Goal: Task Accomplishment & Management: Manage account settings

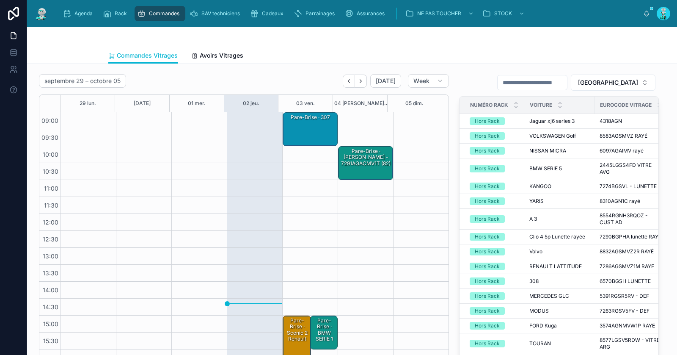
click at [304, 119] on div "Pare-Brise · 307" at bounding box center [310, 117] width 52 height 8
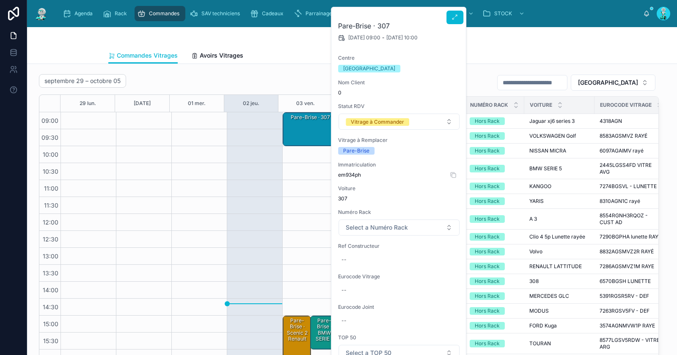
click at [349, 174] on span "em934ph" at bounding box center [399, 174] width 122 height 7
click at [348, 174] on span "em934ph" at bounding box center [399, 174] width 122 height 7
copy span "em934ph"
click at [511, 51] on div "Commandes Vitrages Avoirs Vitrages" at bounding box center [352, 55] width 488 height 16
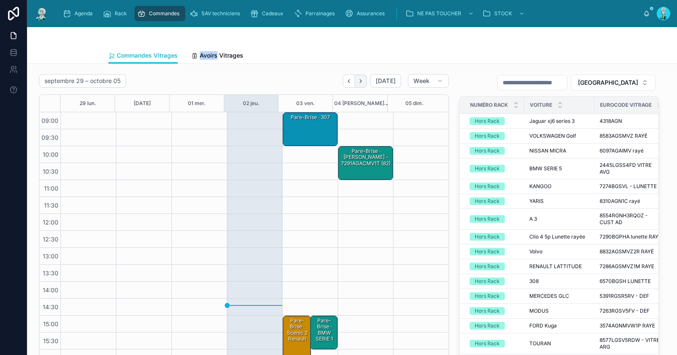
click at [358, 80] on icon "Next" at bounding box center [361, 81] width 6 height 6
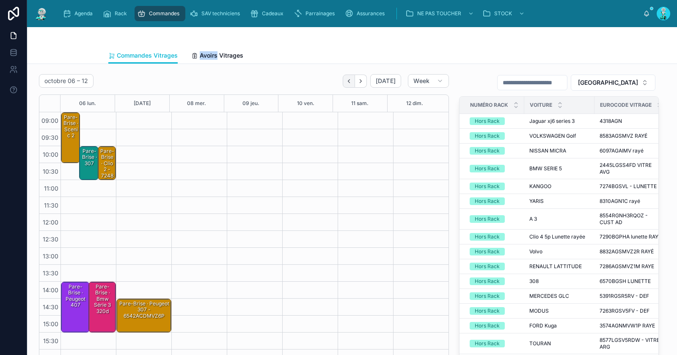
click at [351, 83] on button "Back" at bounding box center [349, 81] width 12 height 13
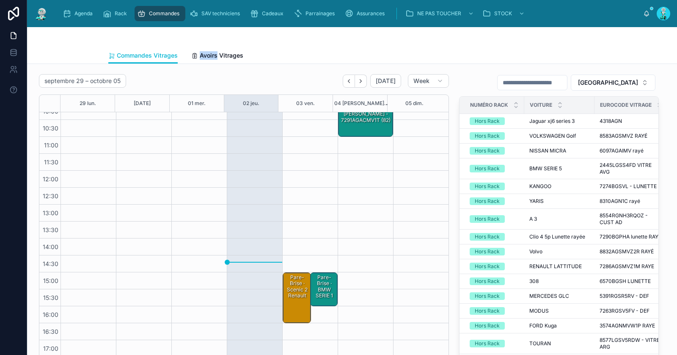
scroll to position [48, 0]
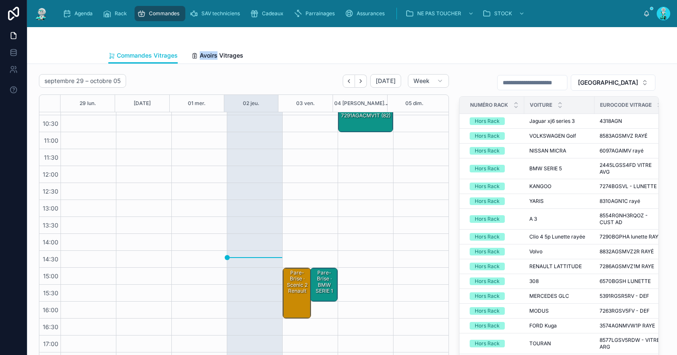
click at [287, 286] on div "Pare-Brise · scenic 2 renault" at bounding box center [297, 282] width 26 height 26
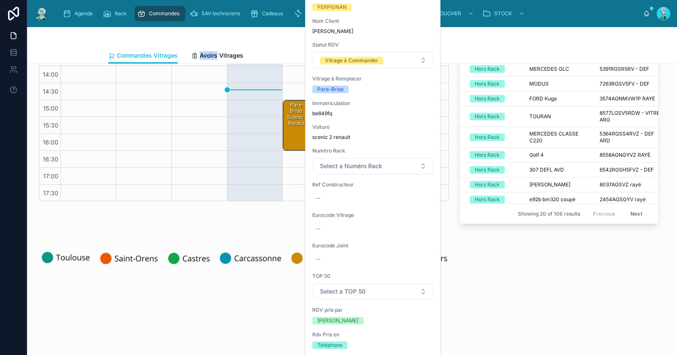
scroll to position [0, 0]
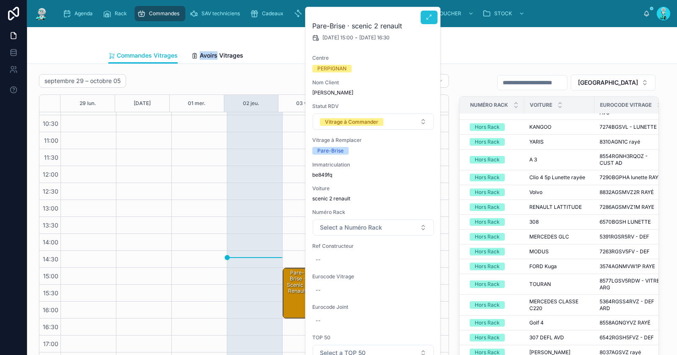
click at [429, 11] on button at bounding box center [429, 18] width 17 height 14
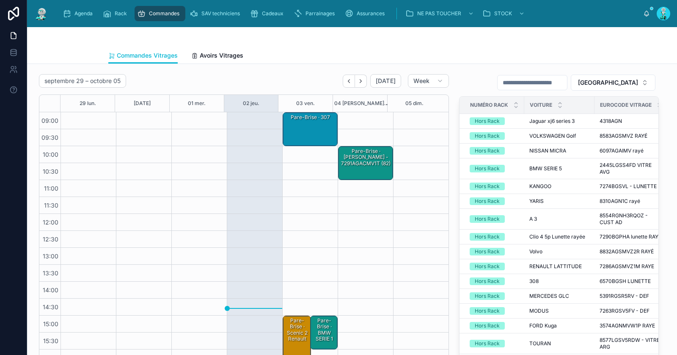
click at [304, 134] on div "Pare-Brise · 307" at bounding box center [310, 129] width 52 height 32
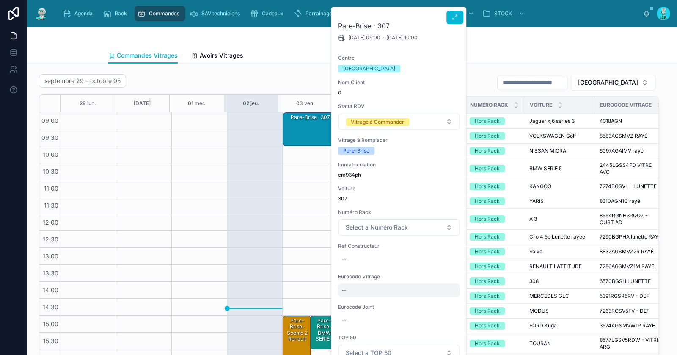
click at [370, 288] on div "--" at bounding box center [399, 290] width 122 height 14
type input "**********"
click at [444, 299] on icon "submit" at bounding box center [445, 300] width 7 height 7
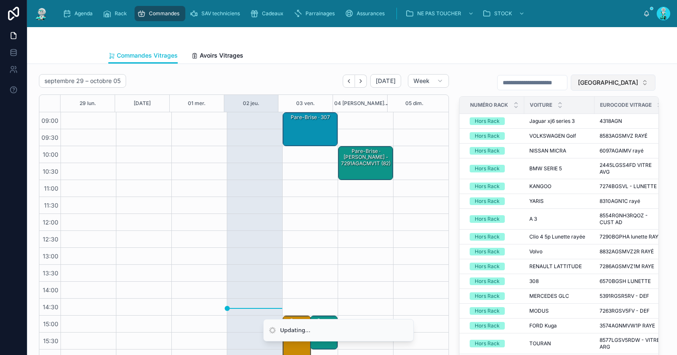
click at [608, 75] on button "[GEOGRAPHIC_DATA]" at bounding box center [613, 83] width 85 height 16
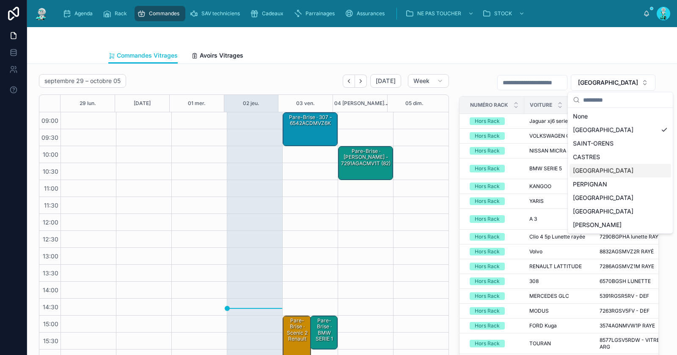
drag, startPoint x: 588, startPoint y: 168, endPoint x: 584, endPoint y: 131, distance: 37.1
click at [588, 168] on div "[GEOGRAPHIC_DATA]" at bounding box center [621, 171] width 102 height 14
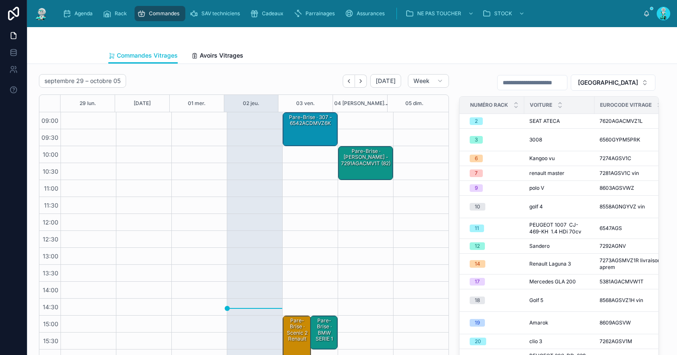
click at [548, 84] on input "text" at bounding box center [532, 83] width 69 height 12
paste input "**********"
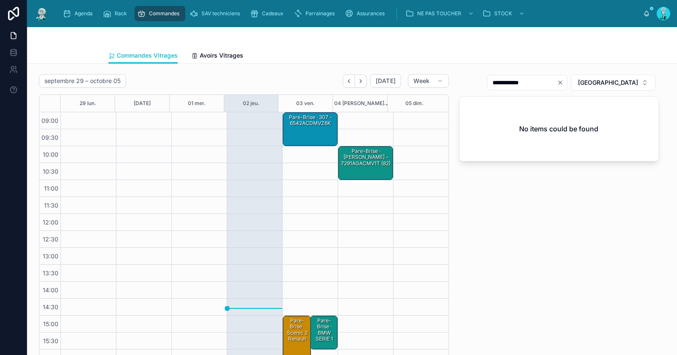
type input "**********"
click at [302, 124] on div "Pare-Brise · 307 - 6542ACDMVZ6K" at bounding box center [310, 120] width 52 height 14
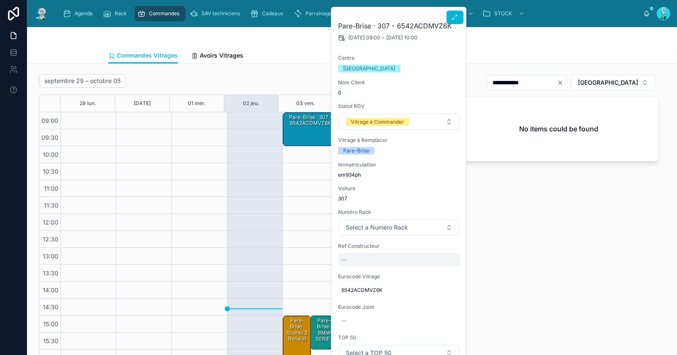
click at [380, 261] on div "--" at bounding box center [399, 260] width 122 height 14
type input "******"
click at [445, 271] on icon "submit" at bounding box center [445, 270] width 7 height 7
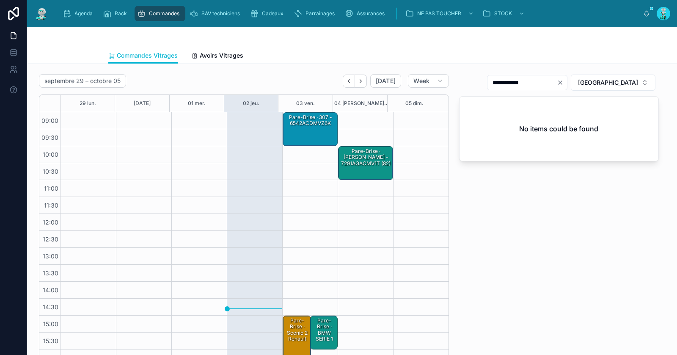
drag, startPoint x: 537, startPoint y: 104, endPoint x: 536, endPoint y: 99, distance: 4.8
click at [537, 103] on div "No items could be found" at bounding box center [559, 129] width 199 height 64
drag, startPoint x: 511, startPoint y: 83, endPoint x: 551, endPoint y: 84, distance: 39.4
click at [551, 84] on input "**********" at bounding box center [522, 83] width 69 height 12
type input "*****"
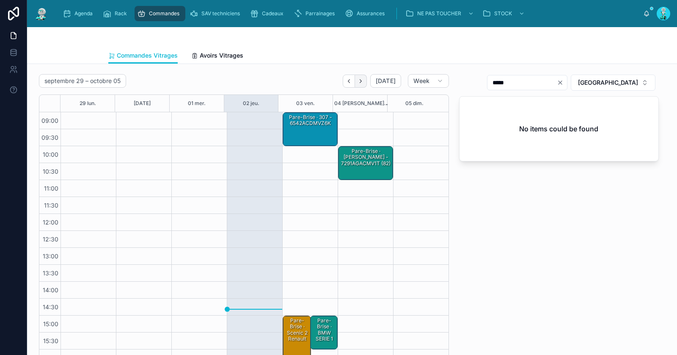
click at [359, 82] on icon "Next" at bounding box center [361, 81] width 6 height 6
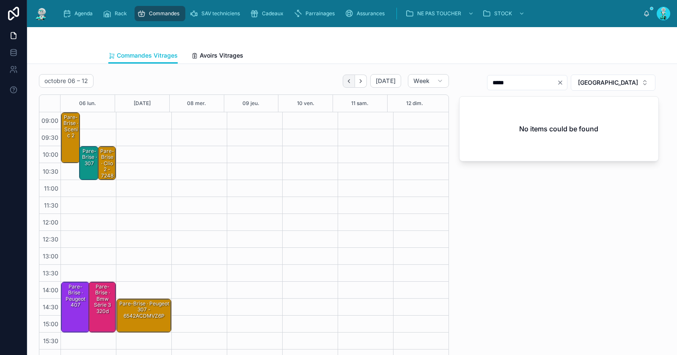
click at [347, 80] on icon "Back" at bounding box center [349, 81] width 6 height 6
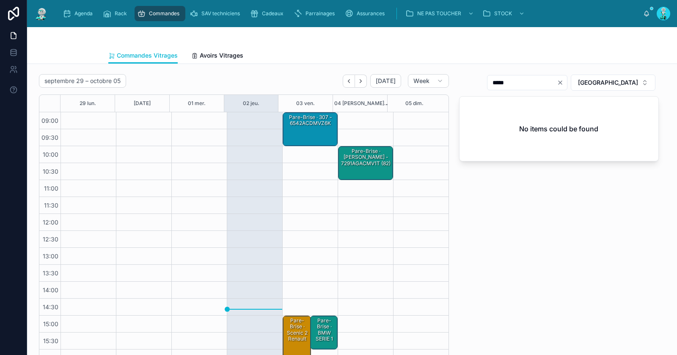
click at [300, 133] on div "Pare-Brise · 307 - 6542ACDMVZ6K" at bounding box center [310, 129] width 52 height 32
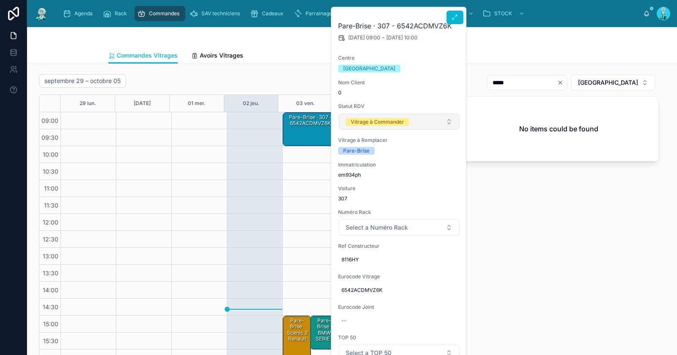
click at [359, 119] on div "Vitrage à Commander" at bounding box center [377, 122] width 53 height 8
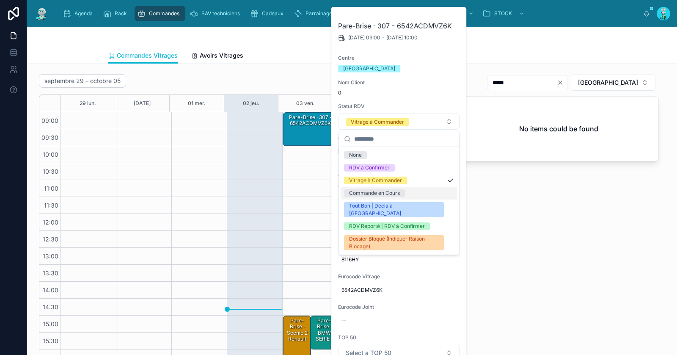
click at [365, 193] on div "Commande en Cours" at bounding box center [374, 193] width 51 height 8
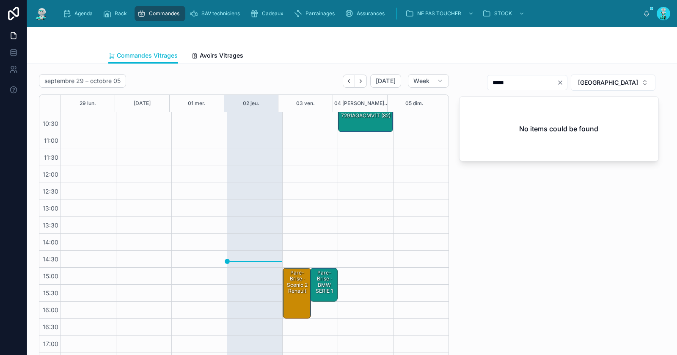
scroll to position [48, 0]
click at [290, 282] on div "Pare-Brise · scenic 2 renault" at bounding box center [297, 282] width 26 height 26
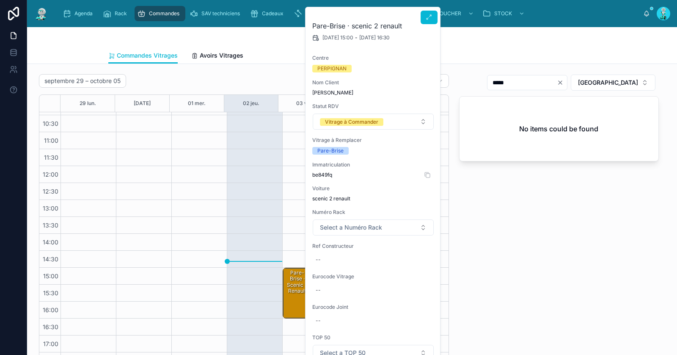
click at [326, 174] on span "be849fq" at bounding box center [373, 174] width 122 height 7
copy span "be849fq"
click at [337, 260] on div "--" at bounding box center [373, 260] width 122 height 14
type input "**********"
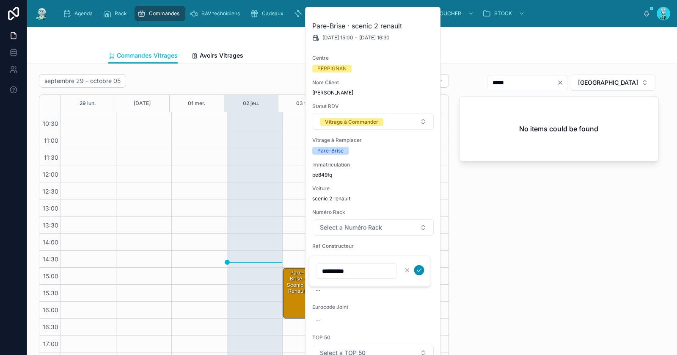
click at [423, 271] on button "submit" at bounding box center [419, 270] width 10 height 10
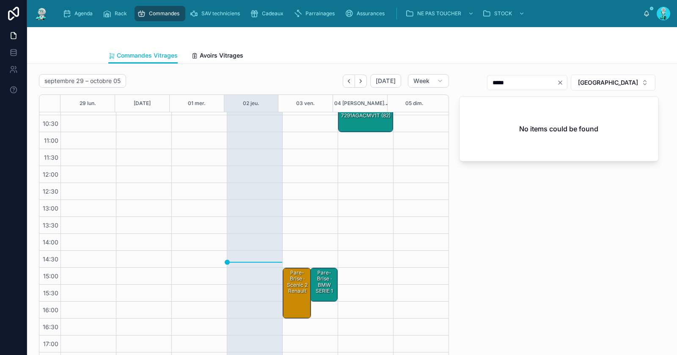
click at [286, 284] on div "Pare-Brise · scenic 2 renault" at bounding box center [297, 282] width 26 height 26
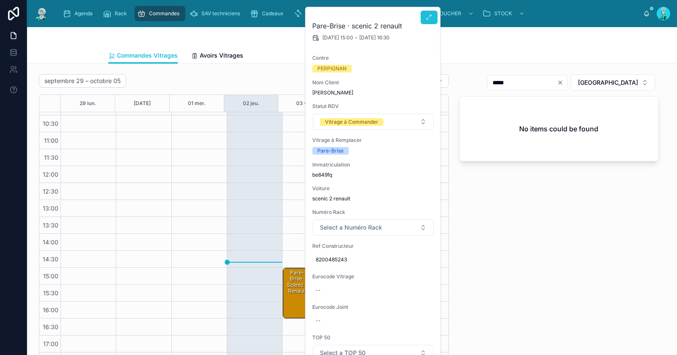
click at [430, 15] on icon at bounding box center [429, 17] width 7 height 7
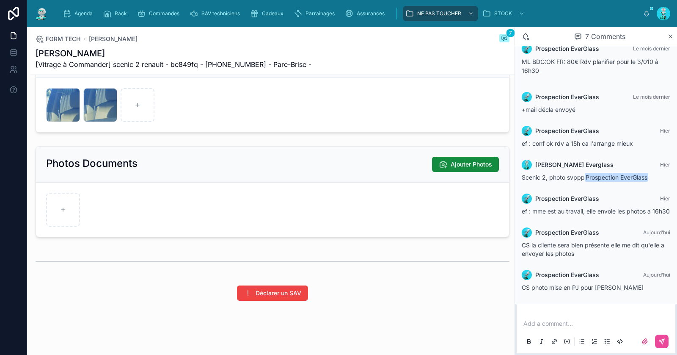
scroll to position [523, 0]
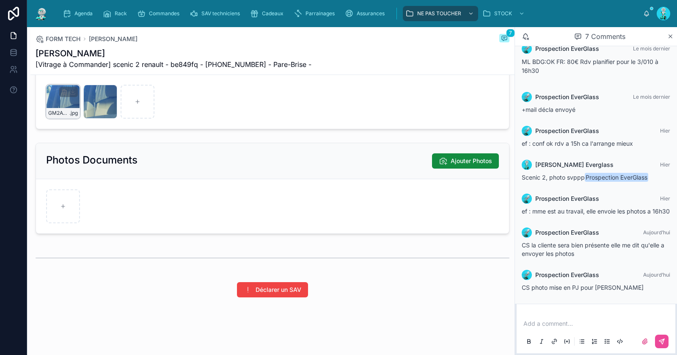
click at [62, 101] on div "GM2AYX9LXCXC5HXY3OWANG6EMF .jpg" at bounding box center [63, 102] width 34 height 34
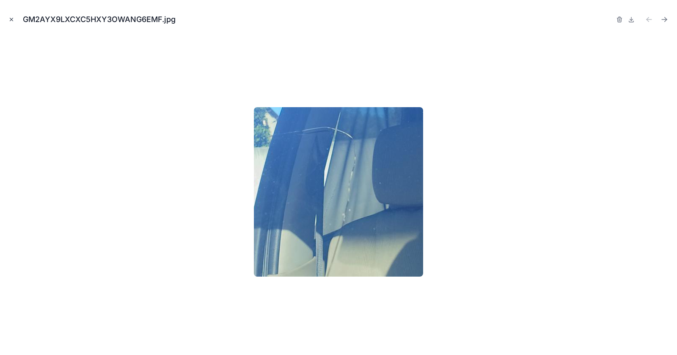
click at [13, 19] on icon "Close modal" at bounding box center [11, 20] width 6 height 6
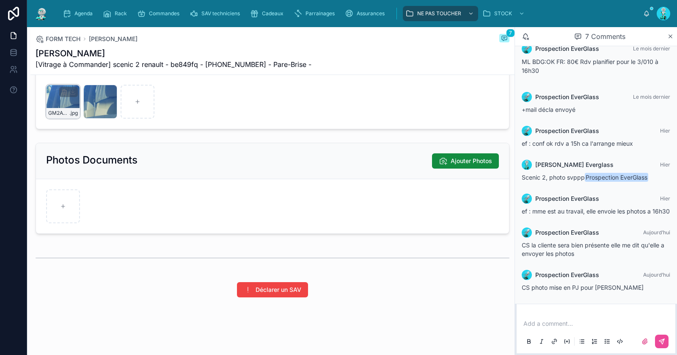
click at [66, 105] on div "GM2AYX9LXCXC5HXY3OWANG6EMF .jpg" at bounding box center [63, 102] width 34 height 34
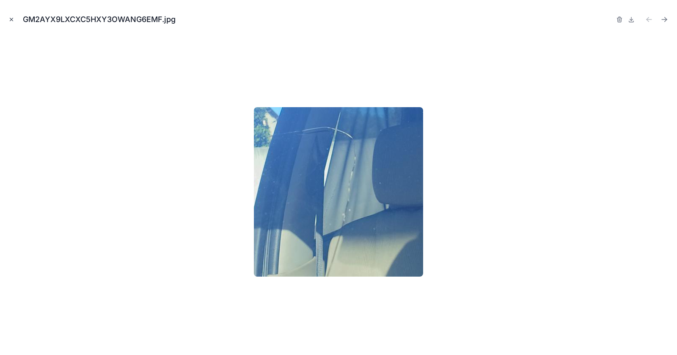
click at [12, 18] on icon "Close modal" at bounding box center [11, 19] width 3 height 3
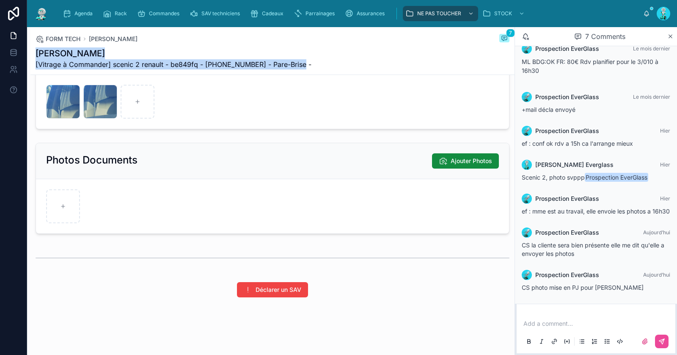
drag, startPoint x: 312, startPoint y: 63, endPoint x: 32, endPoint y: 54, distance: 280.4
click at [32, 54] on div "FORM TECH CHARLES EDOUARD Karine 7 CHARLES EDOUARD Karine [Vitrage à Commander]…" at bounding box center [272, 51] width 484 height 48
copy div "CHARLES EDOUARD Karine [Vitrage à Commander] scenic 2 renault - be849fq - +3363…"
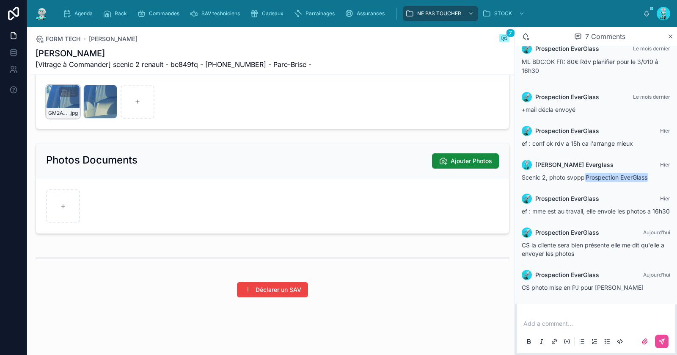
click at [67, 106] on div "GM2AYX9LXCXC5HXY3OWANG6EMF .jpg" at bounding box center [63, 102] width 34 height 34
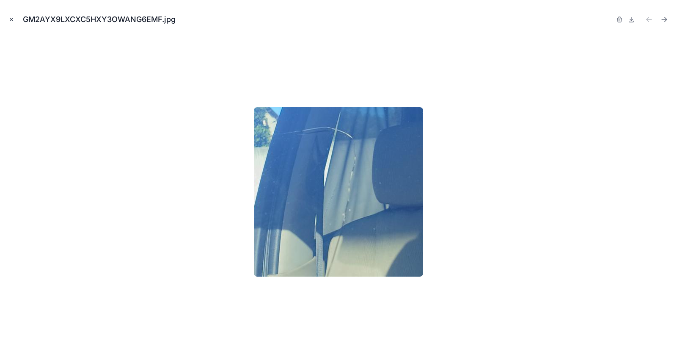
click at [13, 19] on icon "Close modal" at bounding box center [11, 20] width 6 height 6
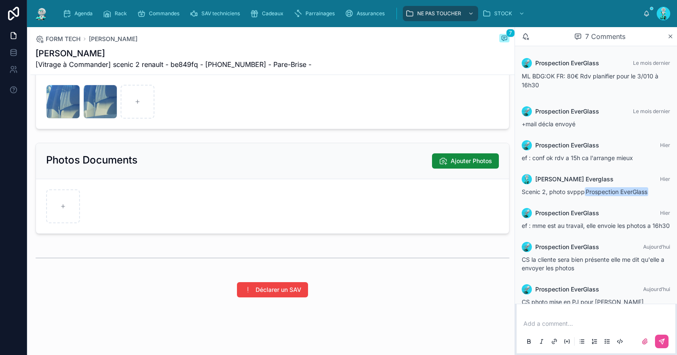
scroll to position [22, 0]
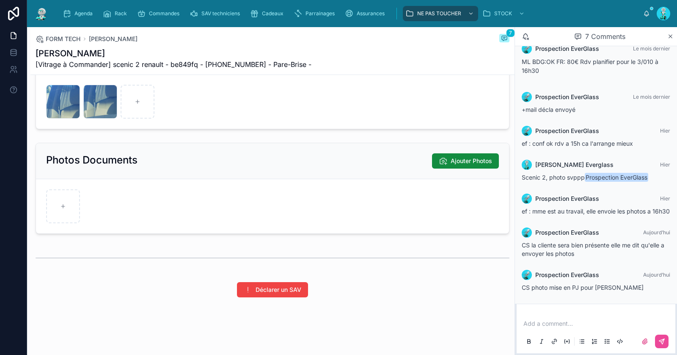
click at [550, 326] on p at bounding box center [598, 323] width 149 height 8
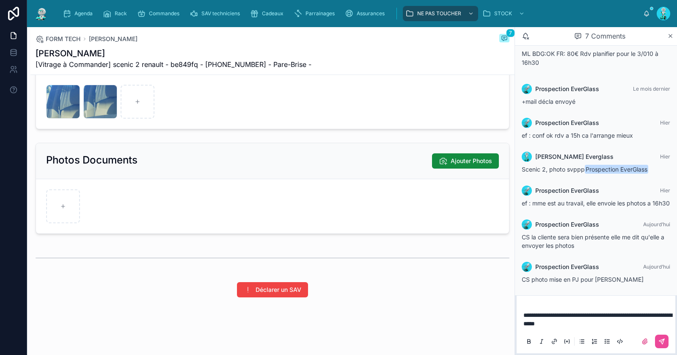
click at [660, 315] on span "**********" at bounding box center [598, 319] width 149 height 14
click at [572, 326] on p "**********" at bounding box center [598, 319] width 149 height 17
click at [594, 326] on p "**********" at bounding box center [598, 319] width 149 height 17
click at [59, 105] on div "GM2AYX9LXCXC5HXY3OWANG6EMF .jpg" at bounding box center [63, 102] width 34 height 34
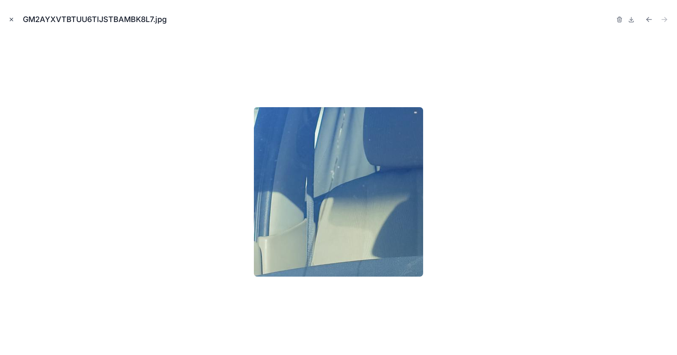
click at [13, 19] on icon "Close modal" at bounding box center [11, 20] width 6 height 6
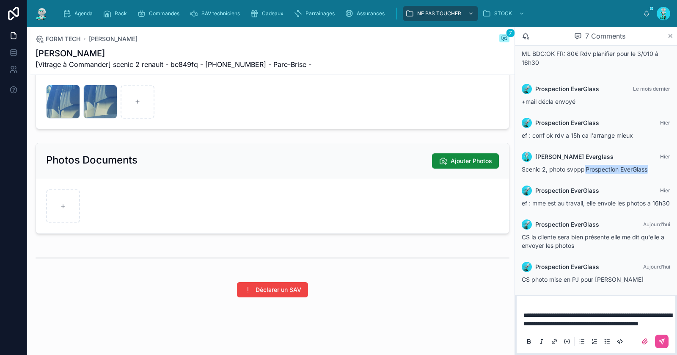
click at [610, 328] on div "**********" at bounding box center [596, 328] width 149 height 44
click at [610, 322] on p "**********" at bounding box center [598, 319] width 149 height 17
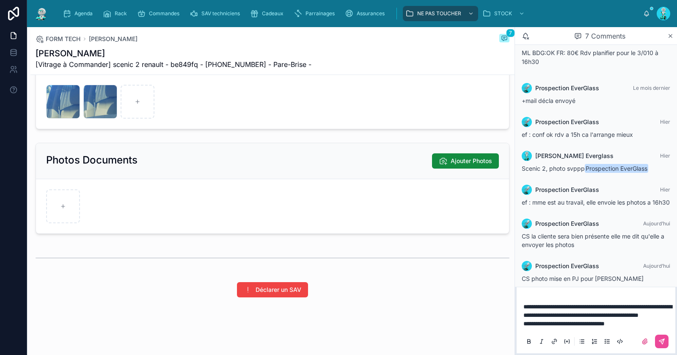
click at [561, 323] on span "**********" at bounding box center [564, 323] width 81 height 6
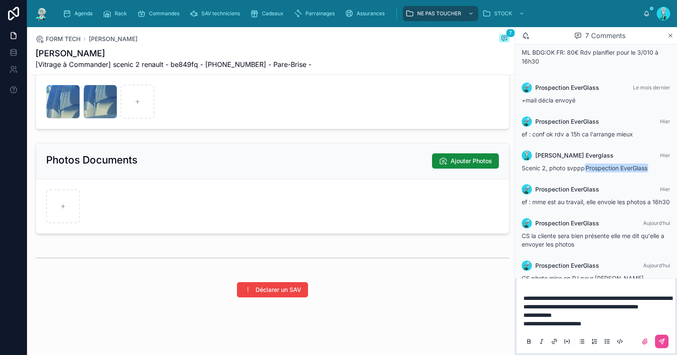
click at [558, 323] on span "**********" at bounding box center [553, 323] width 58 height 6
click at [614, 323] on p "**********" at bounding box center [598, 311] width 149 height 34
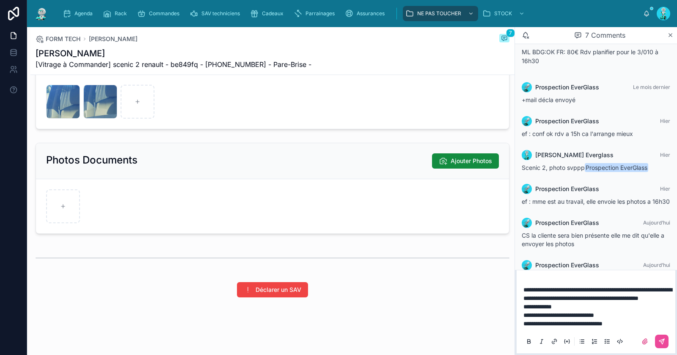
click at [551, 280] on div "**********" at bounding box center [596, 314] width 149 height 69
click at [523, 281] on div "**********" at bounding box center [596, 314] width 149 height 69
click at [525, 287] on span "**********" at bounding box center [598, 294] width 149 height 14
click at [628, 322] on p "**********" at bounding box center [598, 306] width 149 height 42
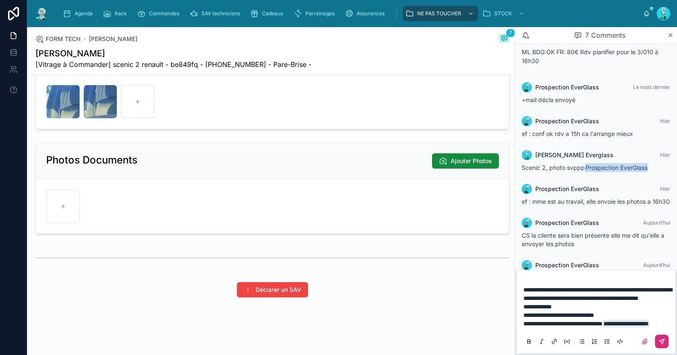
click at [666, 341] on button at bounding box center [662, 341] width 14 height 14
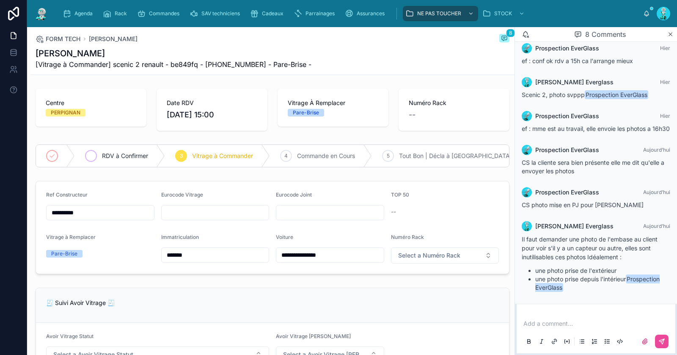
click at [128, 155] on span "RDV à Confirmer" at bounding box center [125, 156] width 46 height 8
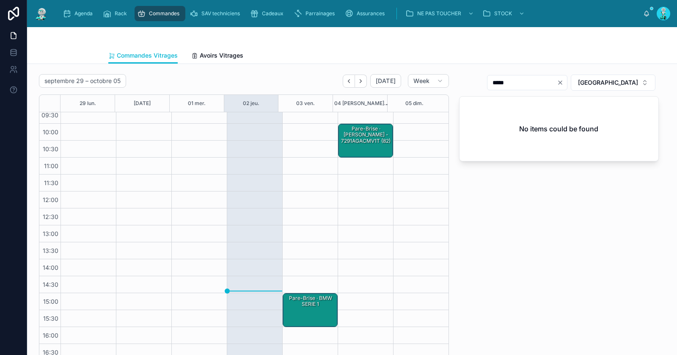
scroll to position [48, 0]
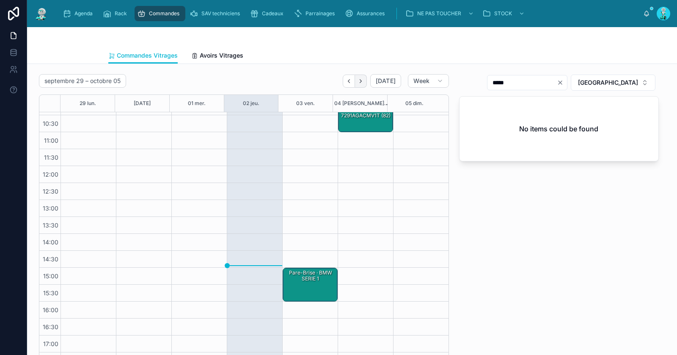
click at [354, 80] on div "[DATE]" at bounding box center [372, 81] width 58 height 14
click at [355, 81] on button "Next" at bounding box center [361, 81] width 12 height 13
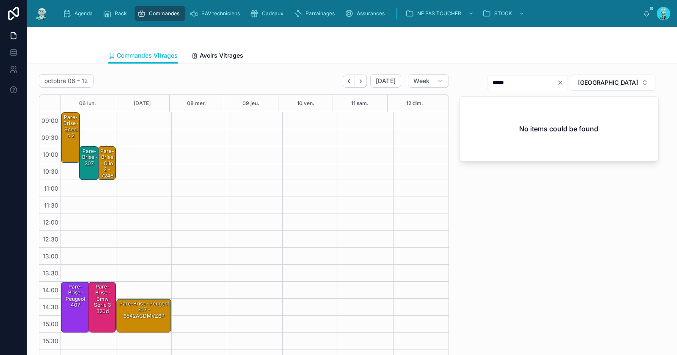
click at [70, 135] on div "Pare-Brise · scenic 2" at bounding box center [71, 126] width 17 height 26
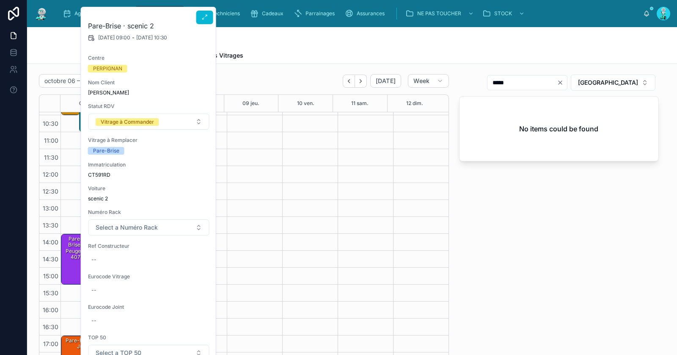
click at [199, 24] on h2 "Pare-Brise · scenic 2" at bounding box center [149, 26] width 122 height 10
click at [202, 17] on icon at bounding box center [205, 17] width 7 height 7
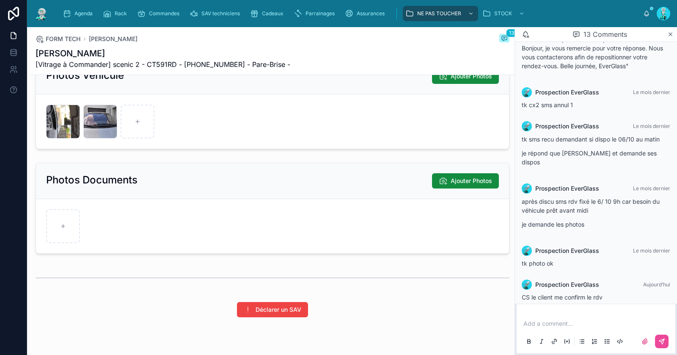
scroll to position [523, 0]
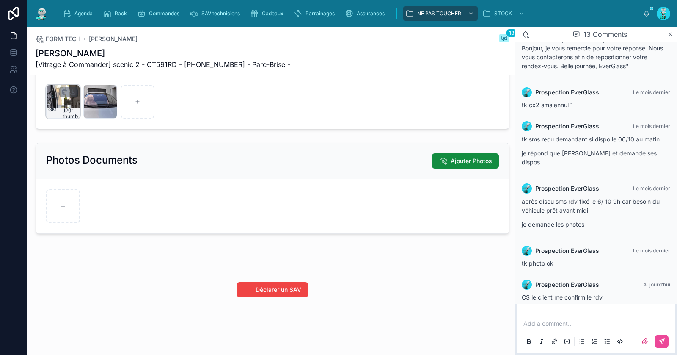
click at [60, 102] on div "GMXOYLH7CTPH4OCODLFTTYV1V2 .jpg-thumb" at bounding box center [63, 102] width 34 height 34
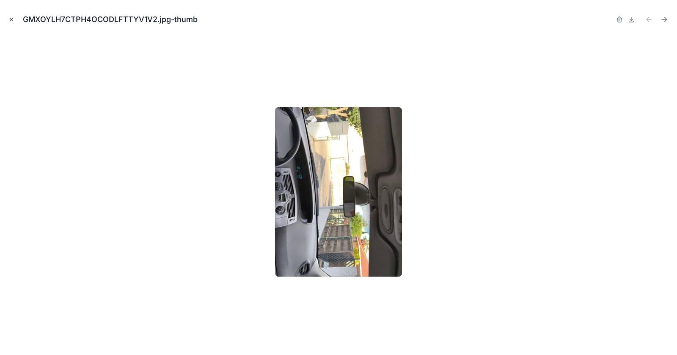
click at [14, 18] on icon "Close modal" at bounding box center [11, 20] width 6 height 6
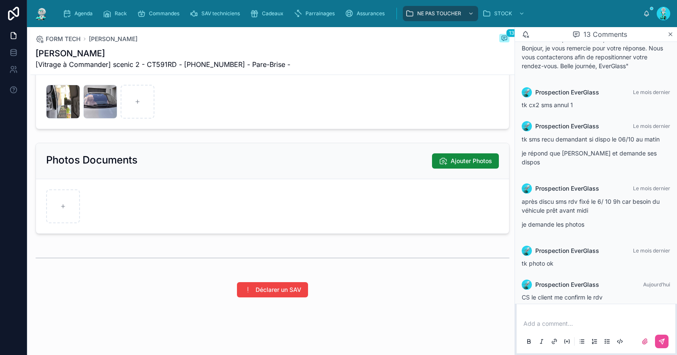
click at [160, 62] on span "[Vitrage à Commander] scenic 2 - CT591RD - +33622344978 - Pare-Brise -" at bounding box center [163, 64] width 255 height 10
click at [164, 64] on span "[Vitrage à Commander] scenic 2 - CT591RD - +33622344978 - Pare-Brise -" at bounding box center [163, 64] width 255 height 10
click at [164, 65] on span "[Vitrage à Commander] scenic 2 - CT591RD - +33622344978 - Pare-Brise -" at bounding box center [163, 64] width 255 height 10
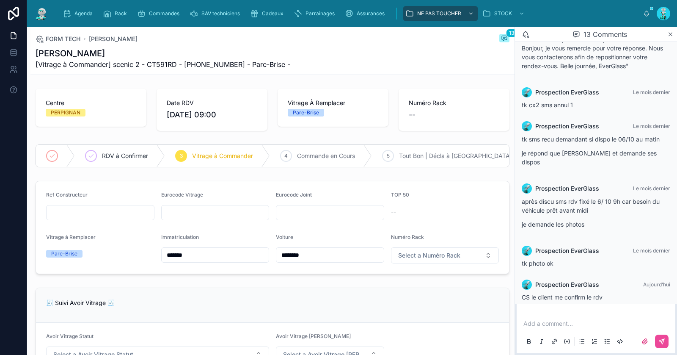
click at [99, 218] on input "text" at bounding box center [101, 213] width 108 height 12
paste input "**********"
type input "**********"
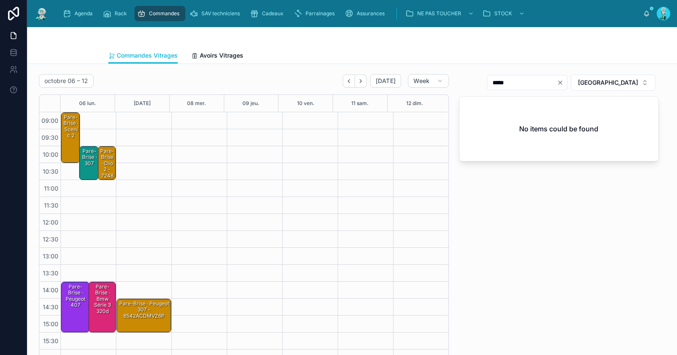
scroll to position [48, 0]
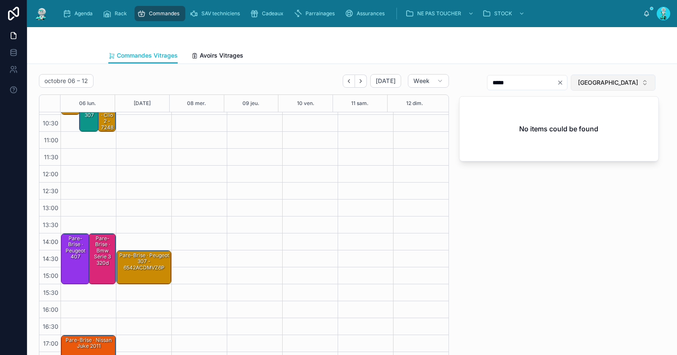
click at [595, 86] on span "[GEOGRAPHIC_DATA]" at bounding box center [608, 82] width 60 height 8
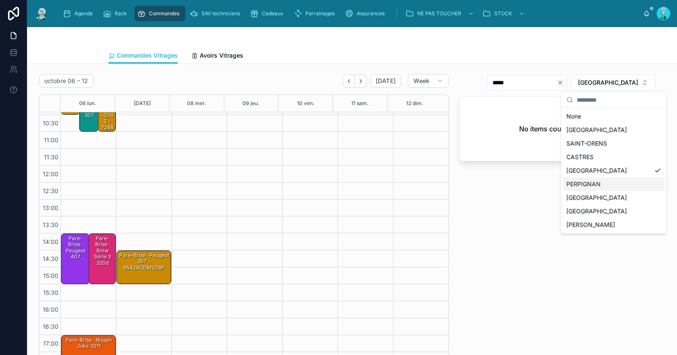
click at [594, 184] on div "PERPIGNAN" at bounding box center [614, 184] width 102 height 14
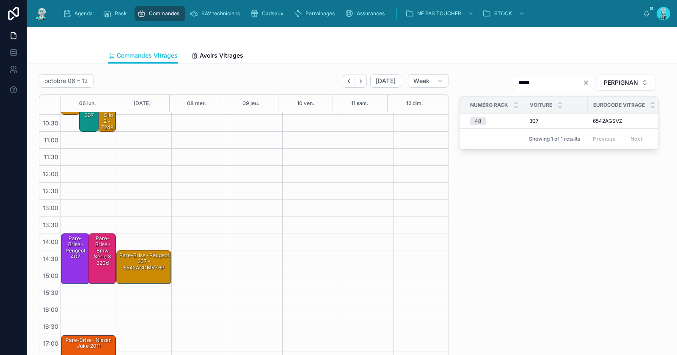
drag, startPoint x: 580, startPoint y: 81, endPoint x: 568, endPoint y: 83, distance: 12.5
click at [583, 81] on icon "Clear" at bounding box center [586, 82] width 7 height 7
click at [568, 83] on input "text" at bounding box center [558, 83] width 69 height 12
paste input "**********"
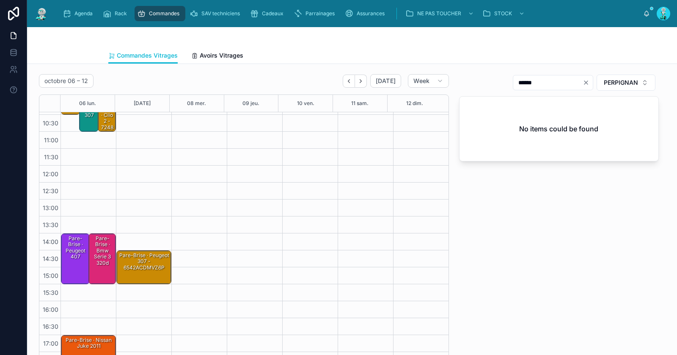
type input "*****"
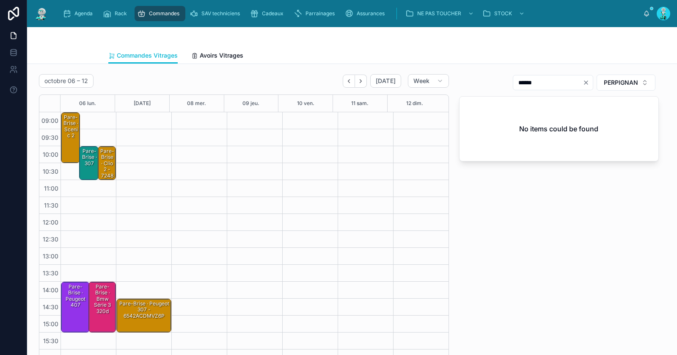
click at [70, 135] on div "Pare-Brise · scenic 2" at bounding box center [71, 126] width 17 height 26
click at [497, 229] on div "***** PERPIGNAN No items could be found" at bounding box center [559, 221] width 210 height 301
click at [345, 84] on button "Back" at bounding box center [349, 81] width 12 height 13
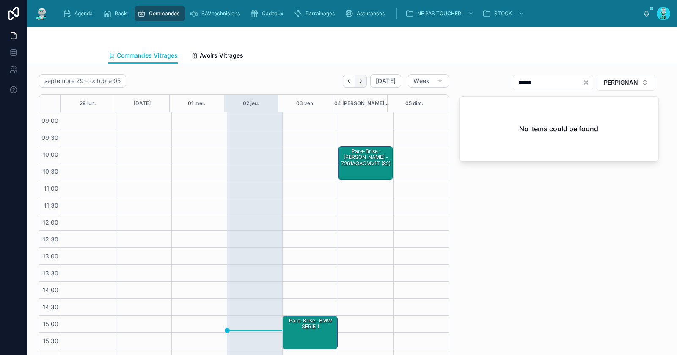
click at [358, 80] on icon "Next" at bounding box center [361, 81] width 6 height 6
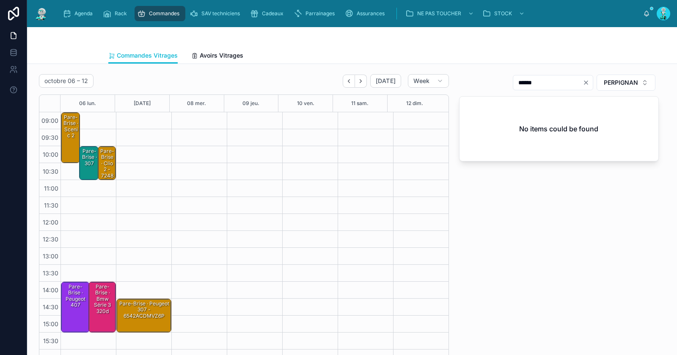
click at [72, 135] on div "Pare-Brise · scenic 2" at bounding box center [71, 126] width 17 height 26
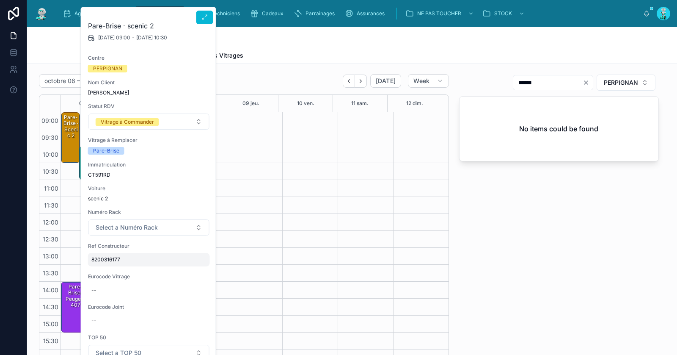
click at [105, 262] on div "8200316177" at bounding box center [149, 260] width 122 height 14
click at [120, 273] on input "**********" at bounding box center [133, 271] width 80 height 12
click at [205, 17] on icon at bounding box center [205, 17] width 7 height 7
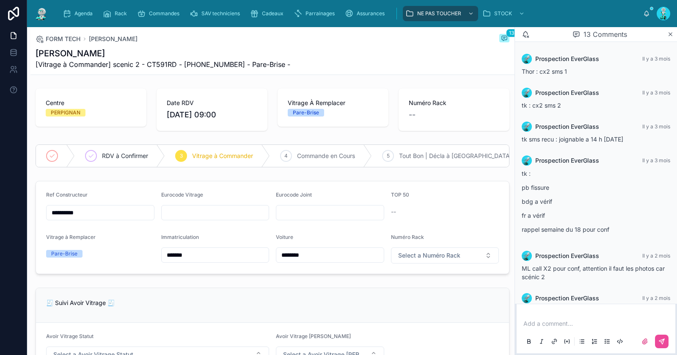
scroll to position [375, 0]
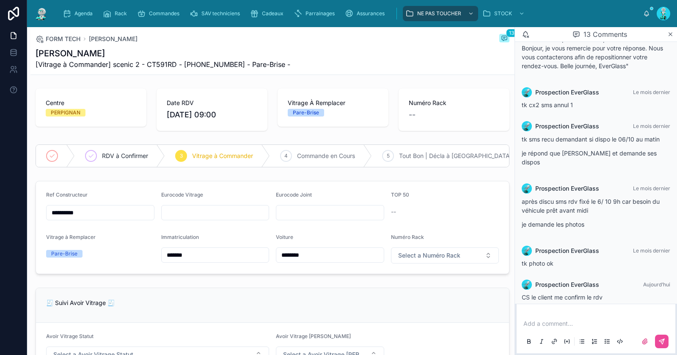
click at [552, 323] on p at bounding box center [598, 323] width 149 height 8
click at [186, 218] on input "text" at bounding box center [216, 213] width 108 height 12
paste input "**********"
type input "**********"
click at [662, 341] on icon at bounding box center [663, 340] width 3 height 3
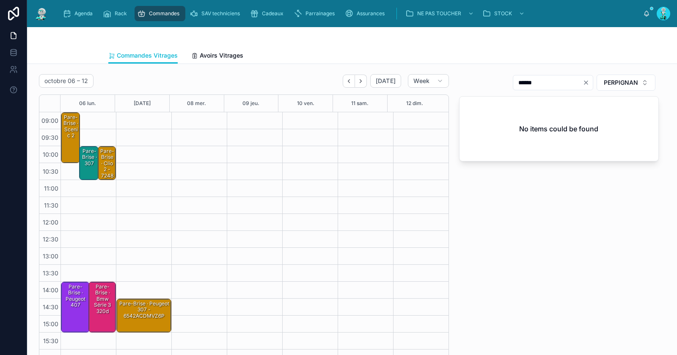
scroll to position [48, 0]
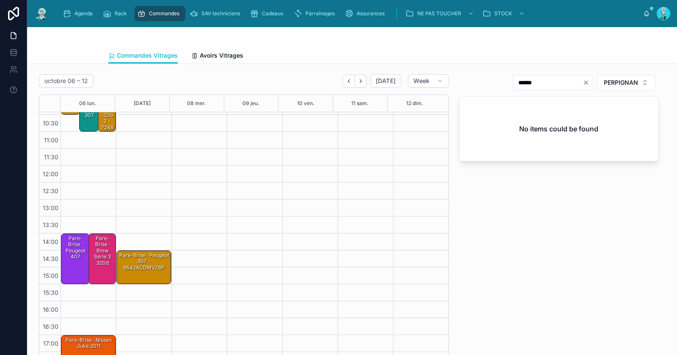
click at [583, 80] on icon "Clear" at bounding box center [586, 82] width 7 height 7
click at [558, 81] on input "text" at bounding box center [558, 83] width 69 height 12
paste input "**********"
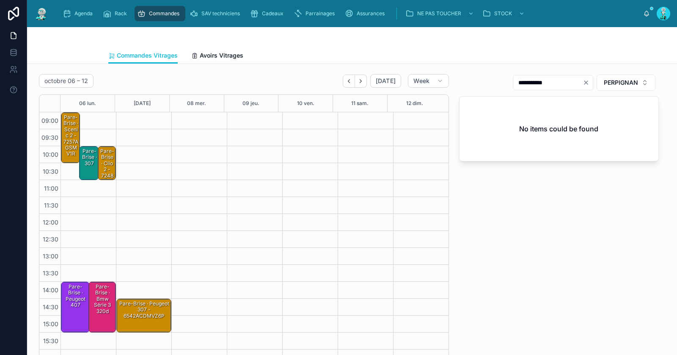
type input "**********"
click at [67, 124] on div "Pare-Brise · scenic 2 - 7257AGSMV1R" at bounding box center [71, 135] width 17 height 44
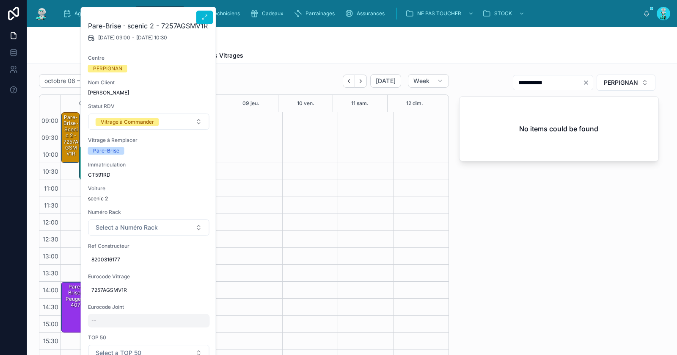
click at [128, 317] on div "--" at bounding box center [149, 321] width 122 height 14
type input "********"
click at [196, 332] on icon "submit" at bounding box center [194, 331] width 7 height 7
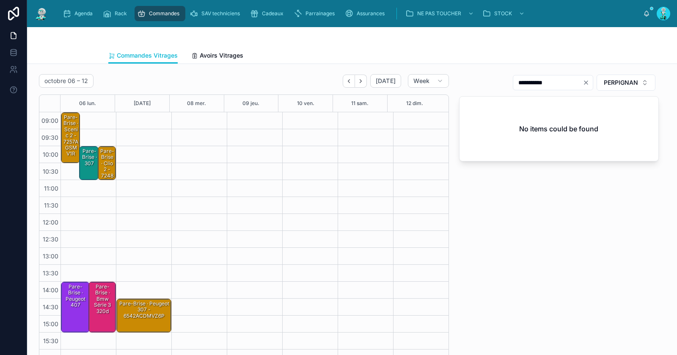
click at [72, 128] on div "Pare-Brise · scenic 2 - 7257AGSMV1R" at bounding box center [71, 135] width 17 height 44
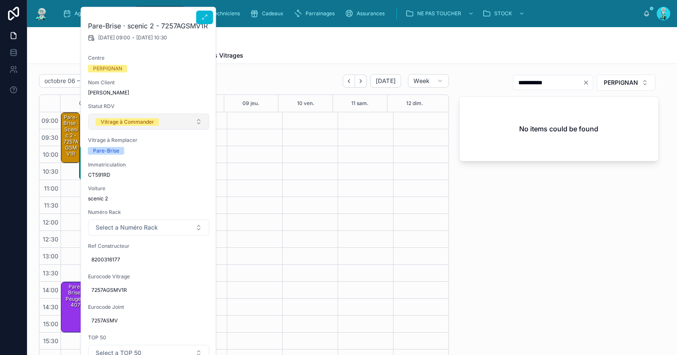
click at [141, 121] on div "Vitrage à Commander" at bounding box center [127, 122] width 53 height 8
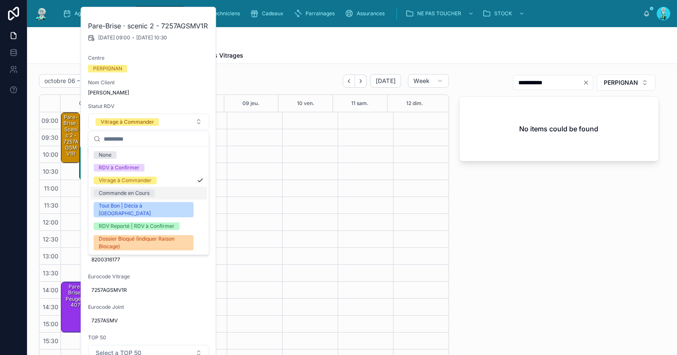
click at [138, 193] on div "Commande en Cours" at bounding box center [124, 193] width 51 height 8
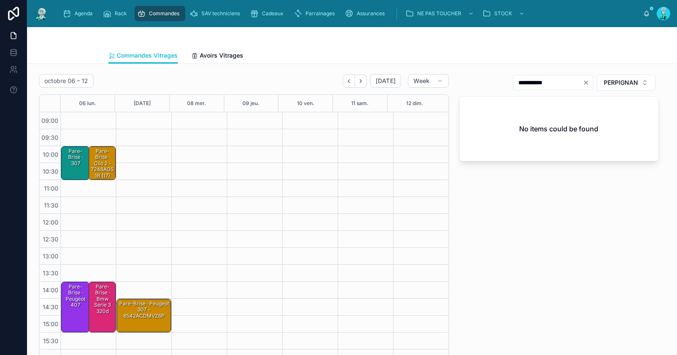
click at [103, 153] on div "Pare-Brise · Clio 2 - 7248AGS1B (17)" at bounding box center [102, 163] width 25 height 32
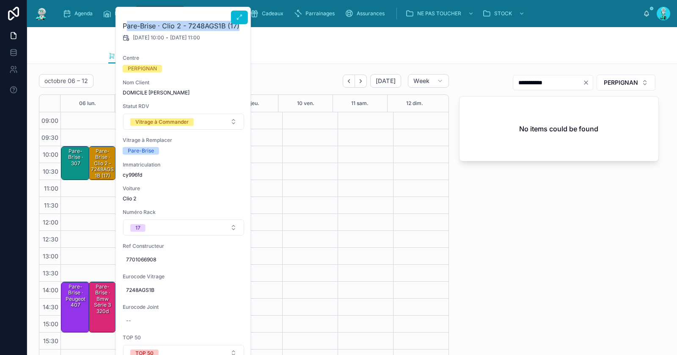
drag, startPoint x: 126, startPoint y: 23, endPoint x: 240, endPoint y: 29, distance: 113.6
click at [240, 29] on h2 "Pare-Brise · Clio 2 - 7248AGS1B (17)" at bounding box center [184, 26] width 122 height 10
click at [163, 23] on h2 "Pare-Brise · Clio 2 - 7248AGS1B (17)" at bounding box center [184, 26] width 122 height 10
drag, startPoint x: 123, startPoint y: 26, endPoint x: 240, endPoint y: 27, distance: 116.8
click at [240, 27] on h2 "Pare-Brise · Clio 2 - 7248AGS1B (17)" at bounding box center [184, 26] width 122 height 10
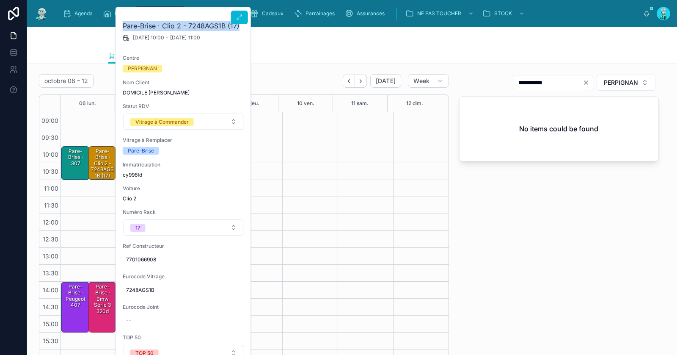
copy h2 "Pare-Brise · Clio 2 - 7248AGS1B (17)"
click at [508, 227] on div "**********" at bounding box center [559, 221] width 210 height 301
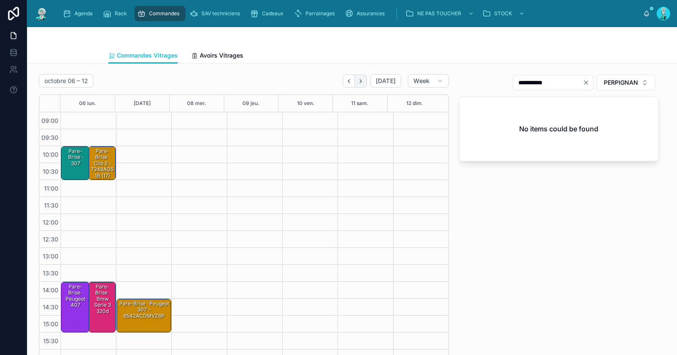
click at [355, 80] on button "Next" at bounding box center [361, 81] width 12 height 13
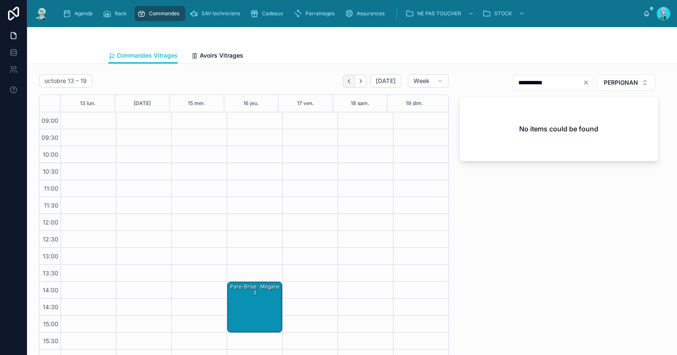
click at [348, 81] on icon "Back" at bounding box center [349, 81] width 6 height 6
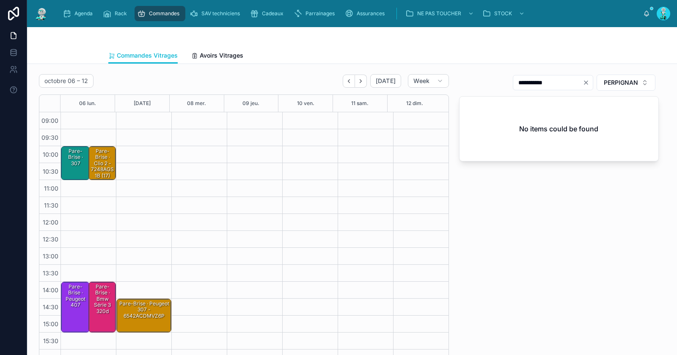
click at [348, 81] on icon "Back" at bounding box center [349, 81] width 6 height 6
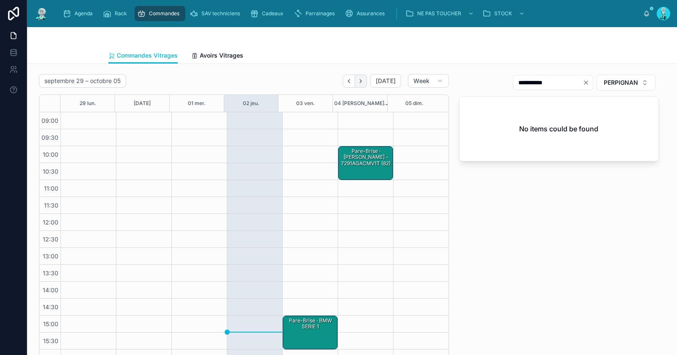
click at [359, 82] on icon "Next" at bounding box center [361, 81] width 6 height 6
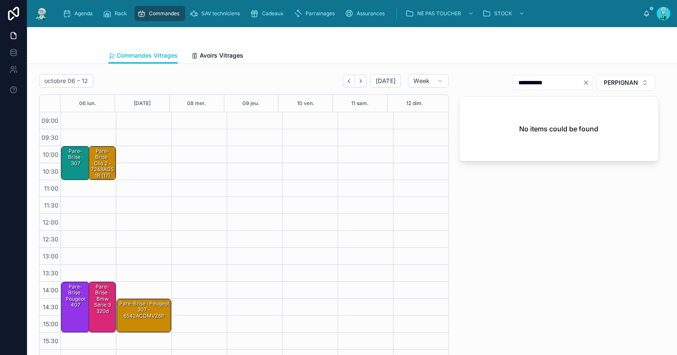
click at [105, 164] on div "Pare-Brise · Clio 2 - 7248AGS1B (17)" at bounding box center [102, 163] width 25 height 32
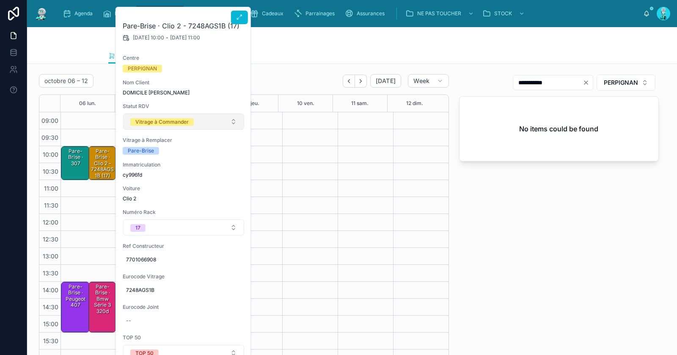
click at [168, 124] on div "Vitrage à Commander" at bounding box center [161, 122] width 53 height 8
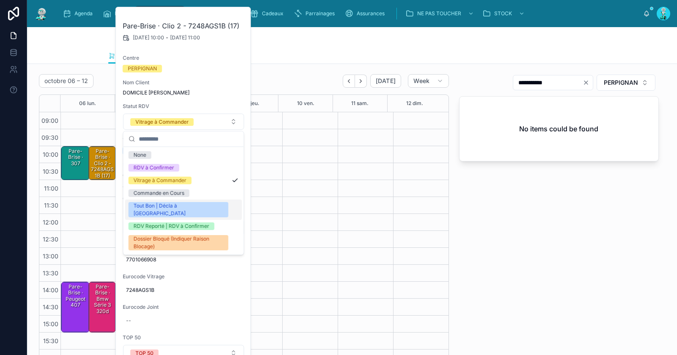
click at [157, 203] on div "Tout Bon | Décla à [GEOGRAPHIC_DATA]" at bounding box center [179, 209] width 90 height 15
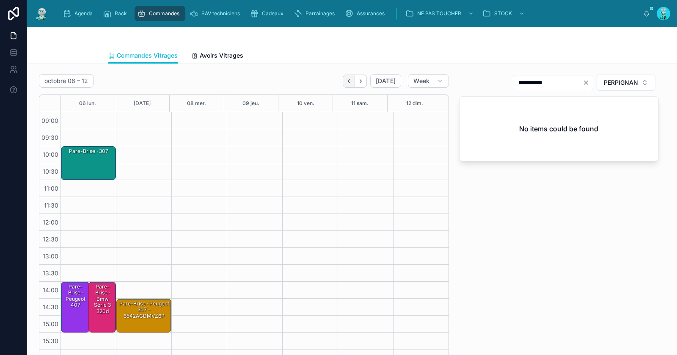
click at [350, 82] on icon "Back" at bounding box center [349, 81] width 6 height 6
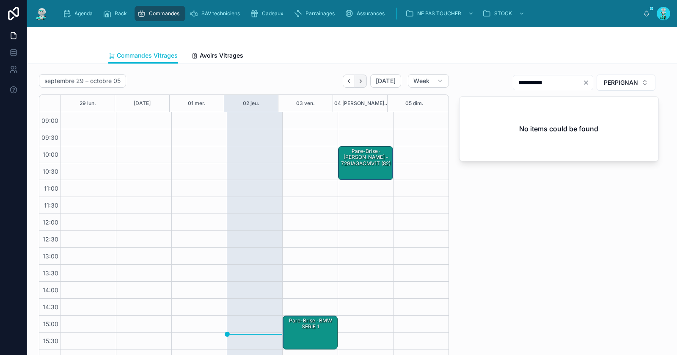
click at [360, 81] on icon "Next" at bounding box center [361, 80] width 2 height 3
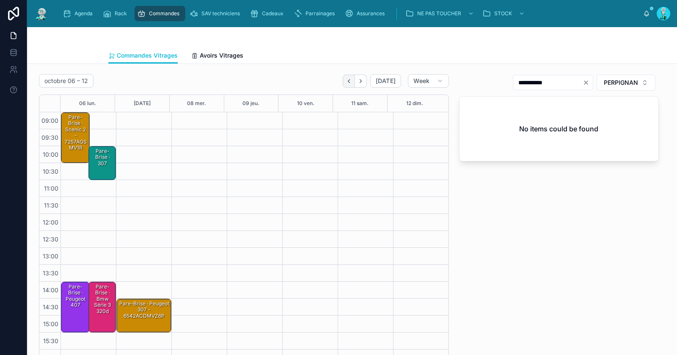
click at [347, 78] on icon "Back" at bounding box center [349, 81] width 6 height 6
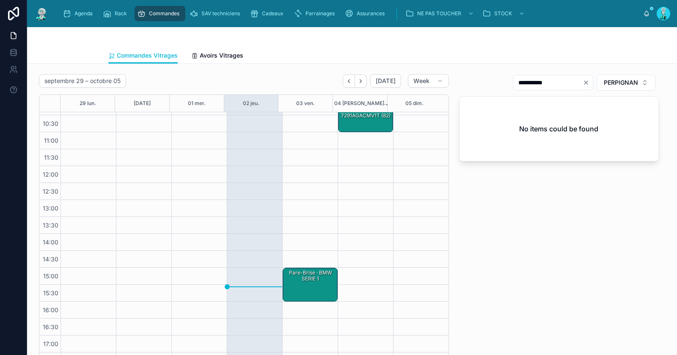
scroll to position [48, 0]
click at [298, 287] on div "Pare-Brise · BMW SERIE 1" at bounding box center [310, 284] width 52 height 32
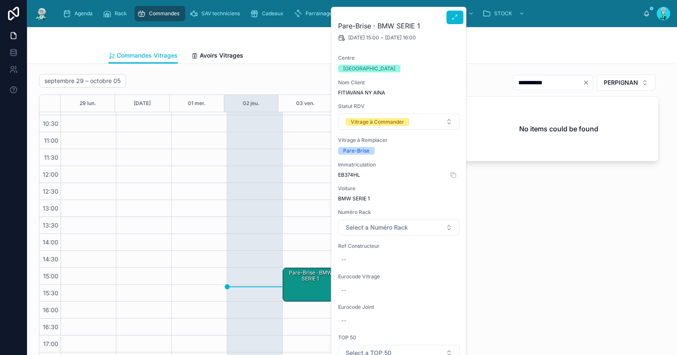
click at [354, 173] on span "EB374HL" at bounding box center [399, 174] width 122 height 7
copy span "EB374HL"
click at [360, 254] on div "--" at bounding box center [399, 260] width 122 height 14
type input "**********"
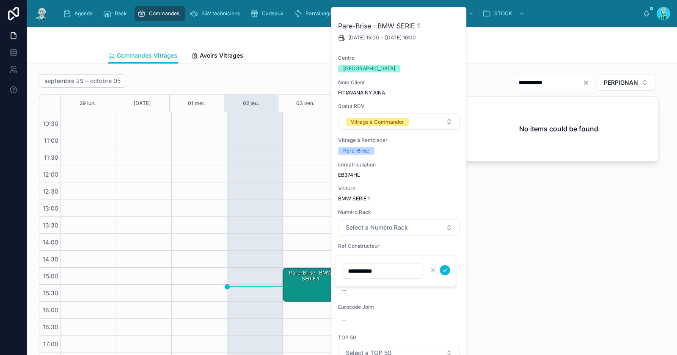
click at [447, 271] on icon "submit" at bounding box center [445, 270] width 7 height 7
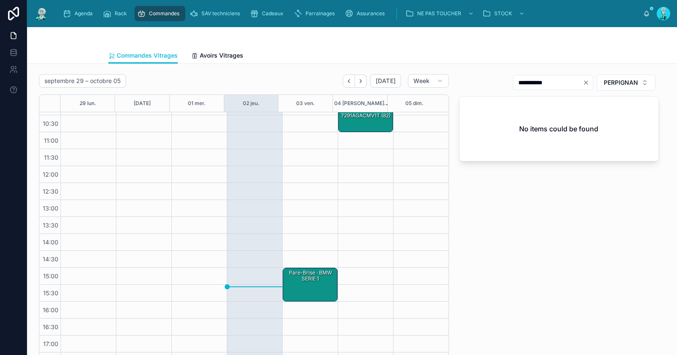
click at [302, 286] on div "Pare-Brise · BMW SERIE 1" at bounding box center [310, 284] width 52 height 32
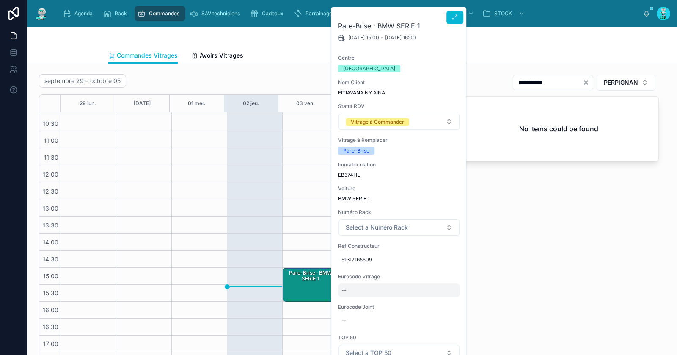
click at [354, 287] on div "--" at bounding box center [399, 290] width 122 height 14
type input "**********"
click at [445, 301] on icon "submit" at bounding box center [445, 300] width 4 height 3
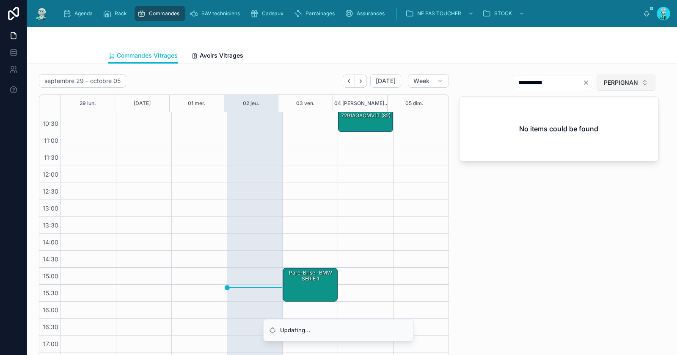
drag, startPoint x: 602, startPoint y: 84, endPoint x: 604, endPoint y: 88, distance: 4.6
click at [604, 84] on span "PERPIGNAN" at bounding box center [621, 82] width 34 height 8
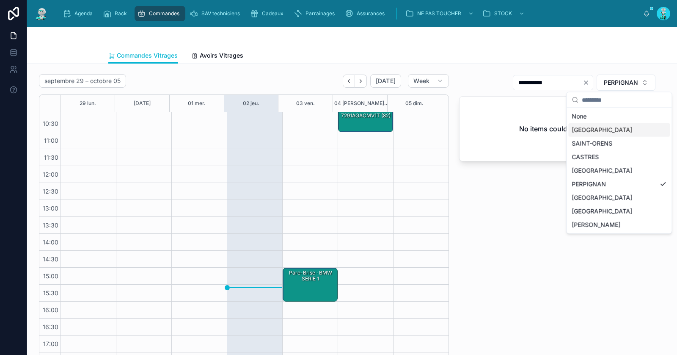
click at [608, 130] on div "[GEOGRAPHIC_DATA]" at bounding box center [620, 130] width 102 height 14
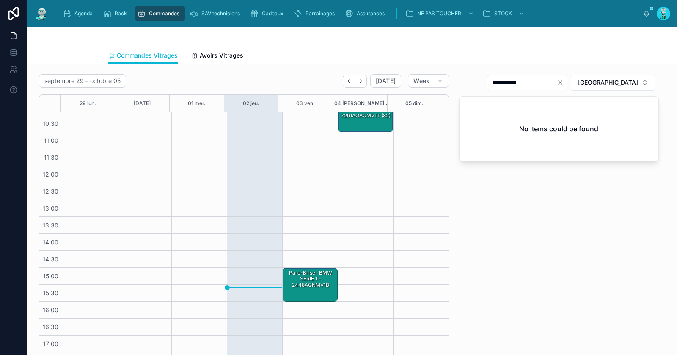
click at [564, 83] on icon "Clear" at bounding box center [560, 82] width 7 height 7
click at [567, 84] on input "text" at bounding box center [532, 83] width 69 height 12
paste input "**********"
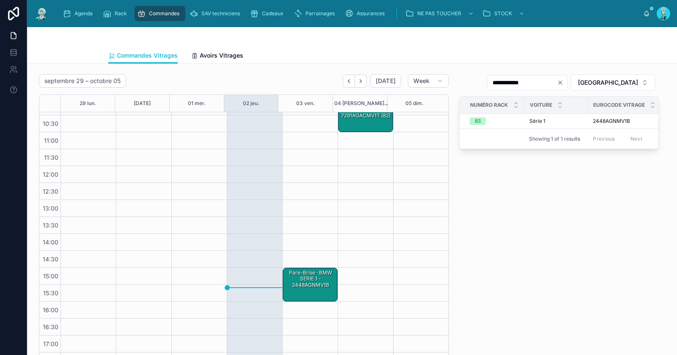
type input "**********"
click at [305, 284] on div "Pare-Brise · BMW SERIE 1 - 2448AGNMV1B" at bounding box center [310, 279] width 52 height 20
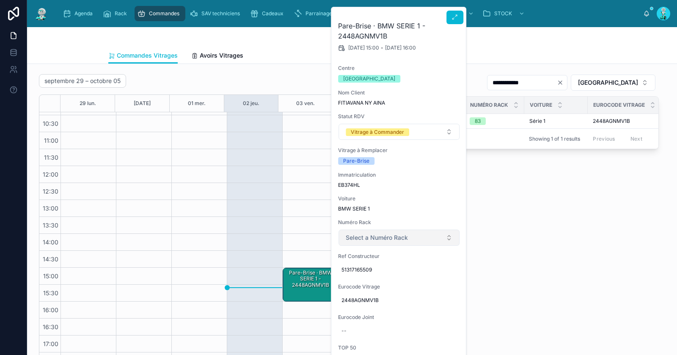
click at [375, 237] on span "Select a Numéro Rack" at bounding box center [377, 237] width 62 height 8
type input "**"
click at [376, 268] on div "83" at bounding box center [399, 270] width 117 height 13
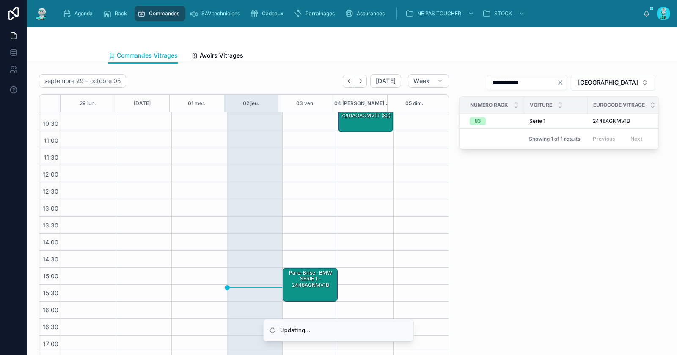
click at [304, 282] on div "Pare-Brise · BMW SERIE 1 - 2448AGNMV1B" at bounding box center [310, 279] width 52 height 20
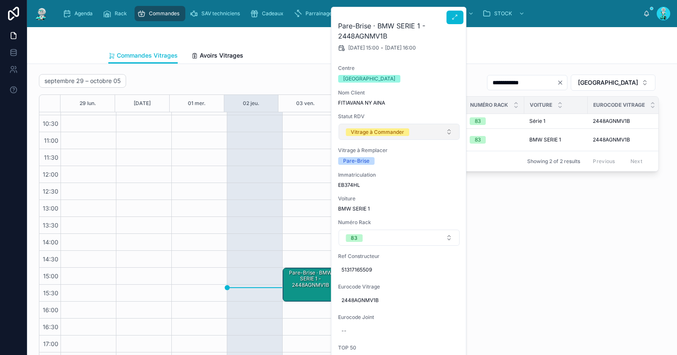
click at [375, 130] on div "Vitrage à Commander" at bounding box center [377, 132] width 53 height 8
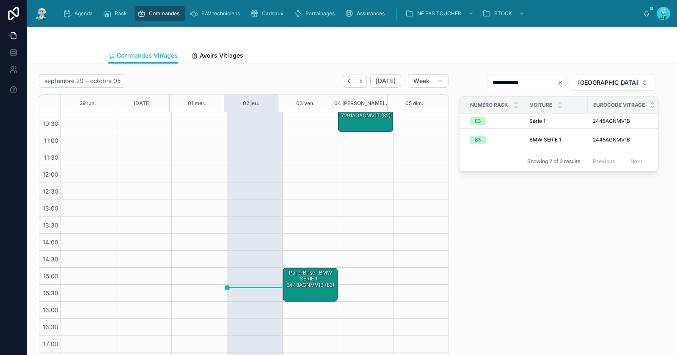
drag, startPoint x: 307, startPoint y: 273, endPoint x: 330, endPoint y: 229, distance: 50.4
click at [307, 273] on div "Pare-Brise · BMW SERIE 1 - 2448AGNMV1B (83)" at bounding box center [310, 279] width 52 height 20
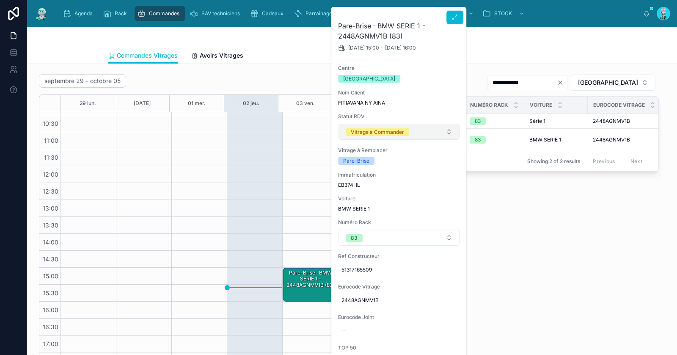
click at [370, 125] on button "Vitrage à Commander" at bounding box center [399, 132] width 121 height 16
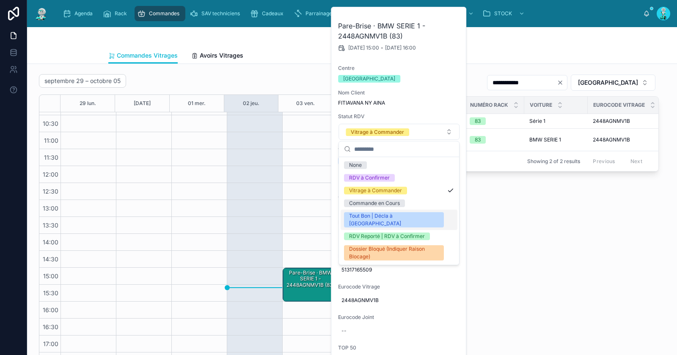
click at [372, 217] on div "Tout Bon | Décla à [GEOGRAPHIC_DATA]" at bounding box center [394, 219] width 90 height 15
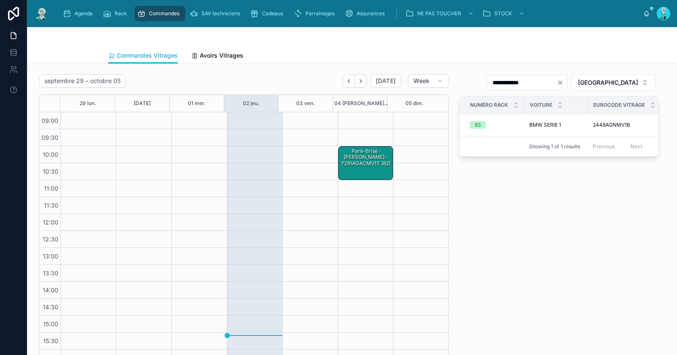
click at [361, 168] on div "Pare-Brise · Zoé Renault - 7291AGACMV1T (82)" at bounding box center [366, 163] width 52 height 32
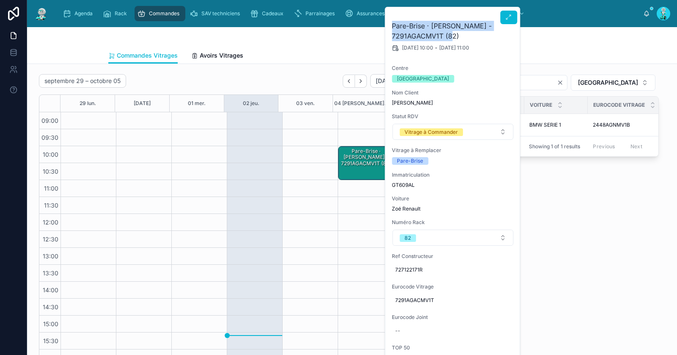
drag, startPoint x: 467, startPoint y: 39, endPoint x: 390, endPoint y: 24, distance: 79.0
click at [390, 24] on div "Pare-Brise · Zoé Renault - 7291AGACMV1T (82) 04/10/2025 10:00 - 04/10/2025 11:0…" at bounding box center [452, 292] width 135 height 570
copy h2 "Pare-Brise · Zoé Renault - 7291AGACMV1T (82)"
click at [571, 221] on div "**********" at bounding box center [559, 221] width 210 height 301
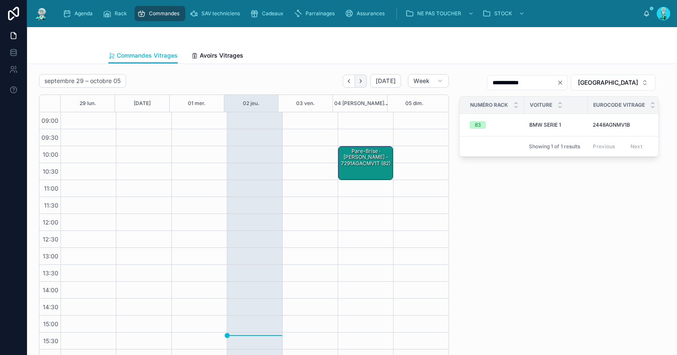
click at [364, 80] on button "Next" at bounding box center [361, 81] width 12 height 13
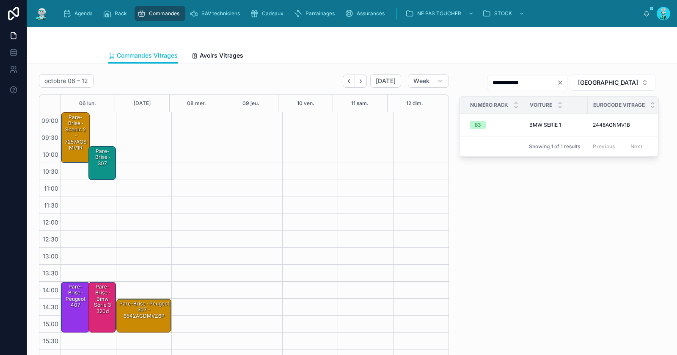
click at [68, 136] on div "Pare-Brise · scenic 2 - 7257AGSMV1R" at bounding box center [76, 132] width 26 height 38
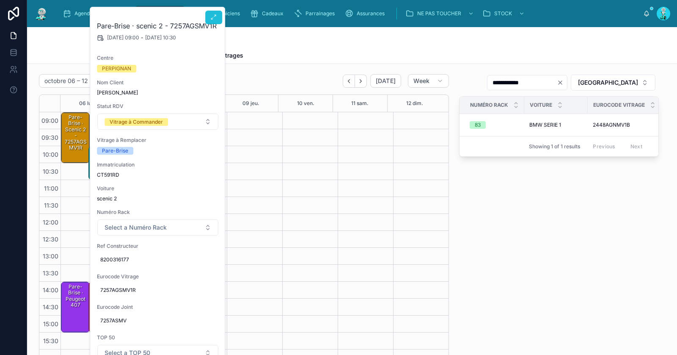
click at [213, 14] on icon at bounding box center [213, 17] width 7 height 7
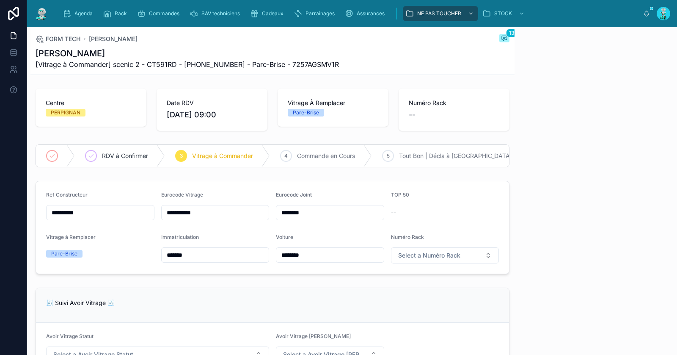
scroll to position [375, 0]
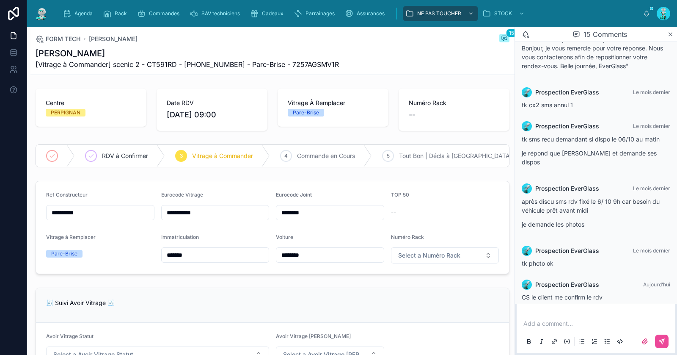
click at [326, 217] on input "********" at bounding box center [330, 213] width 108 height 12
type input "**********"
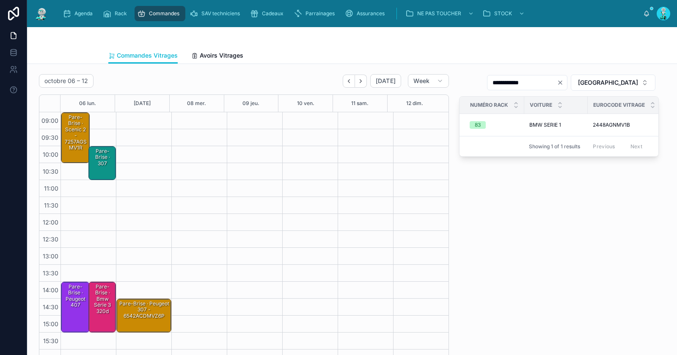
click at [77, 137] on div "Pare-Brise · scenic 2 - 7257AGSMV1R" at bounding box center [76, 132] width 26 height 38
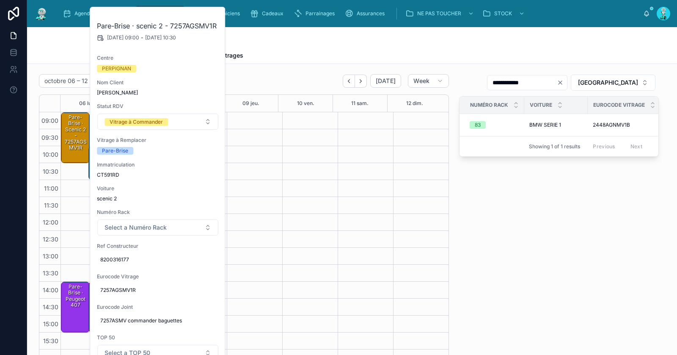
click at [254, 54] on div "Commandes Vitrages Avoirs Vitrages" at bounding box center [352, 55] width 488 height 16
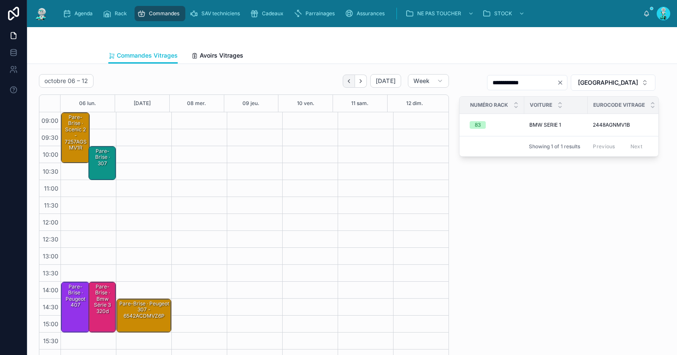
click at [348, 84] on button "Back" at bounding box center [349, 81] width 12 height 13
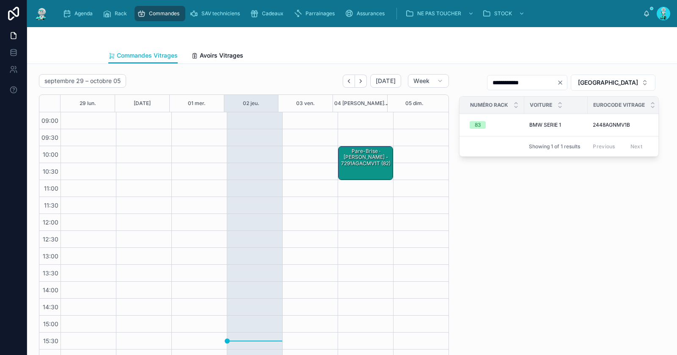
click at [372, 159] on div "Pare-Brise · Zoé Renault - 7291AGACMV1T (82)" at bounding box center [366, 157] width 52 height 20
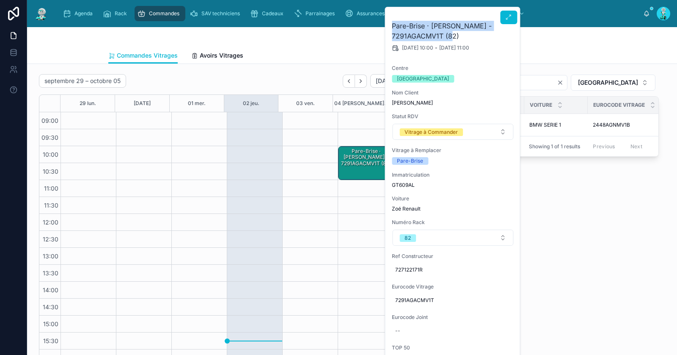
drag, startPoint x: 459, startPoint y: 34, endPoint x: 385, endPoint y: 28, distance: 74.8
click at [385, 28] on div "Pare-Brise · Zoé Renault - 7291AGACMV1T (82) 04/10/2025 10:00 - 04/10/2025 11:0…" at bounding box center [452, 292] width 135 height 570
copy h2 "Pare-Brise · Zoé Renault - 7291AGACMV1T (82)"
click at [345, 159] on div "Pare-Brise · Zoé Renault - 7291AGACMV1T (82)" at bounding box center [366, 157] width 52 height 20
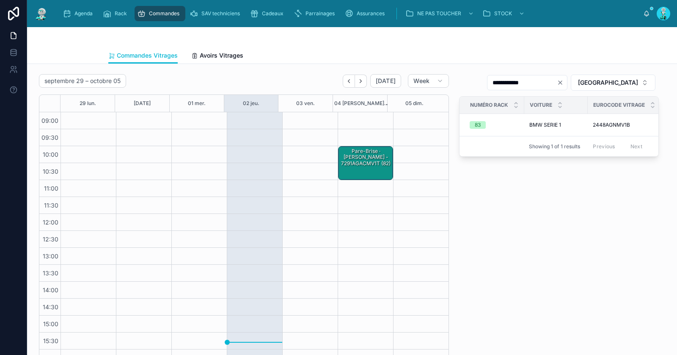
click at [350, 164] on div "Pare-Brise · Zoé Renault - 7291AGACMV1T (82)" at bounding box center [366, 157] width 52 height 20
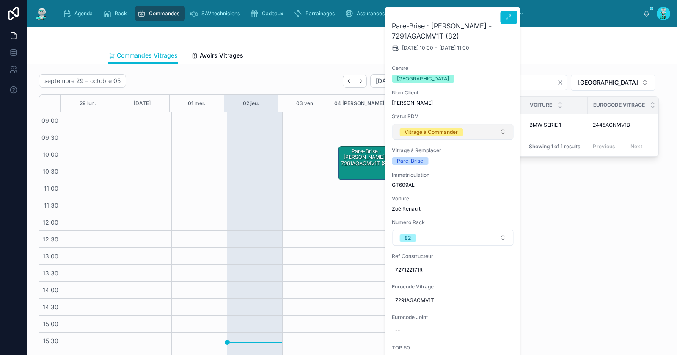
click at [423, 131] on div "Vitrage à Commander" at bounding box center [431, 132] width 53 height 8
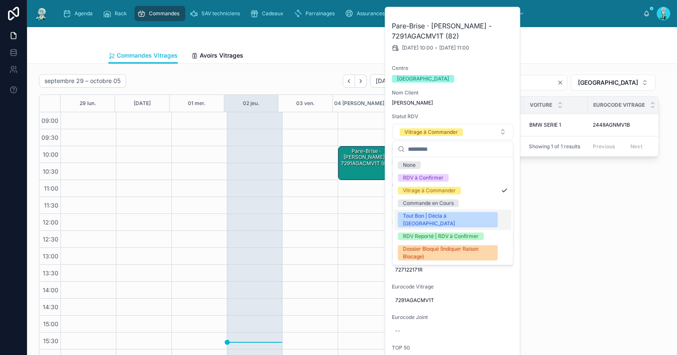
click at [430, 212] on div "Tout Bon | Décla à [GEOGRAPHIC_DATA]" at bounding box center [448, 219] width 90 height 15
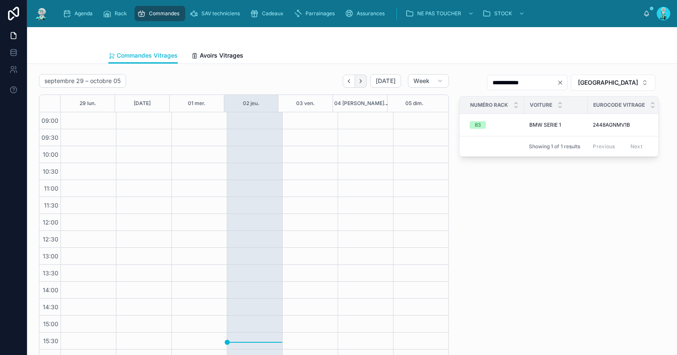
click at [361, 81] on icon "Next" at bounding box center [361, 81] width 6 height 6
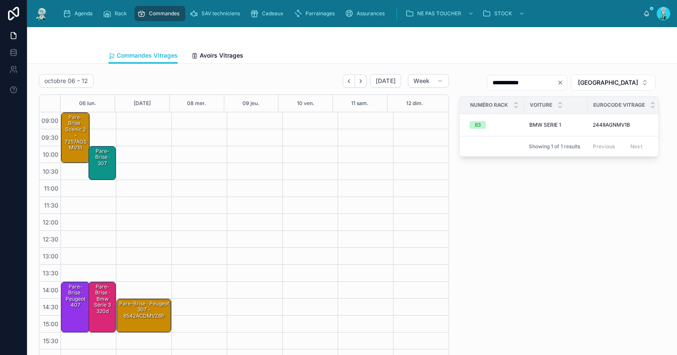
drag, startPoint x: 100, startPoint y: 158, endPoint x: 102, endPoint y: 145, distance: 12.9
click at [100, 158] on div "Pare-Brise · 307" at bounding box center [102, 157] width 25 height 20
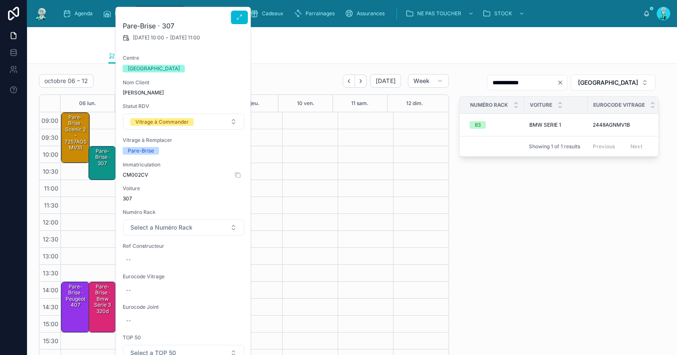
click at [140, 174] on span "CM002CV" at bounding box center [184, 174] width 122 height 7
copy span "CM002CV"
click at [146, 261] on div "--" at bounding box center [184, 260] width 122 height 14
type input "******"
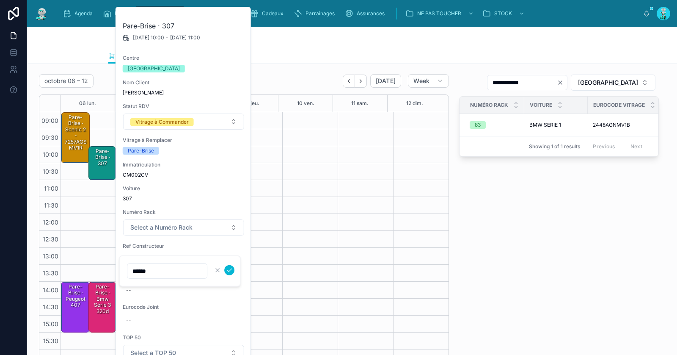
click at [229, 271] on icon "submit" at bounding box center [229, 270] width 7 height 7
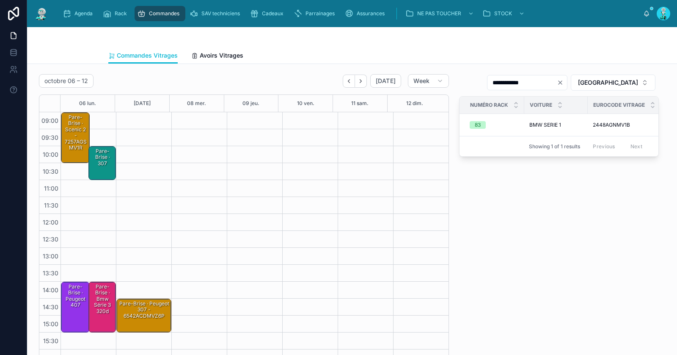
click at [104, 155] on div "Pare-Brise · 307" at bounding box center [102, 157] width 25 height 20
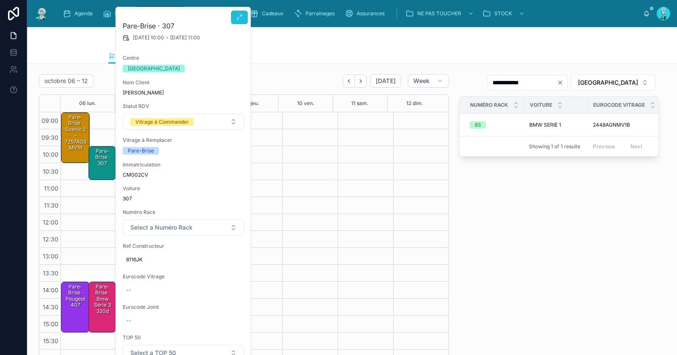
click at [235, 19] on button at bounding box center [239, 18] width 17 height 14
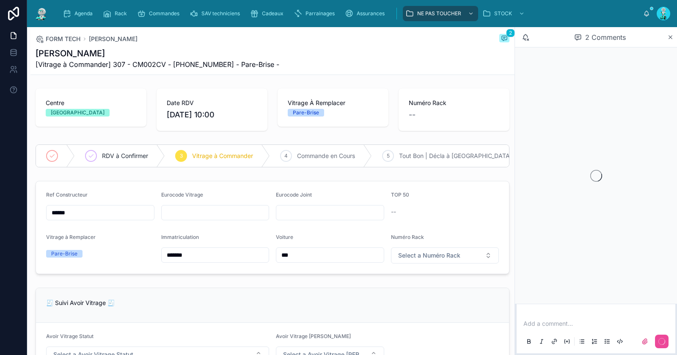
click at [545, 322] on p at bounding box center [598, 323] width 149 height 8
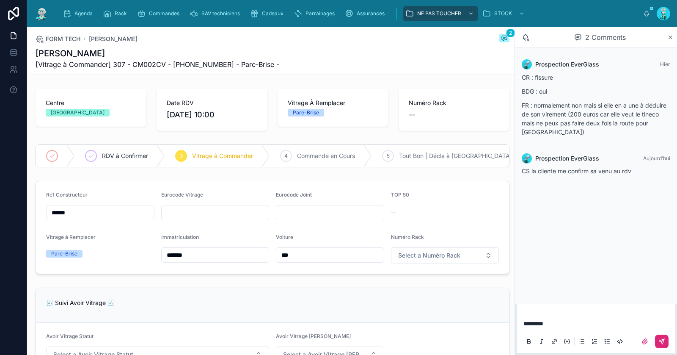
click at [662, 340] on icon at bounding box center [662, 341] width 7 height 7
click at [196, 218] on input "text" at bounding box center [216, 213] width 108 height 12
paste input "*********"
type input "*********"
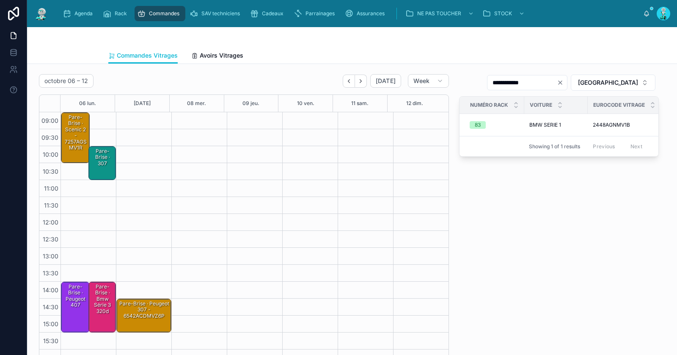
scroll to position [48, 0]
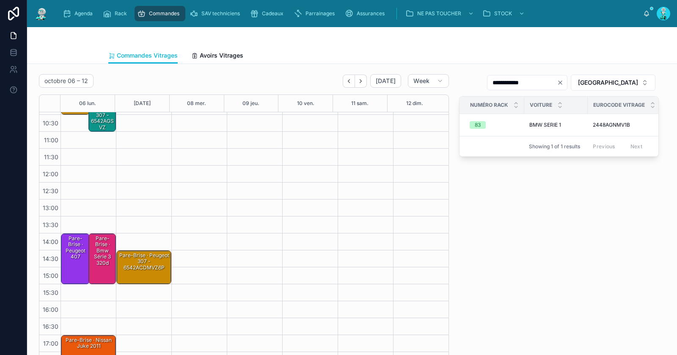
click at [562, 81] on icon "Clear" at bounding box center [560, 82] width 3 height 3
click at [557, 80] on input "text" at bounding box center [522, 83] width 69 height 12
paste input "*********"
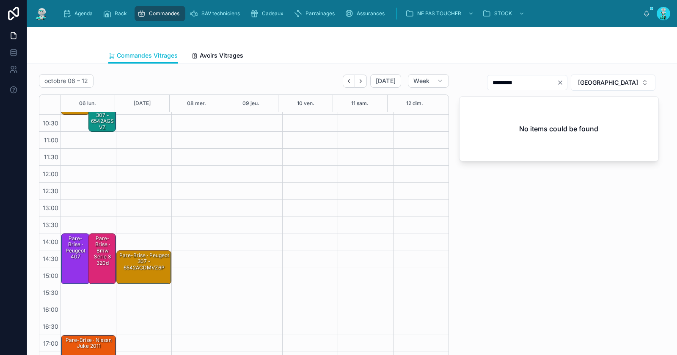
type input "*********"
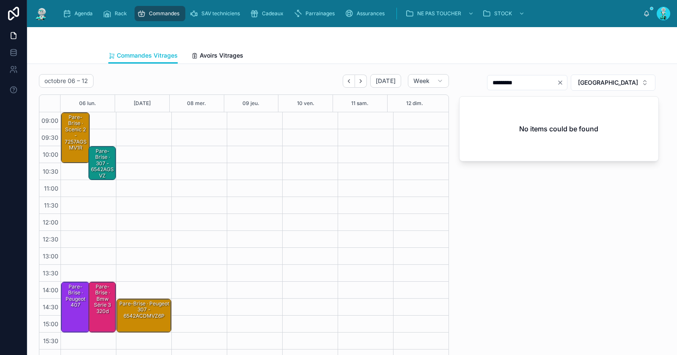
click at [101, 162] on div "Pare-Brise · 307 - 6542AGSVZ" at bounding box center [102, 163] width 25 height 32
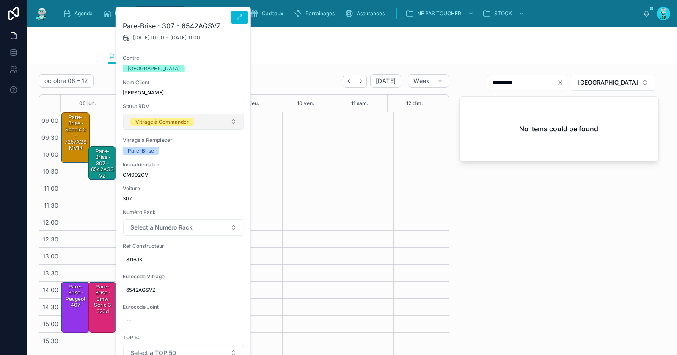
click at [146, 117] on span "Vitrage à Commander" at bounding box center [162, 121] width 64 height 8
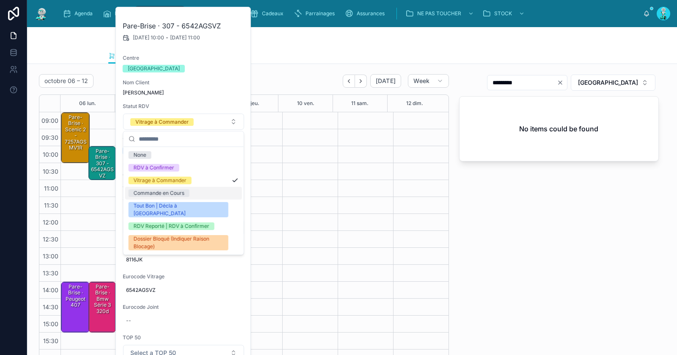
click at [156, 192] on div "Commande en Cours" at bounding box center [159, 193] width 51 height 8
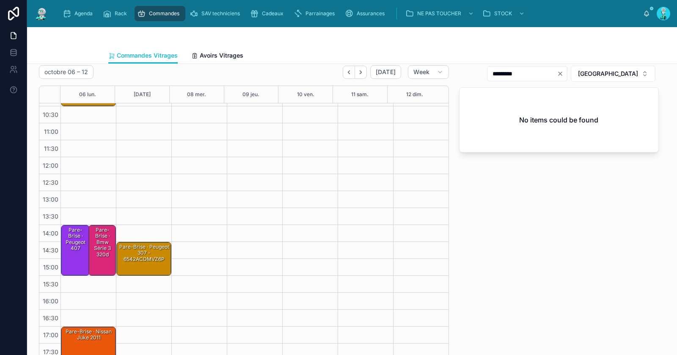
scroll to position [10, 0]
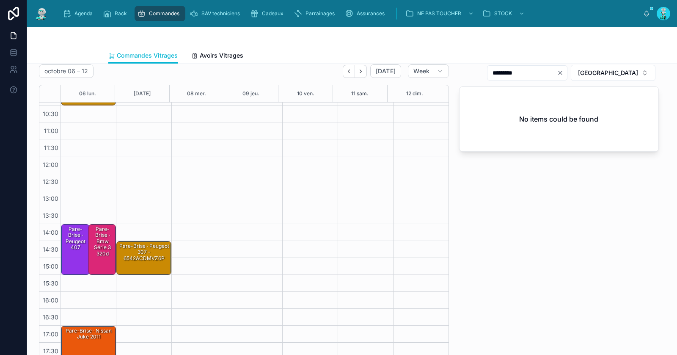
click at [73, 244] on div "Pare-Brise · peugeot 407" at bounding box center [76, 238] width 26 height 26
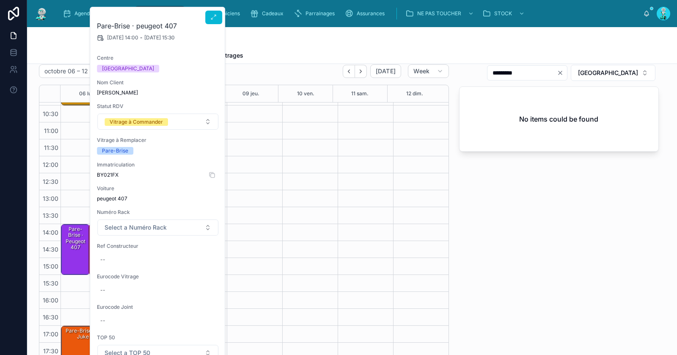
click at [109, 176] on span "BY021FX" at bounding box center [158, 174] width 122 height 7
copy span "BY021FX"
click at [136, 254] on div "--" at bounding box center [158, 260] width 122 height 14
type input "******"
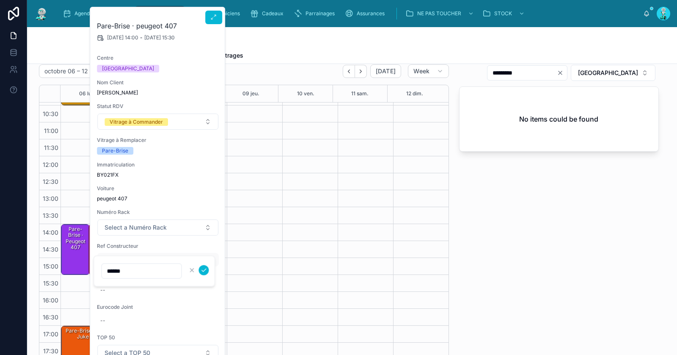
click button "submit" at bounding box center [204, 270] width 10 height 10
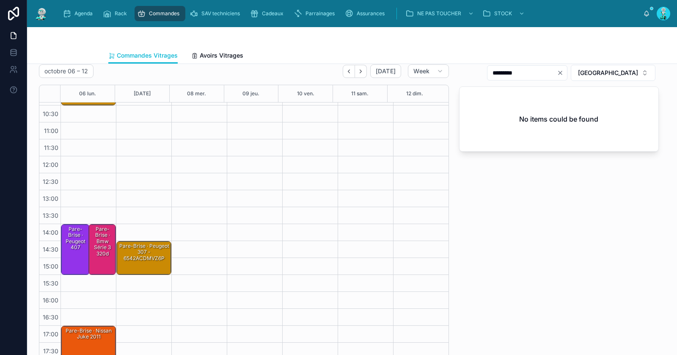
scroll to position [48, 0]
click at [100, 244] on div "Pare-Brise · Bmw série 3 320d" at bounding box center [102, 241] width 25 height 32
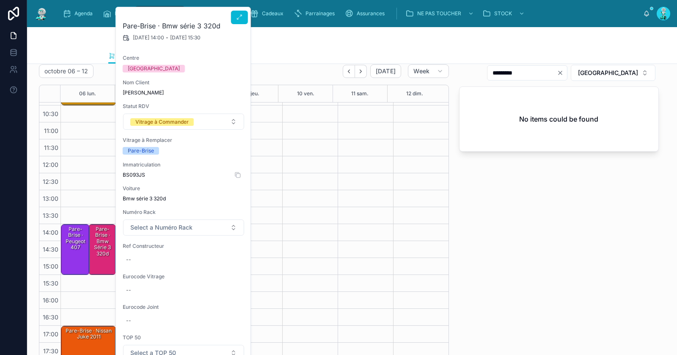
click at [137, 177] on span "BS093JS" at bounding box center [184, 174] width 122 height 7
copy span "BS093JS"
click at [159, 259] on div "--" at bounding box center [184, 260] width 122 height 14
type input "**********"
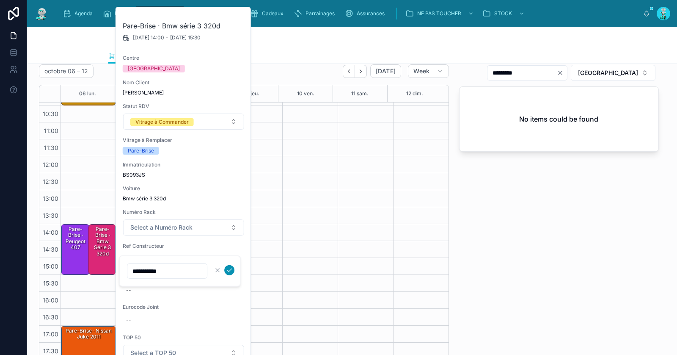
click at [230, 268] on icon "submit" at bounding box center [229, 270] width 7 height 7
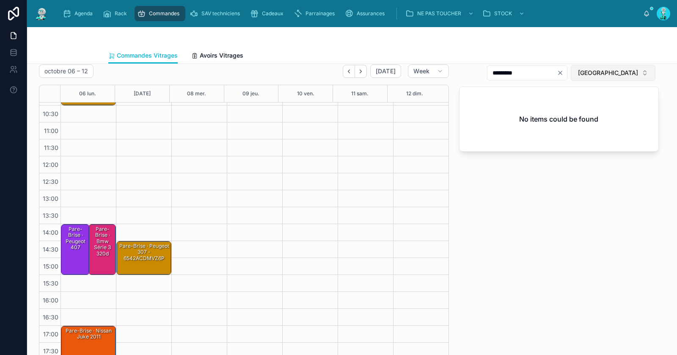
click at [609, 73] on span "[GEOGRAPHIC_DATA]" at bounding box center [608, 73] width 60 height 8
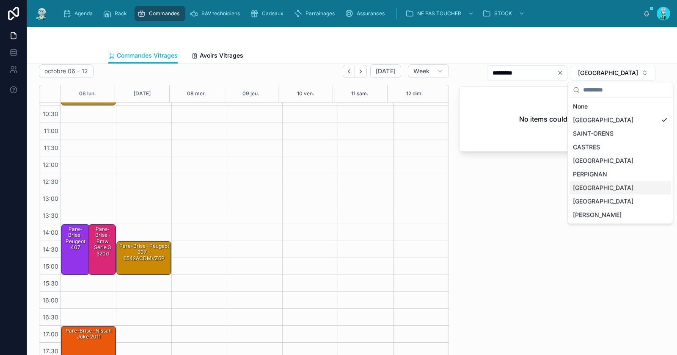
click at [593, 182] on div "[GEOGRAPHIC_DATA]" at bounding box center [621, 188] width 102 height 14
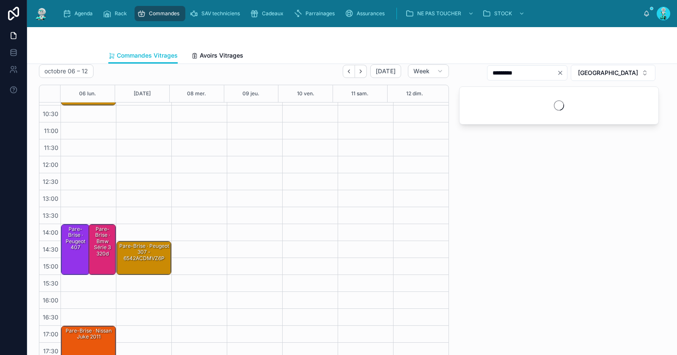
drag, startPoint x: 590, startPoint y: 72, endPoint x: 583, endPoint y: 73, distance: 7.2
click at [562, 73] on icon "Clear" at bounding box center [560, 72] width 3 height 3
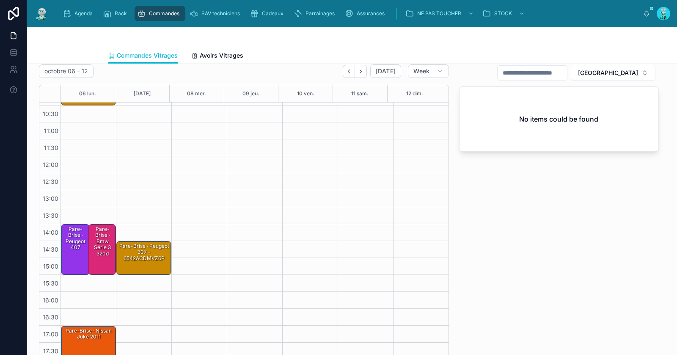
click at [567, 74] on input "text" at bounding box center [532, 73] width 69 height 12
paste input "**********"
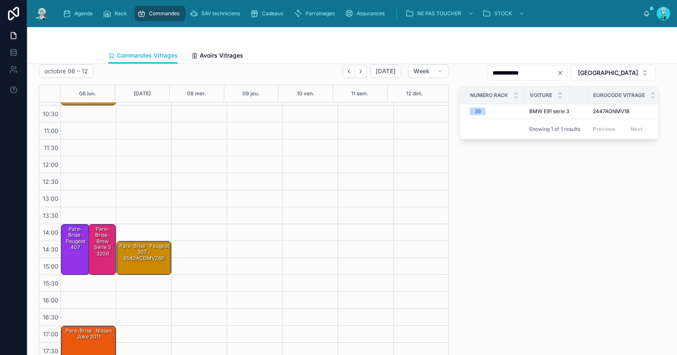
type input "**********"
click at [109, 251] on div "Pare-Brise · Bmw série 3 320d" at bounding box center [102, 241] width 25 height 32
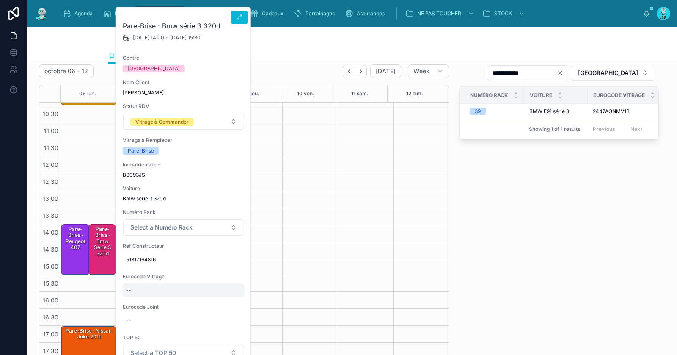
click at [143, 289] on div "--" at bounding box center [184, 290] width 122 height 14
click at [137, 298] on input "**********" at bounding box center [167, 302] width 80 height 12
type input "**********"
click button "submit" at bounding box center [229, 301] width 10 height 10
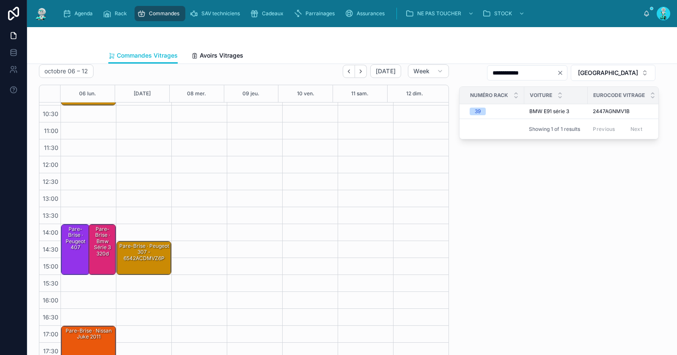
click at [97, 246] on div "Pare-Brise · Bmw série 3 320d" at bounding box center [102, 241] width 25 height 32
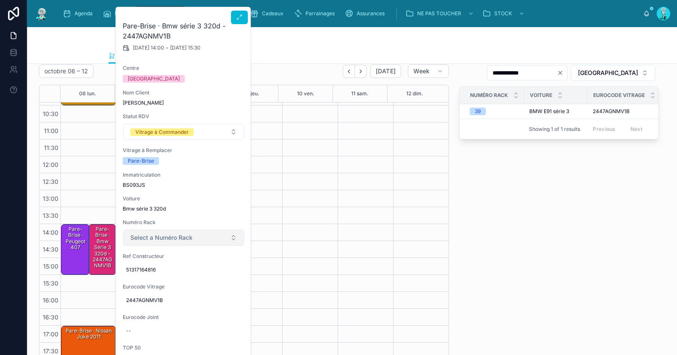
click at [163, 239] on span "Select a Numéro Rack" at bounding box center [161, 237] width 62 height 8
type input "**"
click at [155, 270] on div "39" at bounding box center [183, 270] width 117 height 13
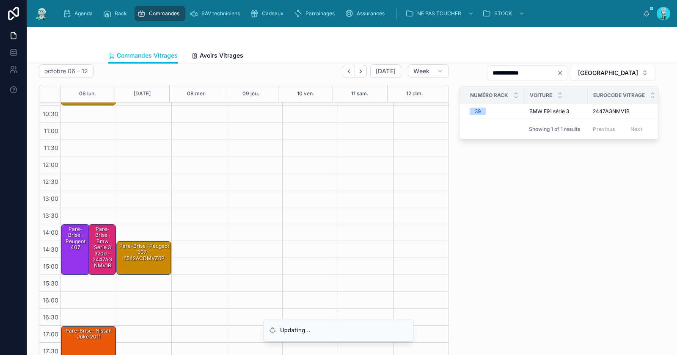
click at [100, 246] on div "Pare-Brise · Bmw série 3 320d - 2447AGNMV1B" at bounding box center [102, 247] width 25 height 44
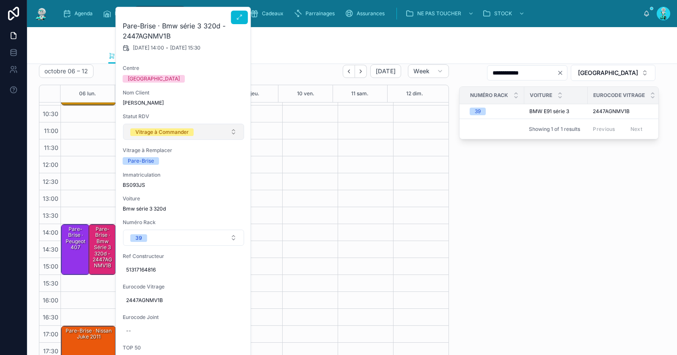
click at [168, 133] on div "Vitrage à Commander" at bounding box center [161, 132] width 53 height 8
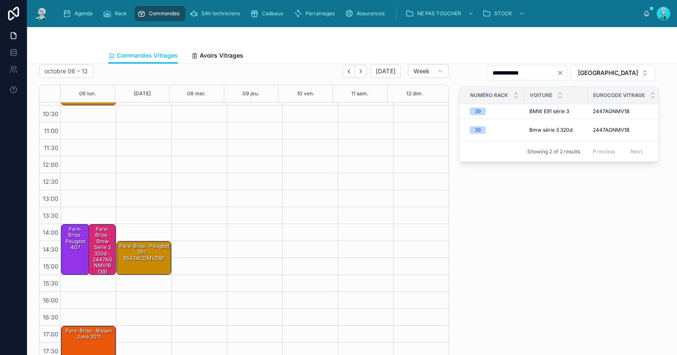
click at [158, 215] on div "14:30 – 15:30 Pare-Brise · Peugeot 307 - 6542ACDMVZ6P" at bounding box center [143, 207] width 55 height 305
click at [98, 239] on div "Pare-Brise · Bmw série 3 320d - 2447AGNMV1B (39)" at bounding box center [102, 250] width 25 height 50
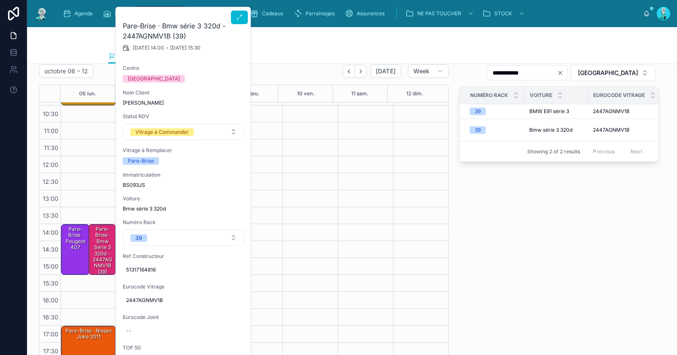
drag, startPoint x: 158, startPoint y: 131, endPoint x: 156, endPoint y: 139, distance: 8.7
click at [158, 131] on div "Vitrage à Commander" at bounding box center [161, 132] width 53 height 8
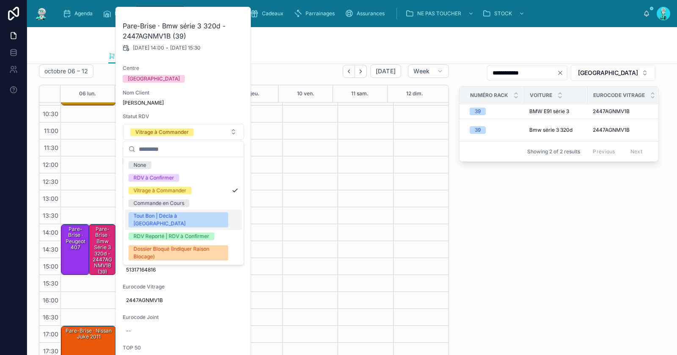
click at [150, 213] on div "Tout Bon | Décla à [GEOGRAPHIC_DATA]" at bounding box center [179, 219] width 90 height 15
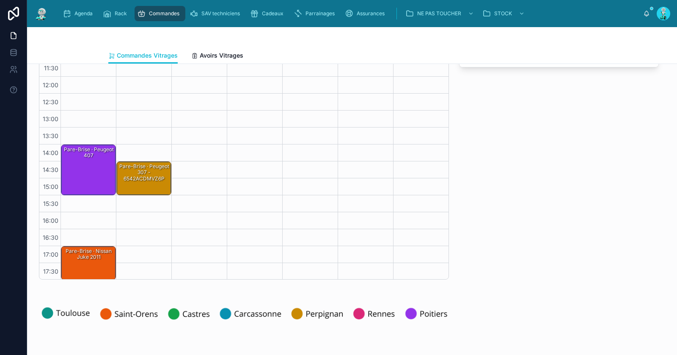
scroll to position [143, 0]
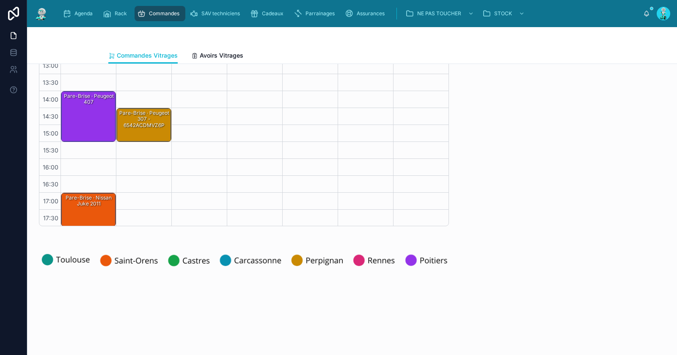
click at [95, 210] on div "Pare-Brise · Nissan Juke 2011" at bounding box center [89, 209] width 52 height 32
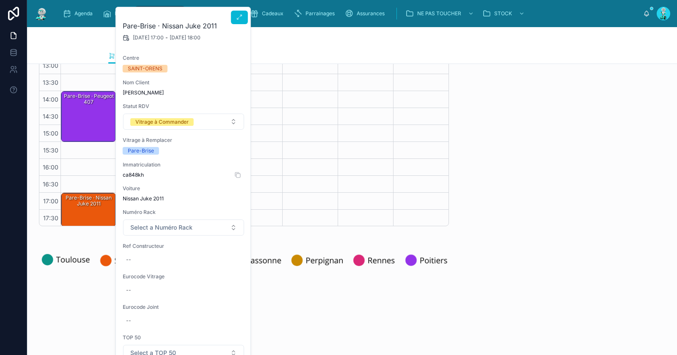
click at [134, 173] on span "ca848kh" at bounding box center [184, 174] width 122 height 7
click at [151, 257] on div "--" at bounding box center [184, 260] width 122 height 14
type input "**********"
click at [233, 270] on button "submit" at bounding box center [229, 270] width 10 height 10
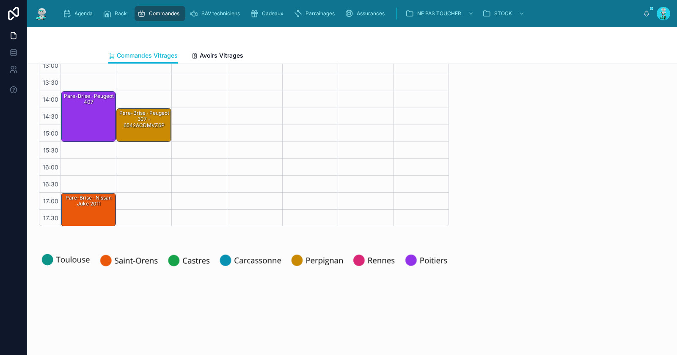
click at [87, 210] on div "Pare-Brise · Nissan Juke 2011" at bounding box center [89, 209] width 52 height 32
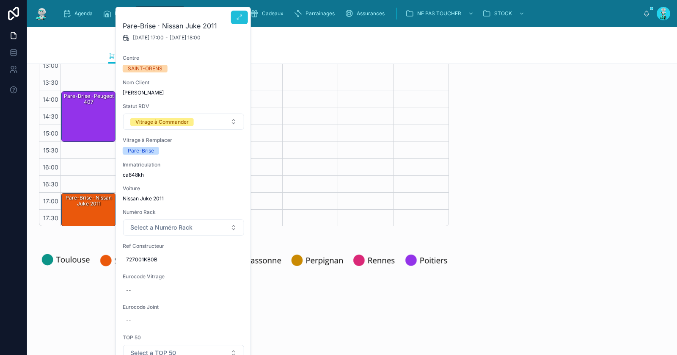
click at [238, 21] on button at bounding box center [239, 18] width 17 height 14
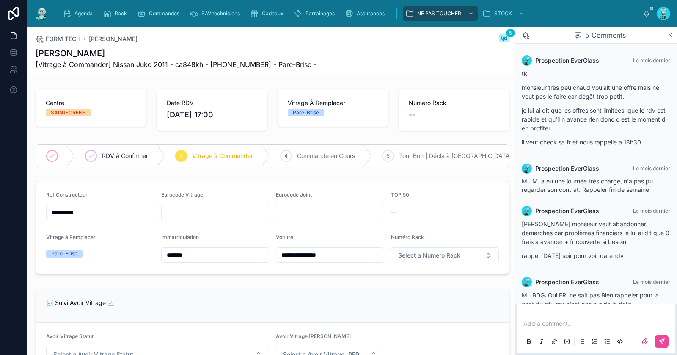
scroll to position [55, 0]
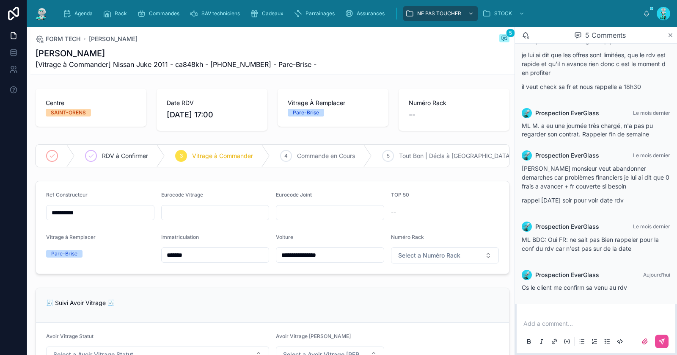
click at [573, 327] on p at bounding box center [598, 323] width 149 height 8
click at [661, 339] on icon at bounding box center [662, 341] width 7 height 7
click at [203, 218] on input "text" at bounding box center [216, 213] width 108 height 12
paste input "**********"
type input "**********"
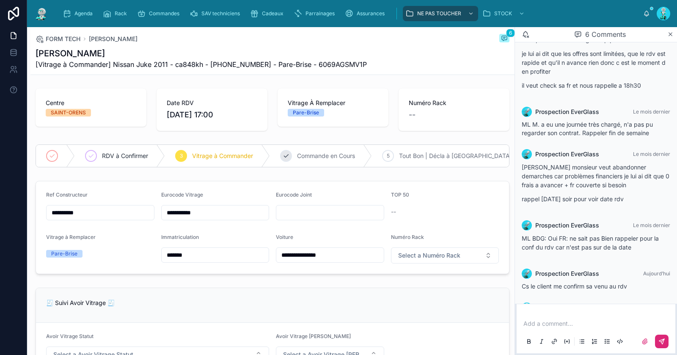
click at [315, 154] on span "Commande en Cours" at bounding box center [326, 156] width 58 height 8
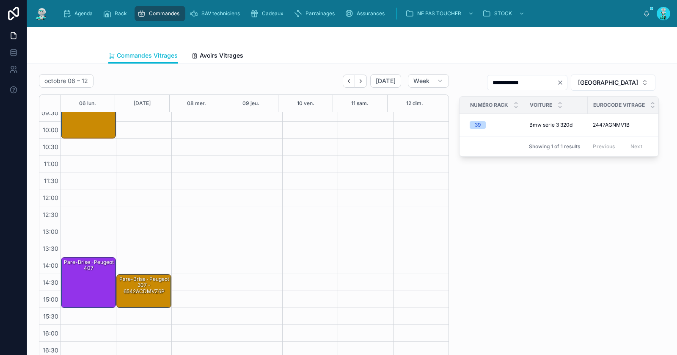
scroll to position [48, 0]
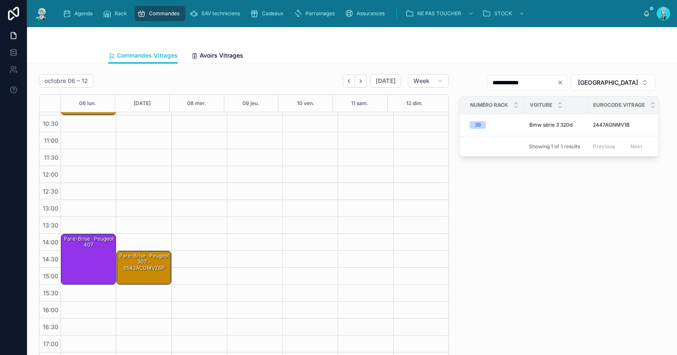
click at [91, 254] on div "Pare-Brise · peugeot 407" at bounding box center [89, 259] width 52 height 49
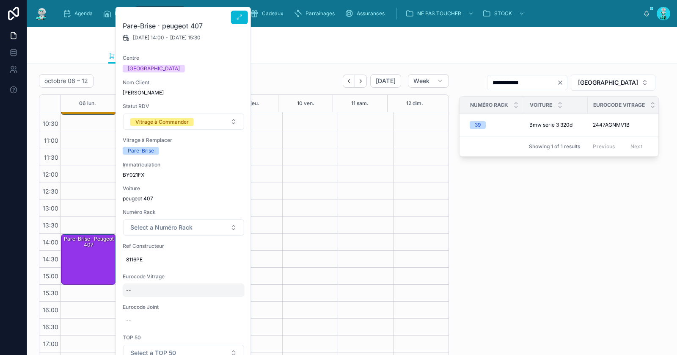
click at [146, 288] on div "--" at bounding box center [184, 290] width 122 height 14
type input "**********"
click at [230, 302] on icon "submit" at bounding box center [229, 300] width 7 height 7
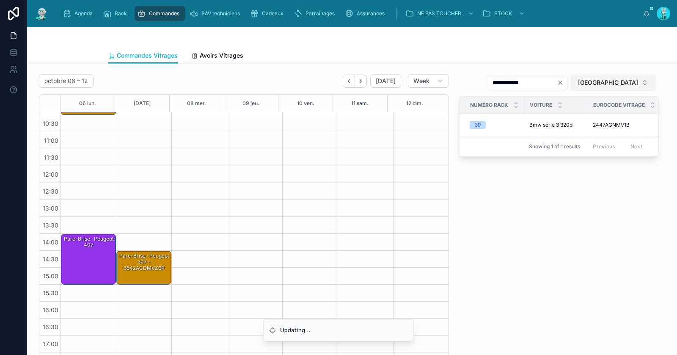
click at [614, 82] on span "[GEOGRAPHIC_DATA]" at bounding box center [608, 82] width 60 height 8
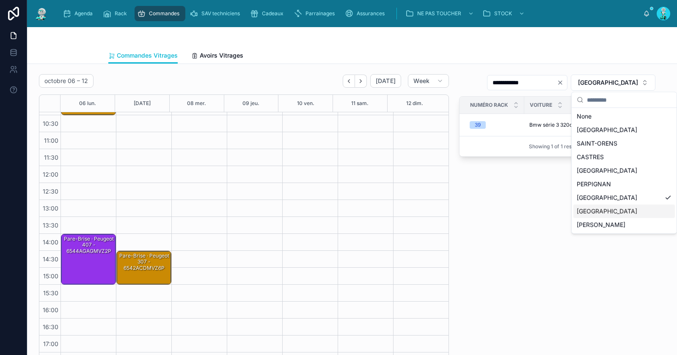
click at [588, 211] on div "POITIERS" at bounding box center [625, 211] width 102 height 14
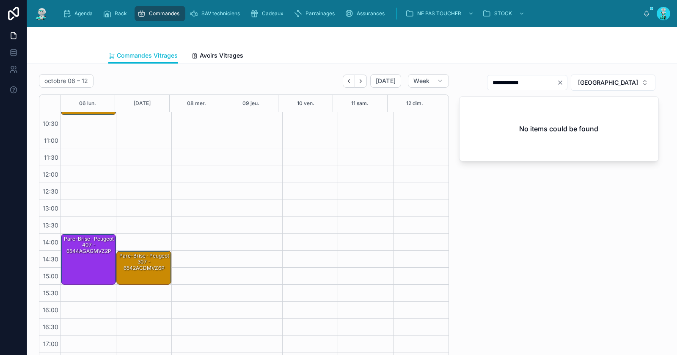
drag, startPoint x: 586, startPoint y: 81, endPoint x: 580, endPoint y: 81, distance: 6.8
click at [562, 81] on icon "Clear" at bounding box center [560, 82] width 3 height 3
click at [567, 81] on input "text" at bounding box center [532, 83] width 69 height 12
paste input "**********"
type input "**********"
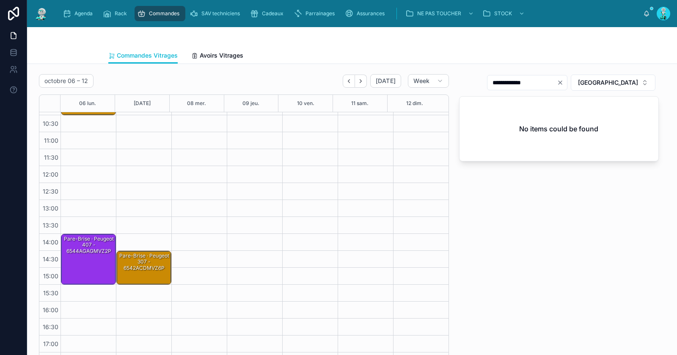
click at [88, 254] on div "Pare-Brise · peugeot 407 - 6544AGAGMVZ2P" at bounding box center [89, 259] width 52 height 49
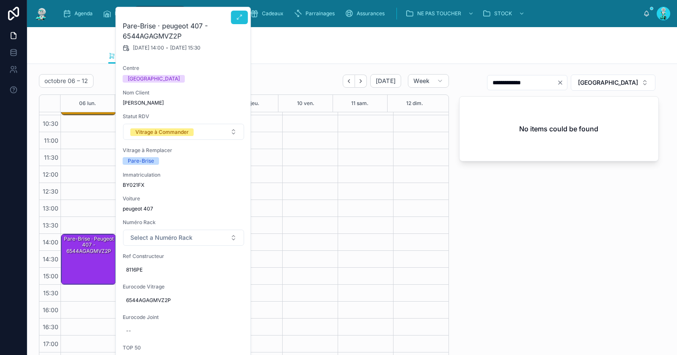
click at [238, 20] on icon at bounding box center [239, 17] width 7 height 7
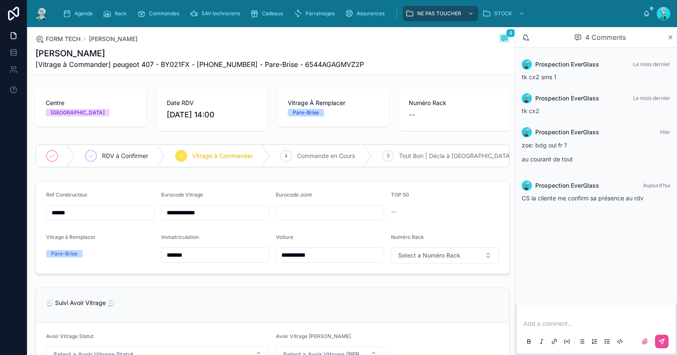
click at [544, 322] on p at bounding box center [598, 323] width 149 height 8
click at [193, 218] on input "**********" at bounding box center [216, 213] width 108 height 12
click at [194, 218] on input "**********" at bounding box center [216, 213] width 108 height 12
paste input "**********"
type input "**********"
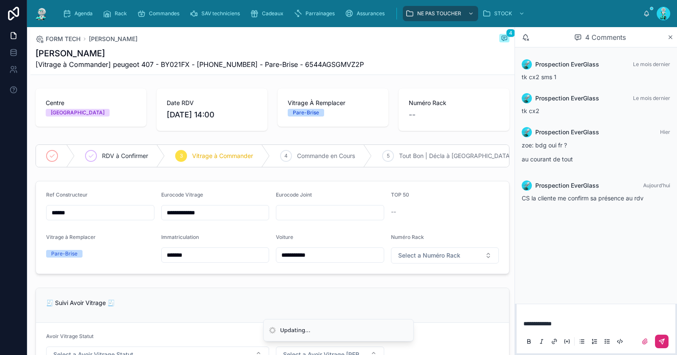
drag, startPoint x: 658, startPoint y: 335, endPoint x: 663, endPoint y: 337, distance: 5.1
click at [658, 335] on button at bounding box center [662, 341] width 14 height 14
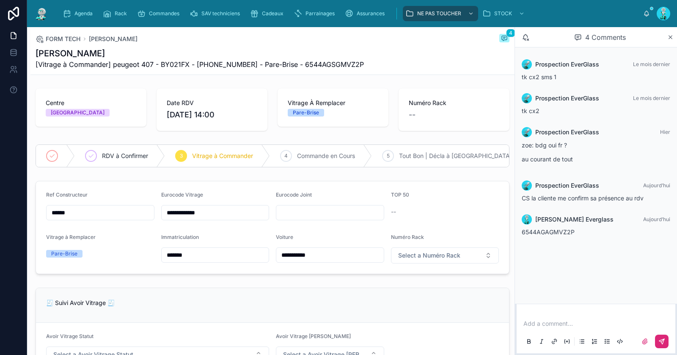
click at [664, 340] on icon at bounding box center [662, 341] width 5 height 5
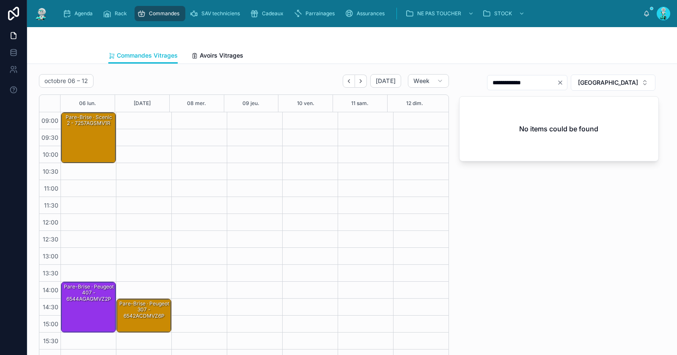
scroll to position [48, 0]
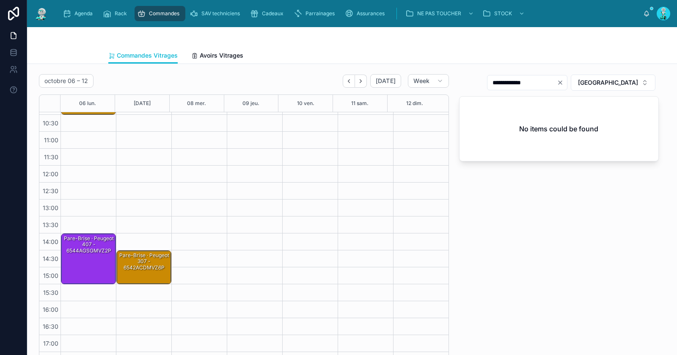
click at [564, 81] on icon "Clear" at bounding box center [560, 82] width 7 height 7
click at [560, 82] on input "**********" at bounding box center [532, 83] width 69 height 12
paste input "**********"
type input "**********"
click at [85, 262] on div "Pare-Brise · peugeot 407 - 6544AGSGMVZ2P" at bounding box center [89, 258] width 52 height 49
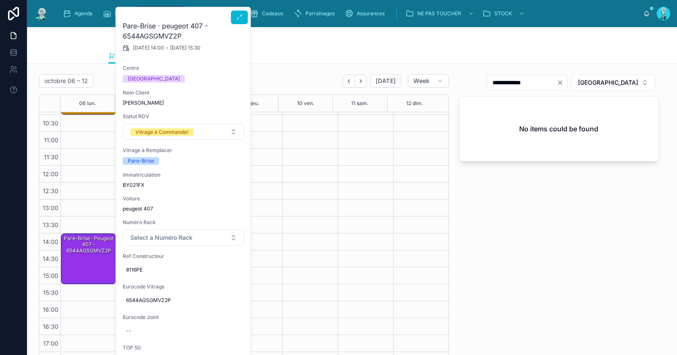
click at [172, 119] on div "Statut RDV Vitrage à Commander" at bounding box center [184, 126] width 122 height 27
click at [173, 129] on div "Vitrage à Commander" at bounding box center [161, 132] width 53 height 8
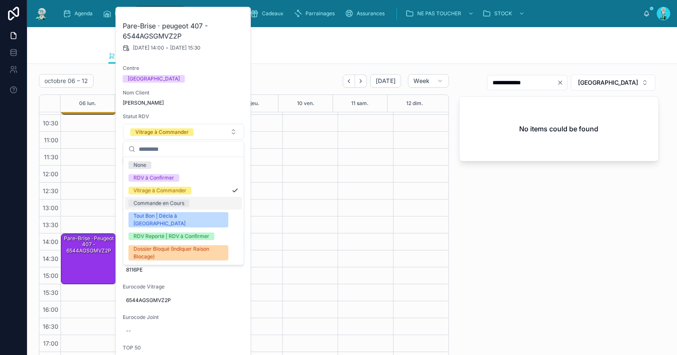
click at [185, 198] on div "Commande en Cours" at bounding box center [183, 203] width 117 height 13
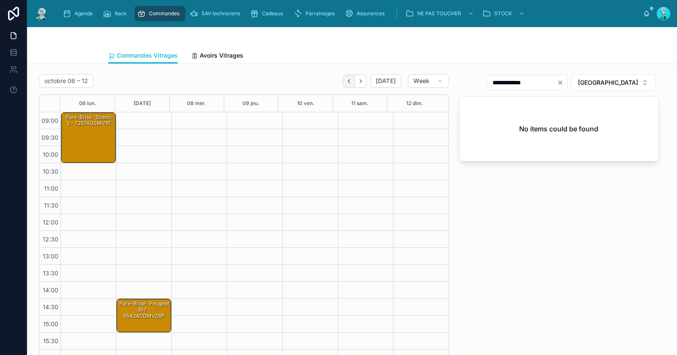
click at [352, 84] on button "Back" at bounding box center [349, 81] width 12 height 13
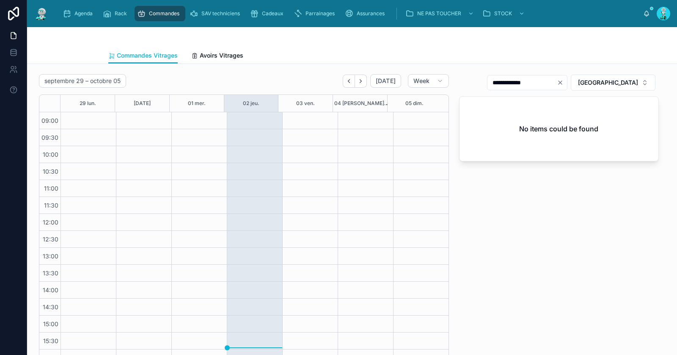
click at [360, 81] on icon "Next" at bounding box center [361, 81] width 6 height 6
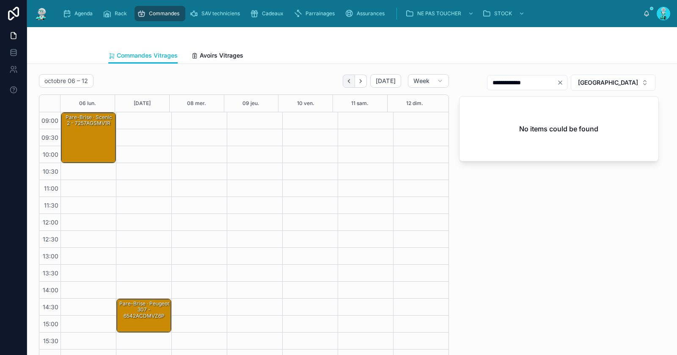
click at [343, 79] on button "Back" at bounding box center [349, 81] width 12 height 13
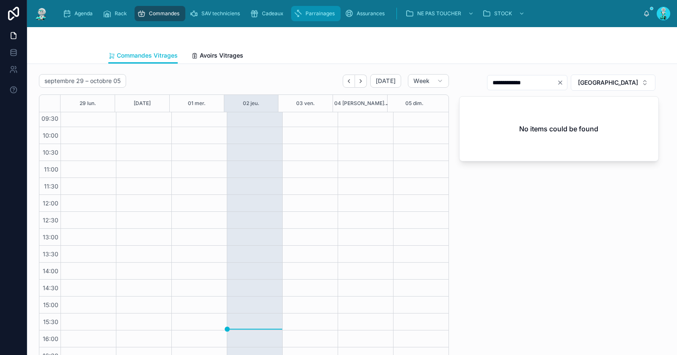
scroll to position [15, 0]
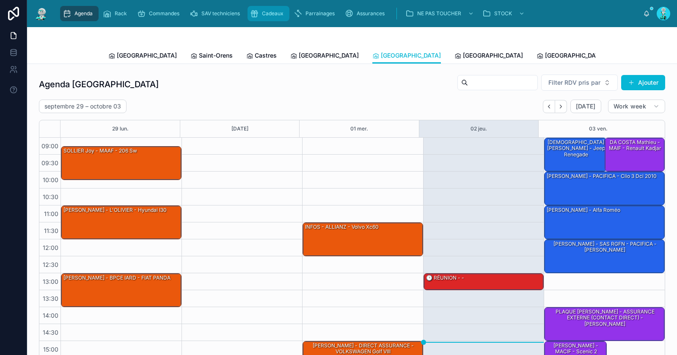
click at [260, 11] on div "Cadeaux" at bounding box center [268, 14] width 37 height 14
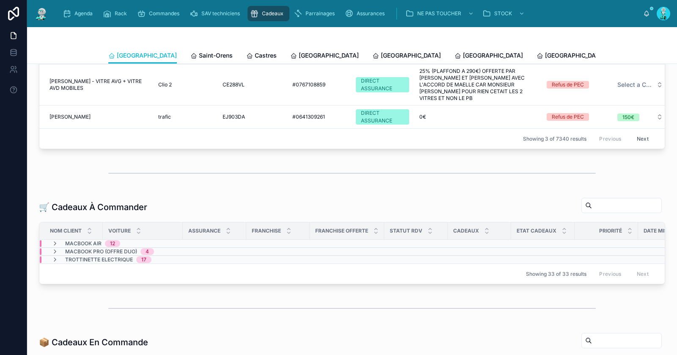
scroll to position [84, 0]
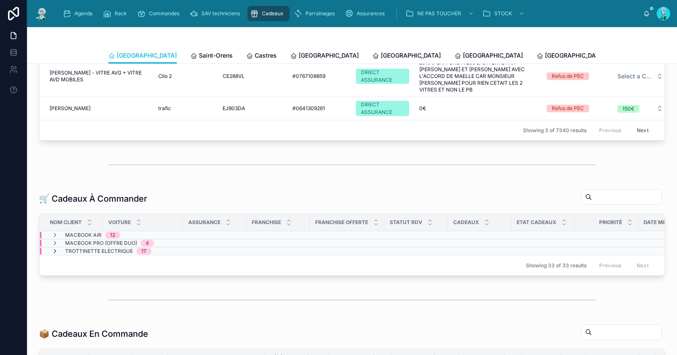
click at [57, 249] on icon at bounding box center [55, 251] width 7 height 7
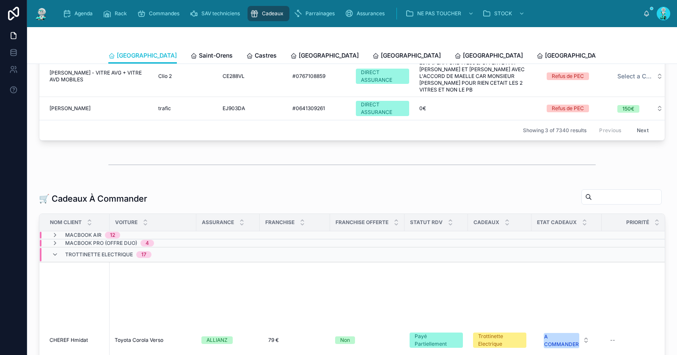
click at [57, 251] on icon at bounding box center [55, 254] width 7 height 7
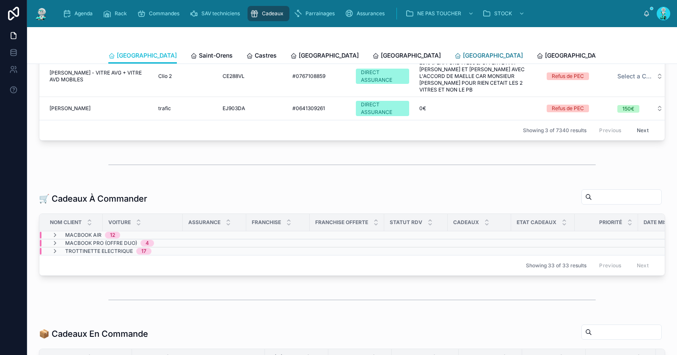
click at [463, 51] on span "[GEOGRAPHIC_DATA]" at bounding box center [493, 55] width 60 height 8
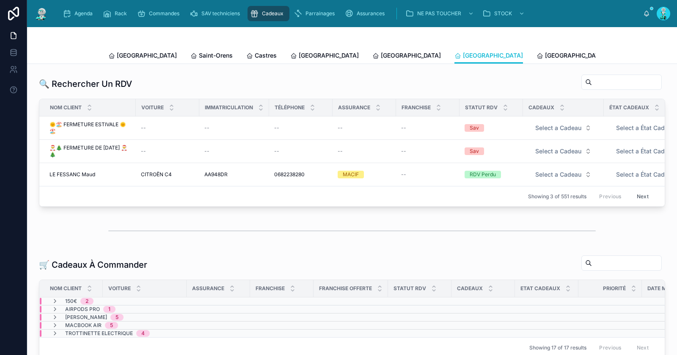
click at [618, 84] on input "text" at bounding box center [626, 82] width 69 height 12
paste input "*******"
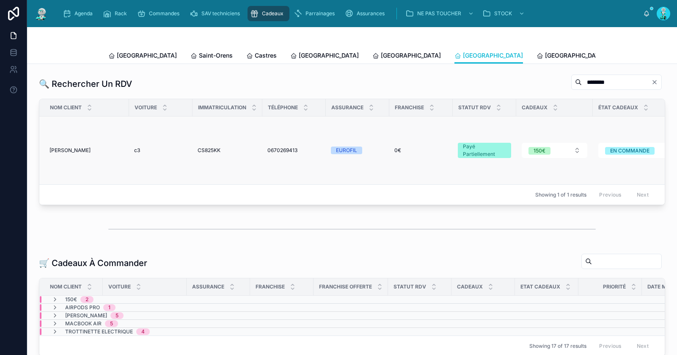
type input "*******"
click at [69, 149] on span "[PERSON_NAME]" at bounding box center [70, 150] width 41 height 7
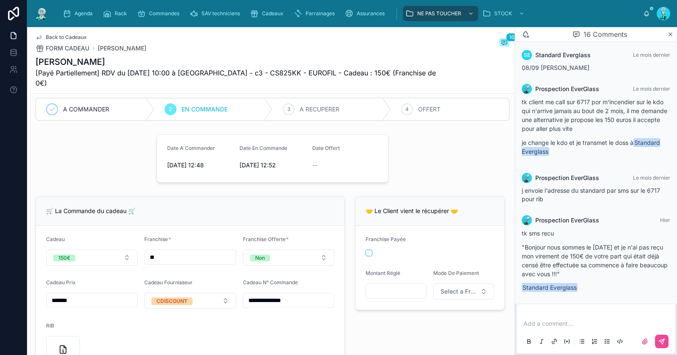
scroll to position [213, 0]
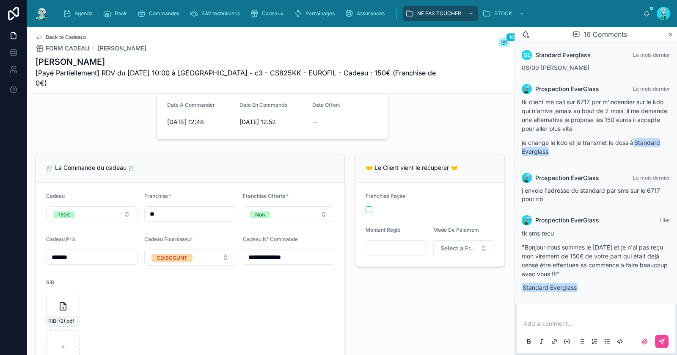
click at [282, 251] on input "**********" at bounding box center [288, 257] width 91 height 12
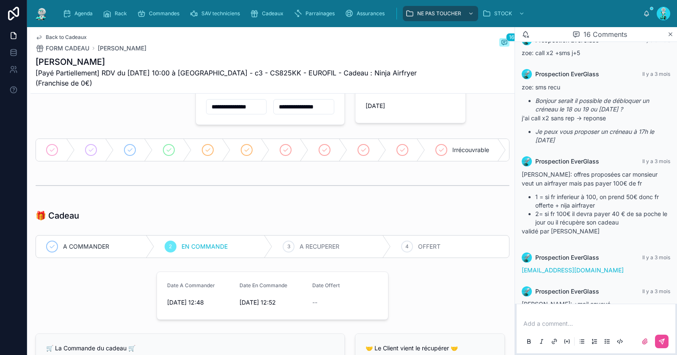
scroll to position [42, 0]
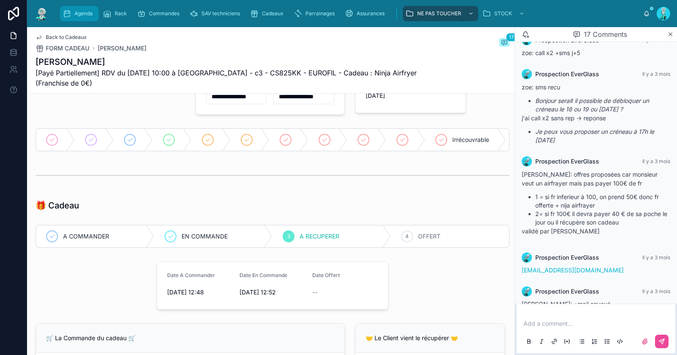
click at [85, 16] on span "Agenda" at bounding box center [84, 13] width 18 height 7
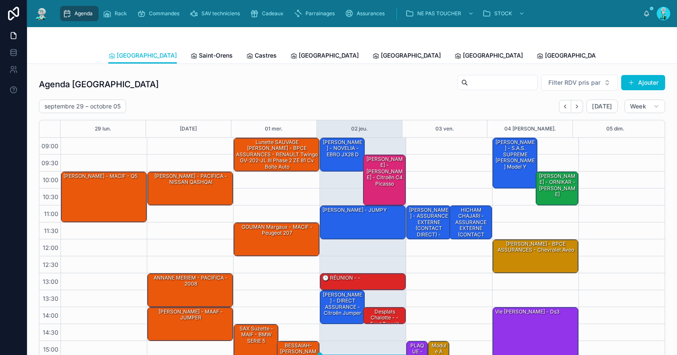
scroll to position [73, 0]
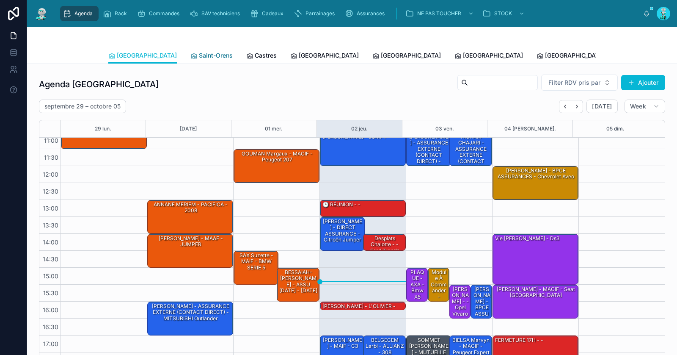
click at [199, 52] on span "Saint-Orens" at bounding box center [216, 55] width 34 height 8
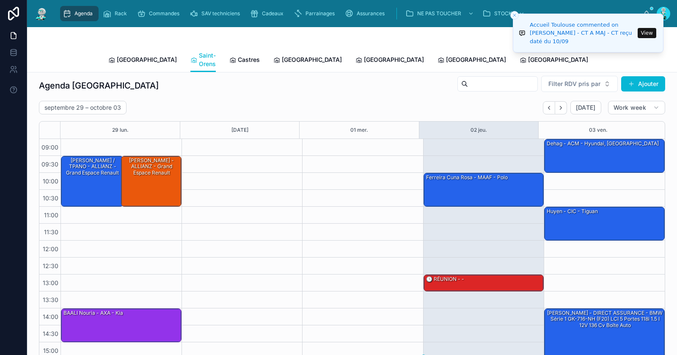
click at [516, 16] on line "Close toast" at bounding box center [515, 15] width 3 height 3
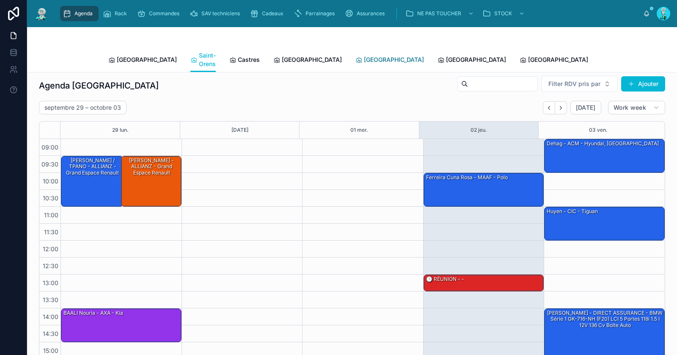
click at [364, 55] on span "[GEOGRAPHIC_DATA]" at bounding box center [394, 59] width 60 height 8
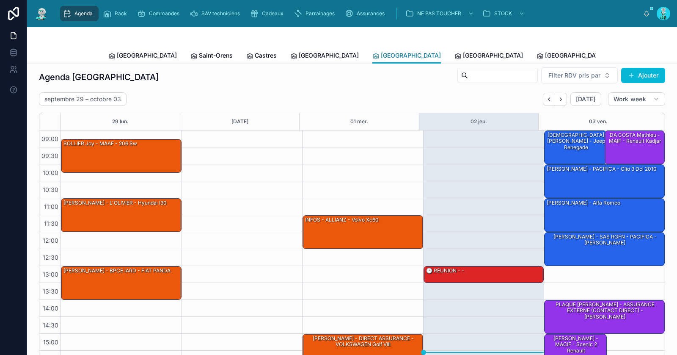
scroll to position [73, 0]
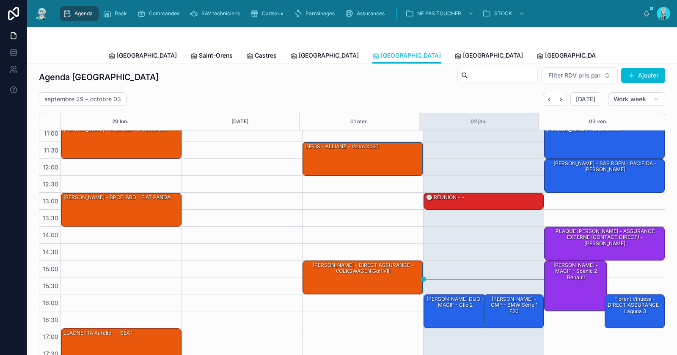
click at [562, 271] on div "[PERSON_NAME] - MACIF - scenic 2 renault" at bounding box center [576, 271] width 60 height 20
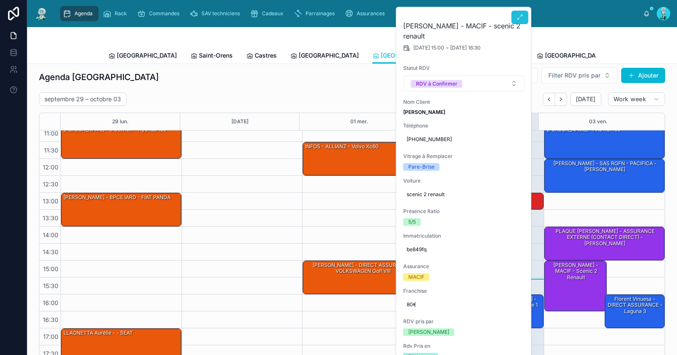
click at [519, 15] on icon at bounding box center [520, 17] width 7 height 7
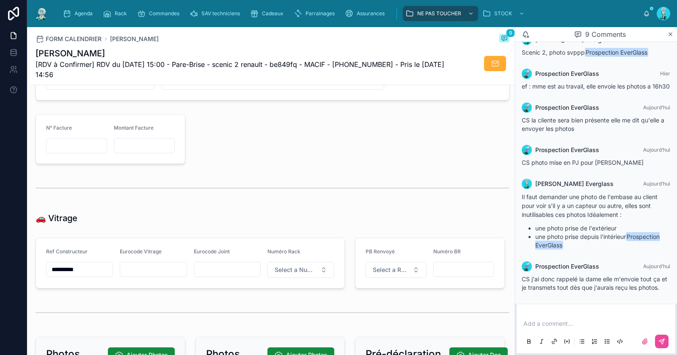
scroll to position [955, 0]
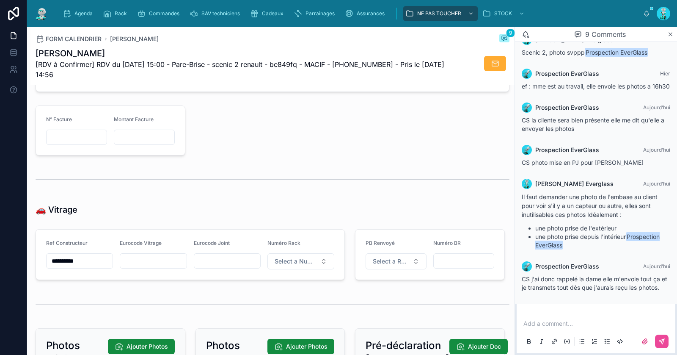
click at [169, 260] on input "text" at bounding box center [153, 261] width 66 height 12
paste input "**********"
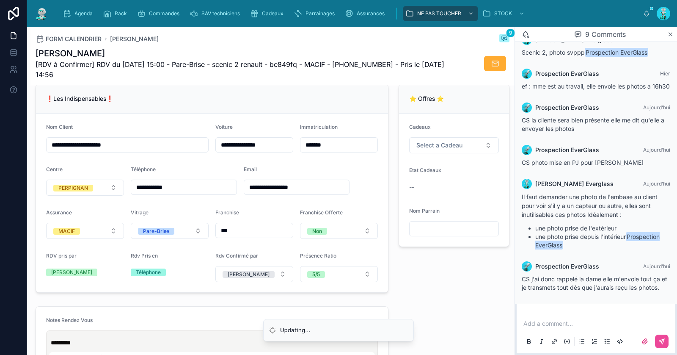
scroll to position [0, 0]
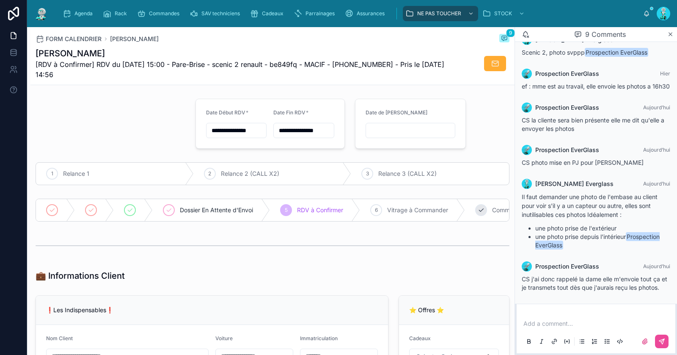
type input "**********"
click at [481, 211] on icon at bounding box center [481, 210] width 7 height 7
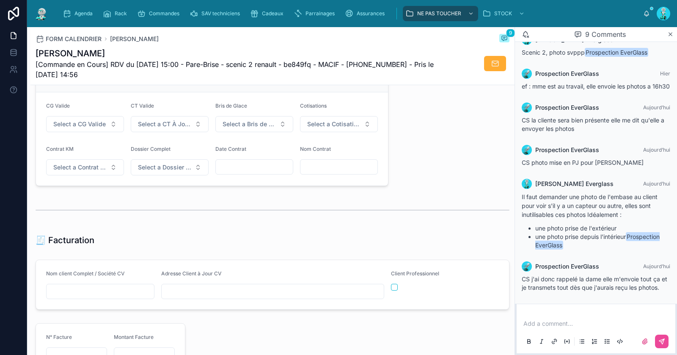
scroll to position [797, 0]
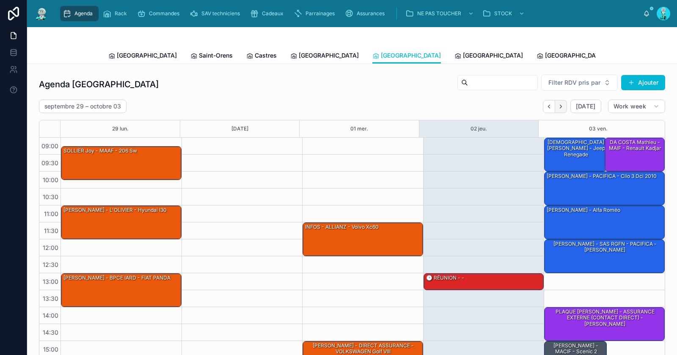
click at [562, 108] on button "Next" at bounding box center [561, 106] width 12 height 13
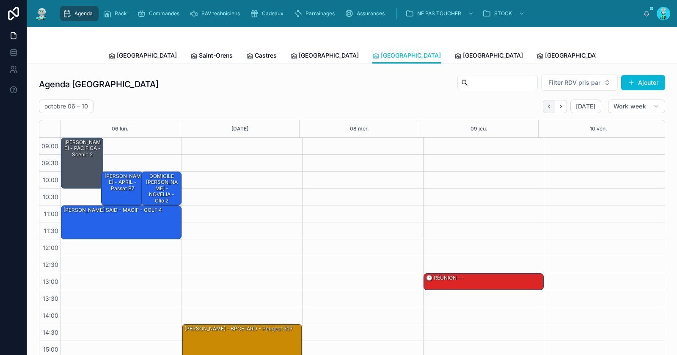
click at [546, 103] on icon "Back" at bounding box center [549, 106] width 6 height 6
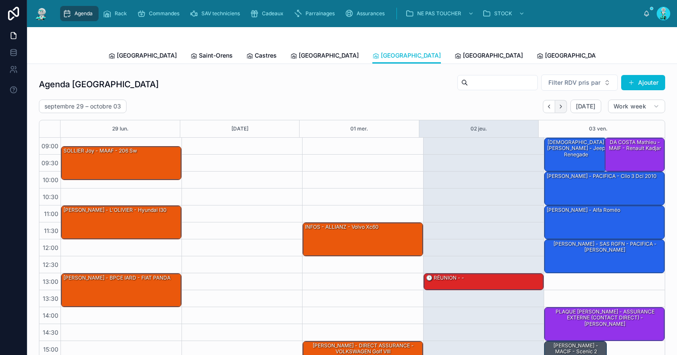
click at [558, 108] on icon "Next" at bounding box center [561, 106] width 6 height 6
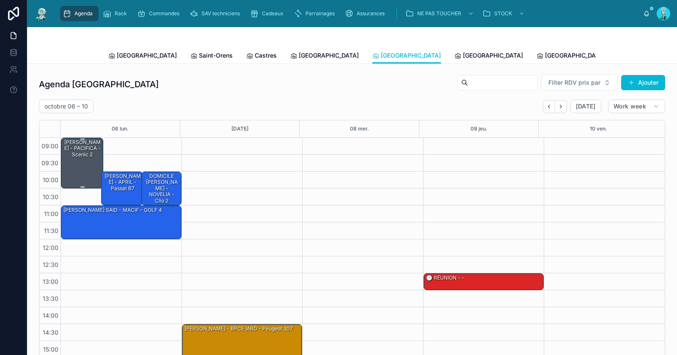
click at [84, 158] on div "[PERSON_NAME] - PACIFICA - scenic 2" at bounding box center [83, 148] width 40 height 20
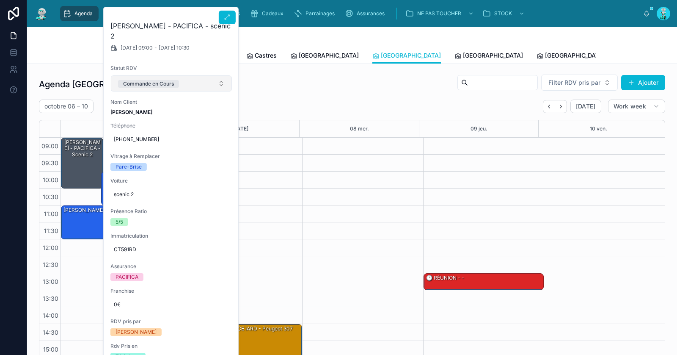
click at [170, 88] on button "Commande en Cours" at bounding box center [171, 83] width 121 height 16
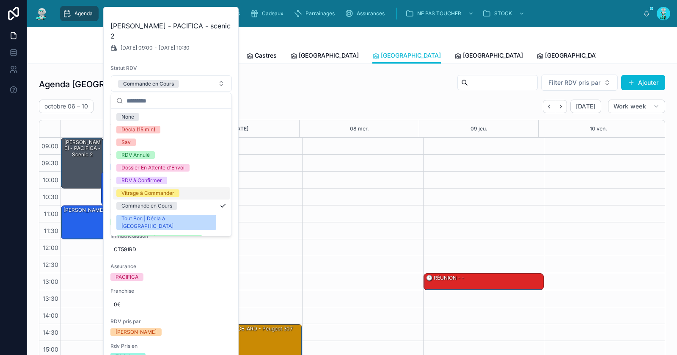
click at [175, 191] on span "Vitrage à Commander" at bounding box center [147, 193] width 63 height 8
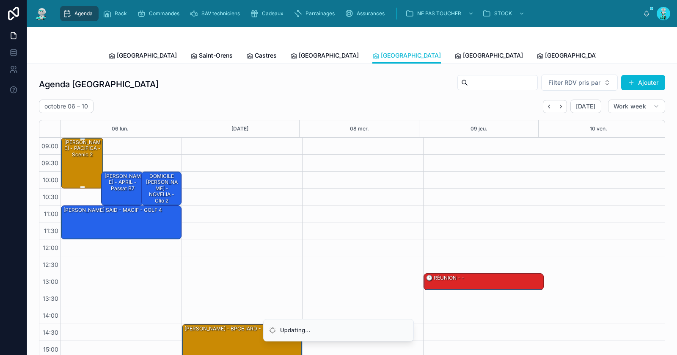
click at [80, 154] on div "[PERSON_NAME] - PACIFICA - scenic 2" at bounding box center [83, 148] width 40 height 20
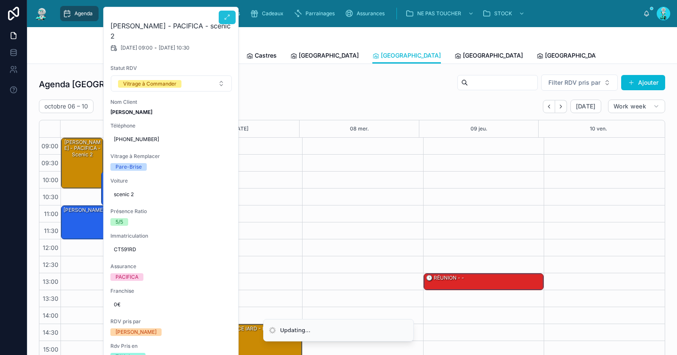
click at [229, 20] on icon at bounding box center [227, 17] width 7 height 7
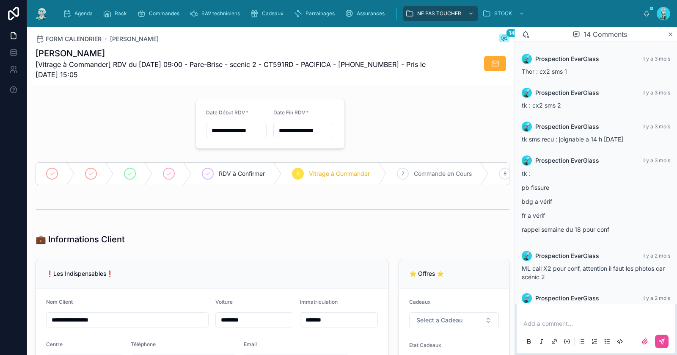
scroll to position [414, 0]
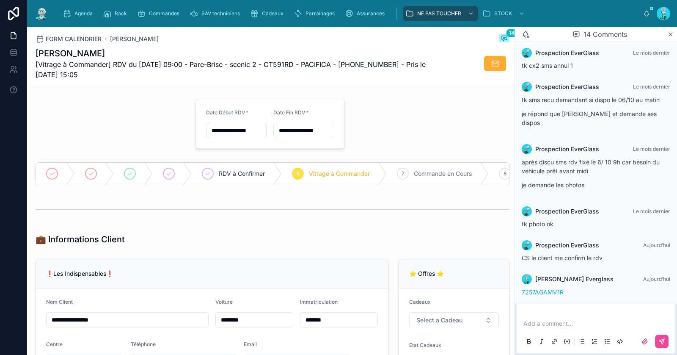
click at [591, 324] on p at bounding box center [598, 323] width 149 height 8
click at [664, 338] on icon at bounding box center [662, 341] width 7 height 7
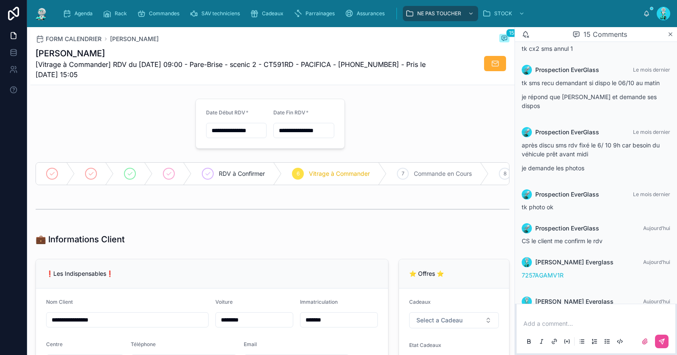
scroll to position [448, 0]
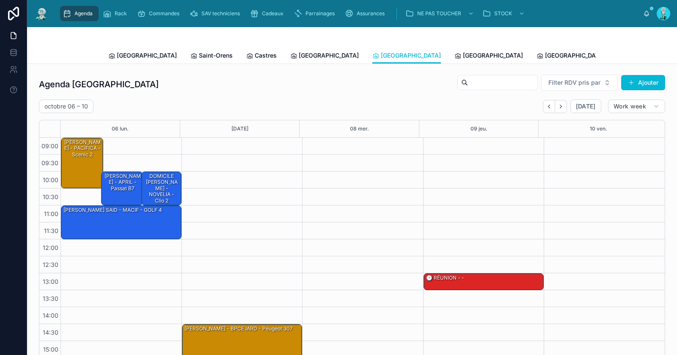
scroll to position [73, 0]
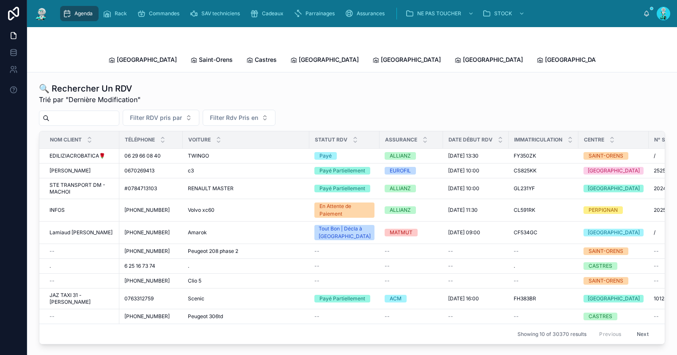
click at [110, 112] on input "text" at bounding box center [84, 118] width 69 height 12
paste input "*******"
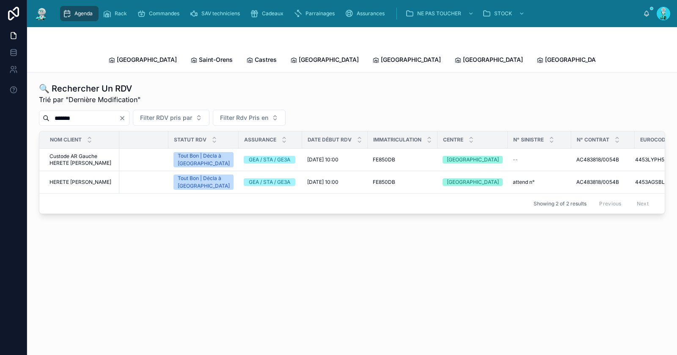
scroll to position [0, 169]
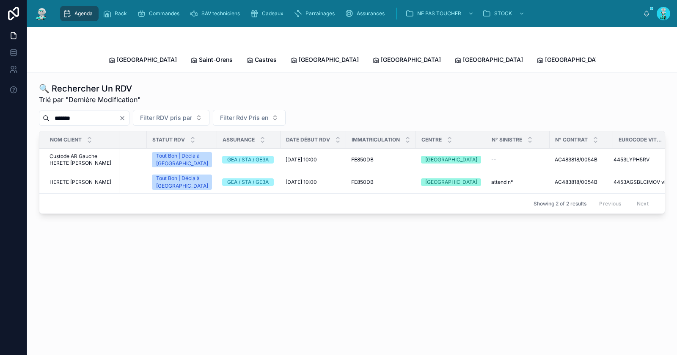
type input "*******"
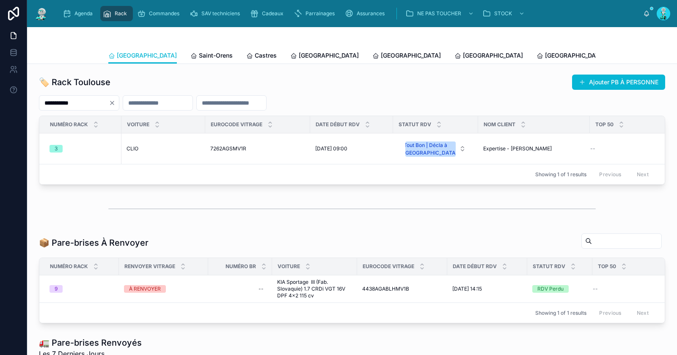
click at [116, 103] on icon "Clear" at bounding box center [112, 102] width 7 height 7
click at [109, 102] on input "text" at bounding box center [73, 103] width 69 height 12
paste input "**********"
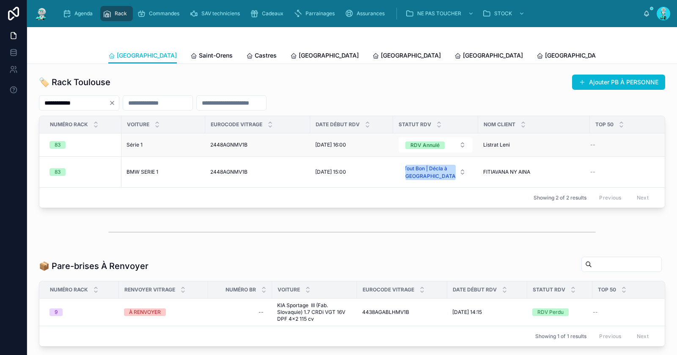
type input "**********"
click at [137, 145] on span "Série 1" at bounding box center [135, 144] width 16 height 7
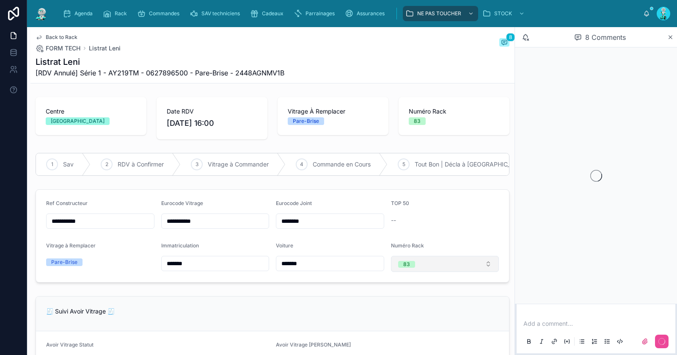
click at [428, 272] on button "83" at bounding box center [445, 264] width 108 height 16
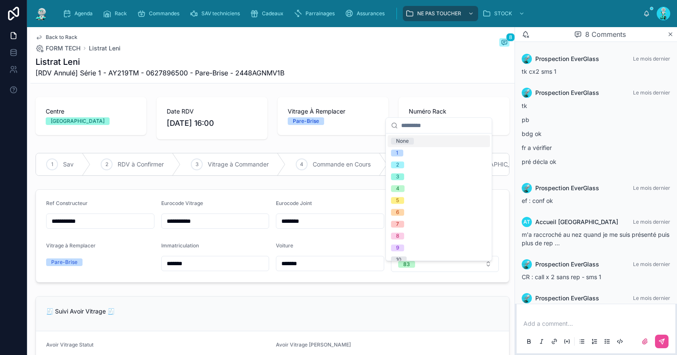
scroll to position [107, 0]
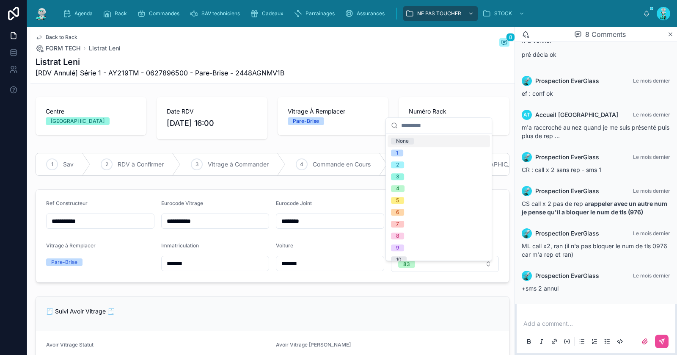
click at [425, 141] on div "None" at bounding box center [439, 141] width 102 height 12
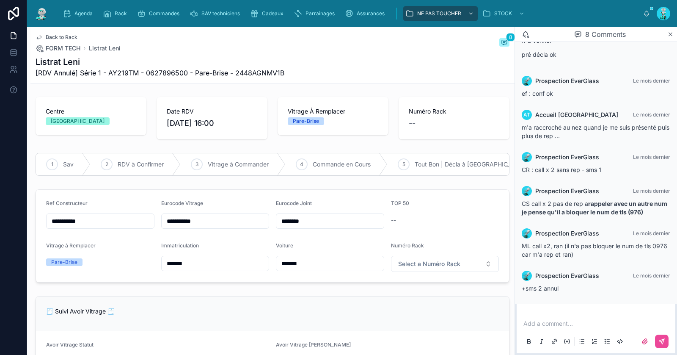
click at [70, 34] on span "Back to Rack" at bounding box center [62, 37] width 32 height 7
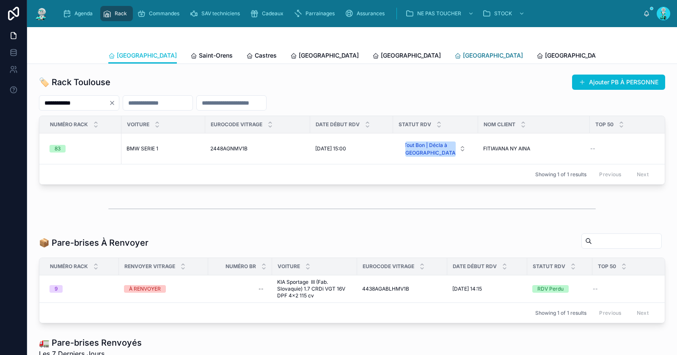
click at [463, 54] on span "[GEOGRAPHIC_DATA]" at bounding box center [493, 55] width 60 height 8
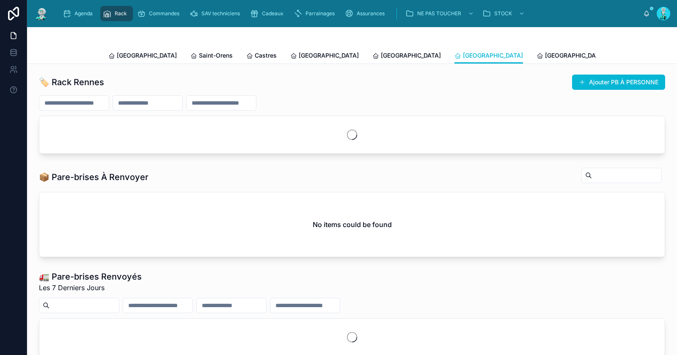
click at [99, 106] on input "text" at bounding box center [73, 103] width 69 height 12
paste input "**********"
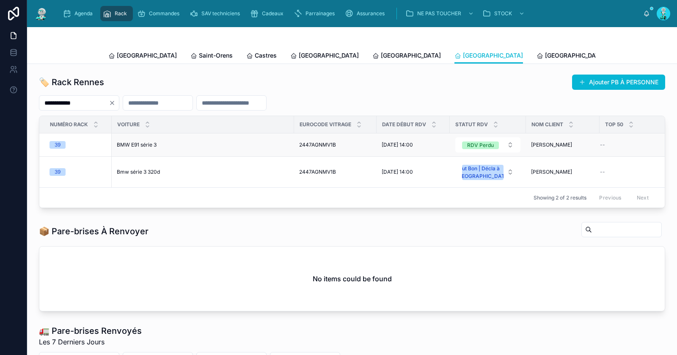
type input "**********"
click at [142, 148] on span "BMW E91 série 3" at bounding box center [137, 144] width 40 height 7
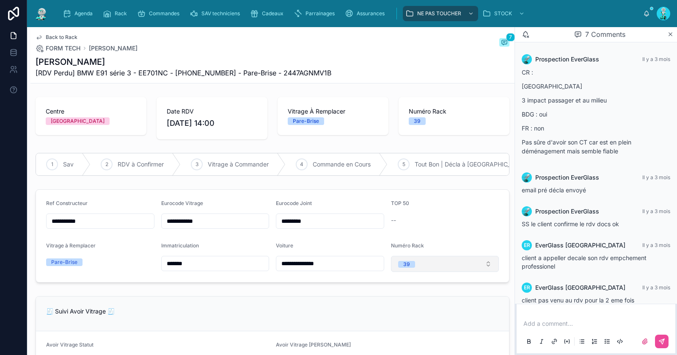
click at [408, 268] on span "39" at bounding box center [406, 264] width 17 height 7
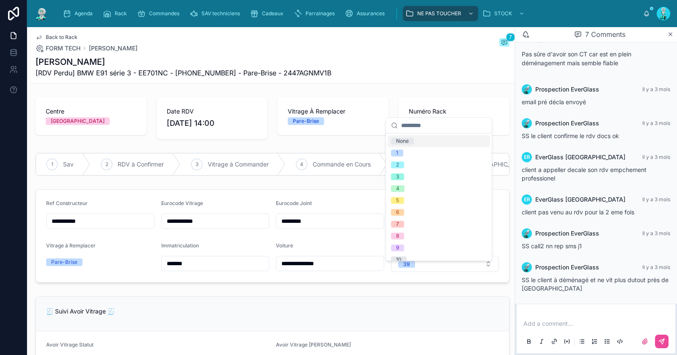
click at [405, 143] on div "None" at bounding box center [402, 141] width 13 height 7
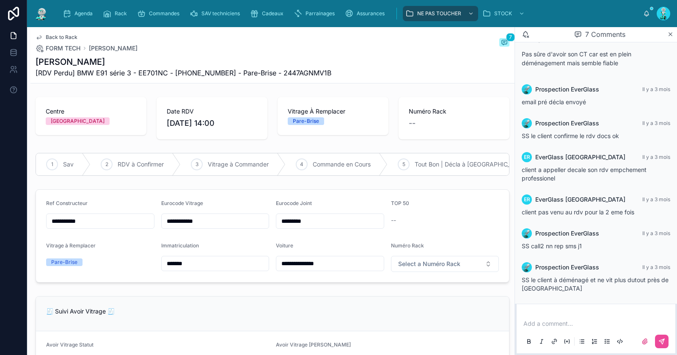
click at [63, 37] on span "Back to Rack" at bounding box center [62, 37] width 32 height 7
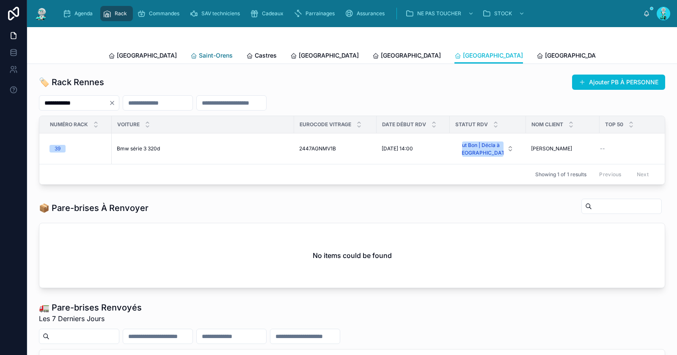
click at [199, 56] on span "Saint-Orens" at bounding box center [216, 55] width 34 height 8
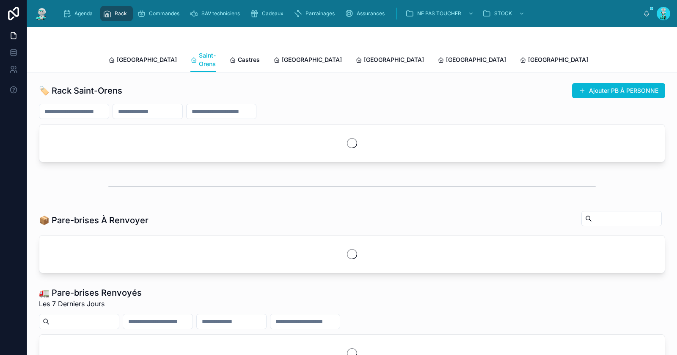
click at [97, 106] on input "text" at bounding box center [73, 111] width 69 height 12
paste input "**********"
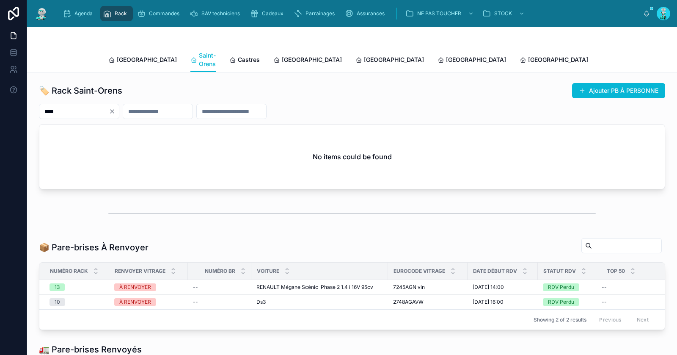
type input "****"
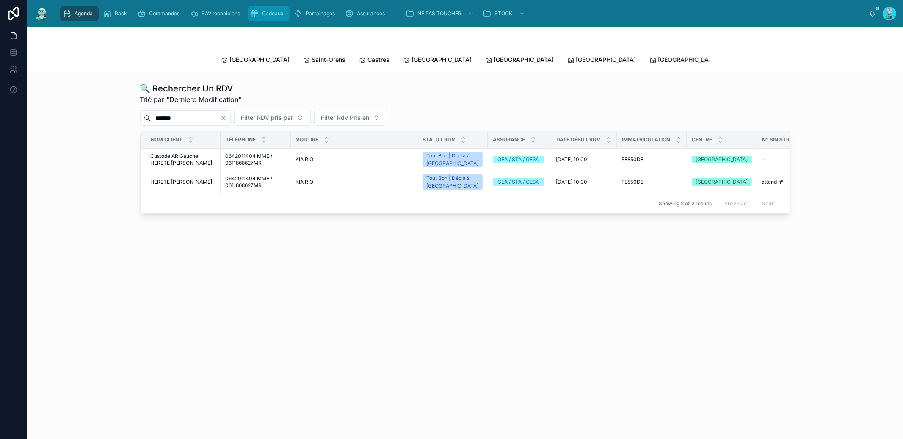
click at [274, 17] on span "Cadeaux" at bounding box center [273, 13] width 22 height 7
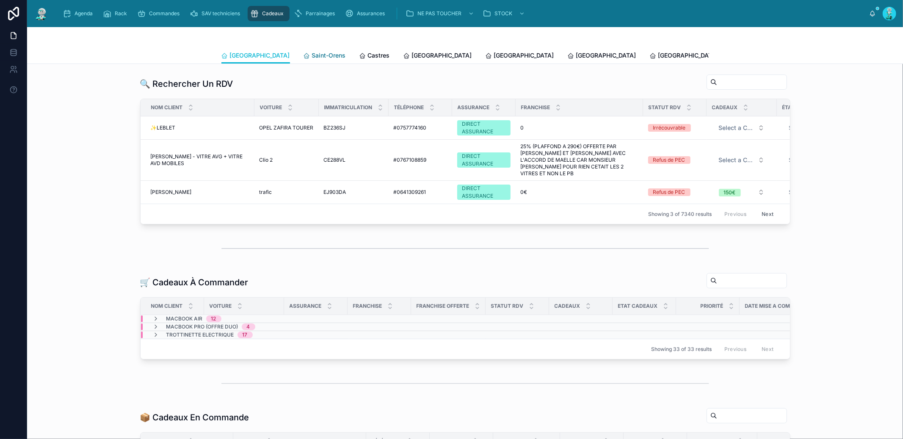
click at [312, 52] on span "Saint-Orens" at bounding box center [329, 55] width 34 height 8
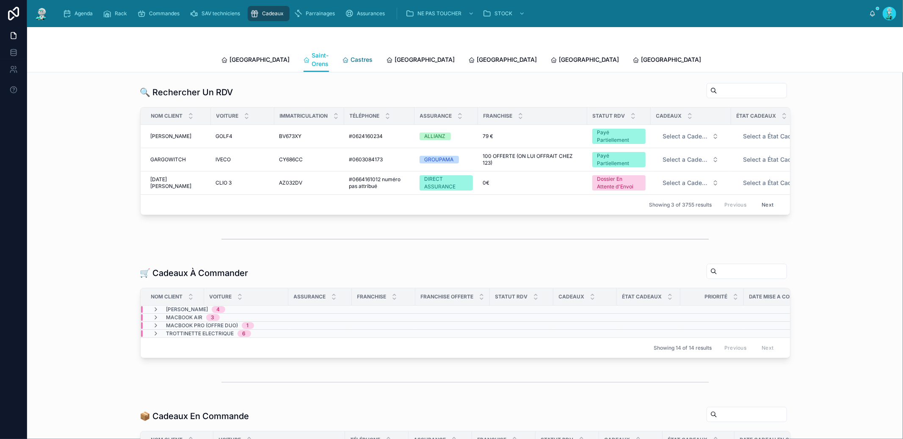
click at [351, 56] on span "Castres" at bounding box center [362, 59] width 22 height 8
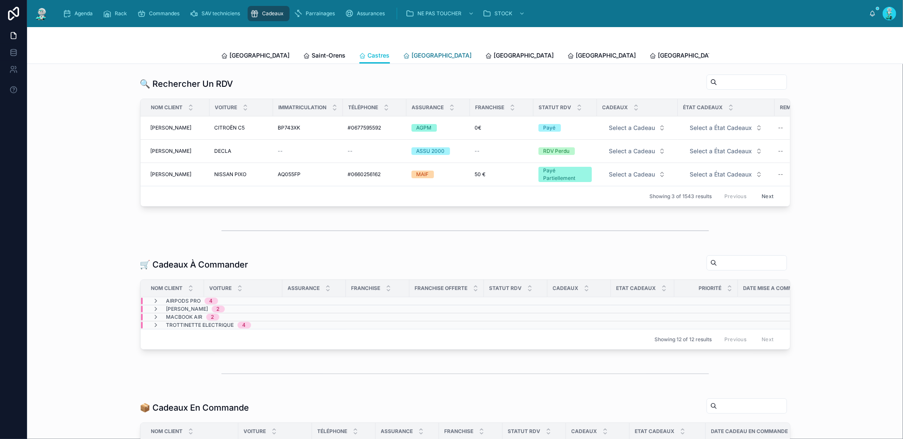
click at [412, 55] on span "[GEOGRAPHIC_DATA]" at bounding box center [442, 55] width 60 height 8
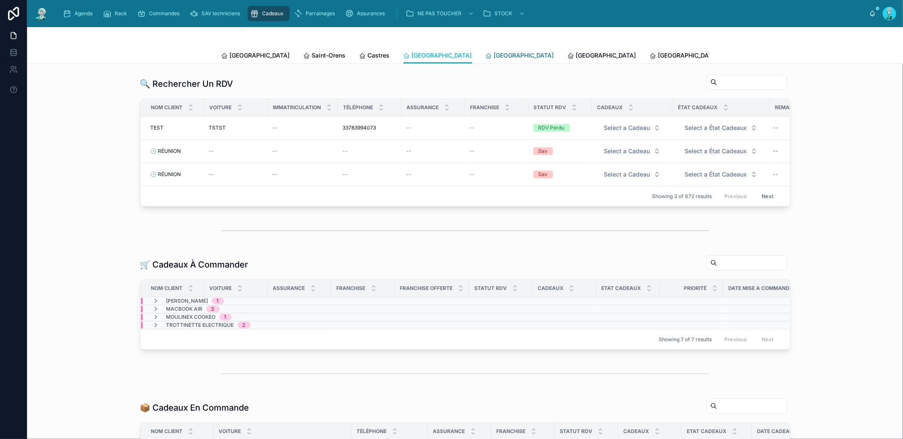
click at [494, 56] on span "[GEOGRAPHIC_DATA]" at bounding box center [524, 55] width 60 height 8
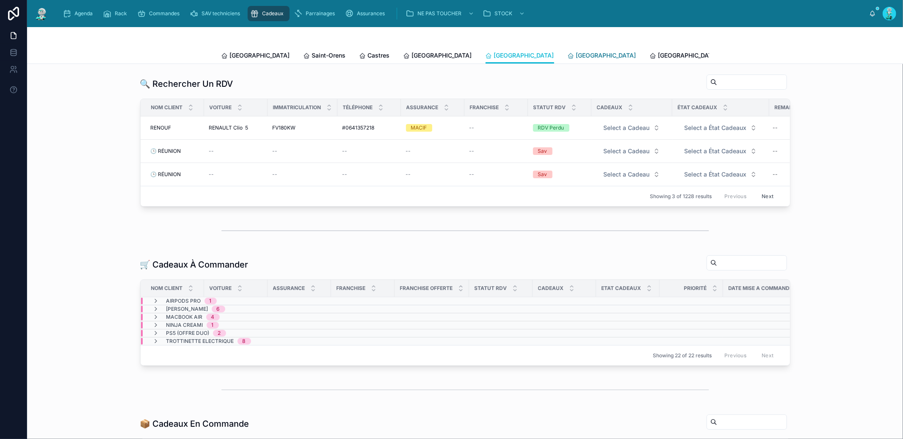
click at [568, 51] on div "[GEOGRAPHIC_DATA]" at bounding box center [602, 55] width 69 height 8
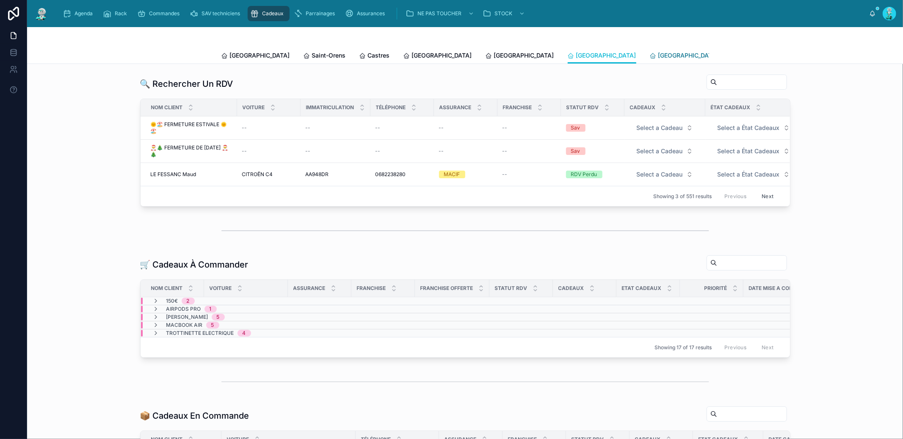
click at [658, 55] on span "[GEOGRAPHIC_DATA]" at bounding box center [688, 55] width 60 height 8
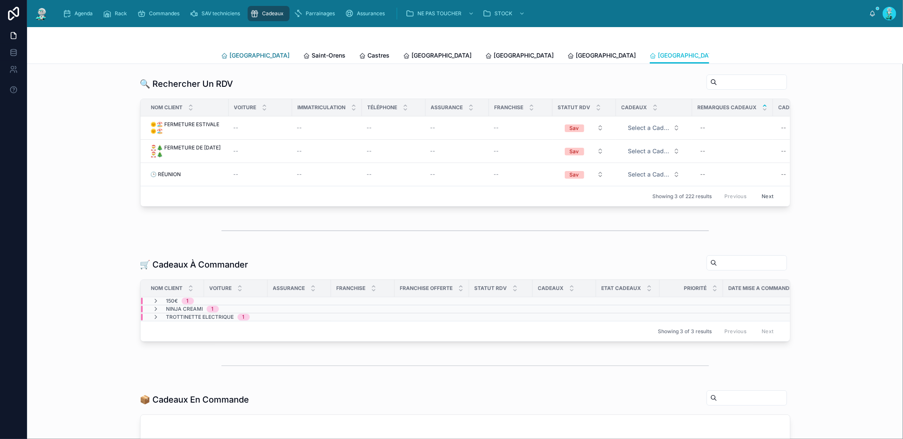
drag, startPoint x: 239, startPoint y: 51, endPoint x: 252, endPoint y: 50, distance: 13.6
click at [239, 51] on span "[GEOGRAPHIC_DATA]" at bounding box center [260, 55] width 60 height 8
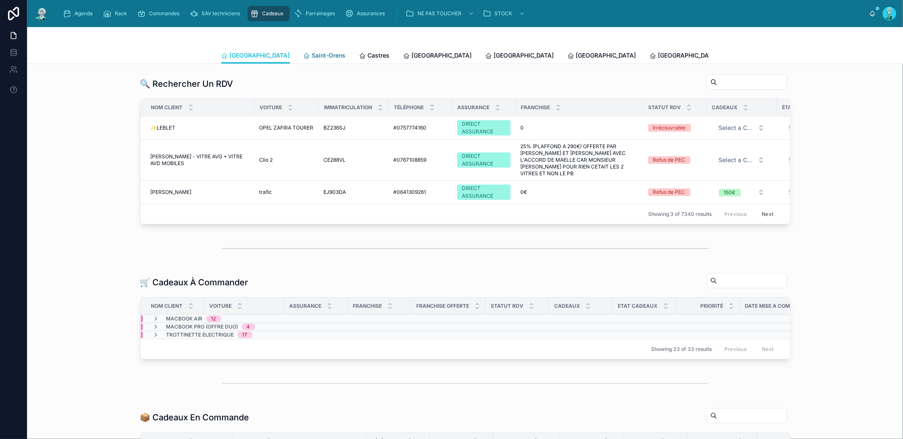
click at [312, 51] on span "Saint-Orens" at bounding box center [329, 55] width 34 height 8
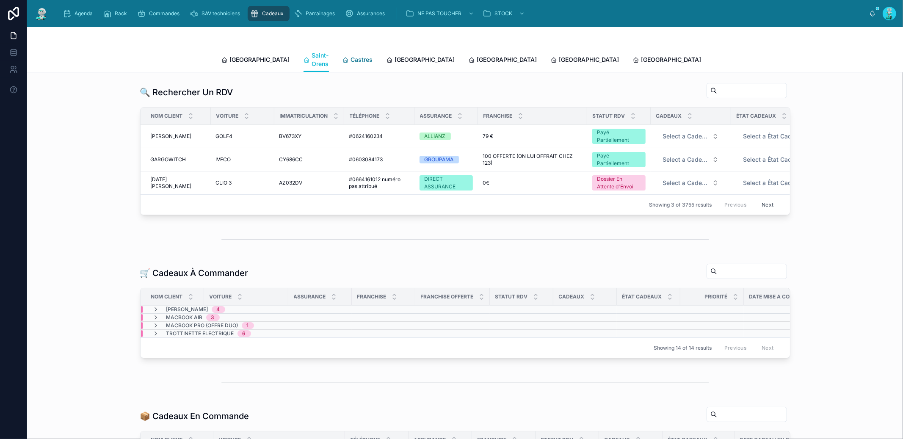
click at [351, 55] on span "Castres" at bounding box center [362, 59] width 22 height 8
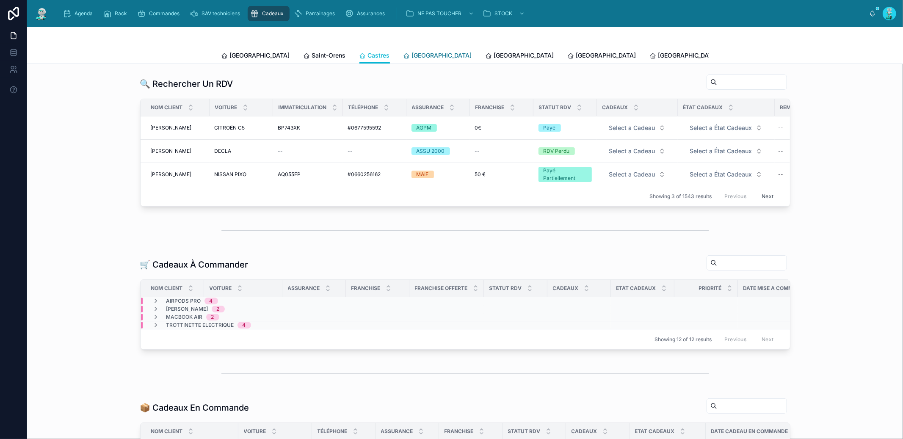
click at [412, 54] on span "[GEOGRAPHIC_DATA]" at bounding box center [442, 55] width 60 height 8
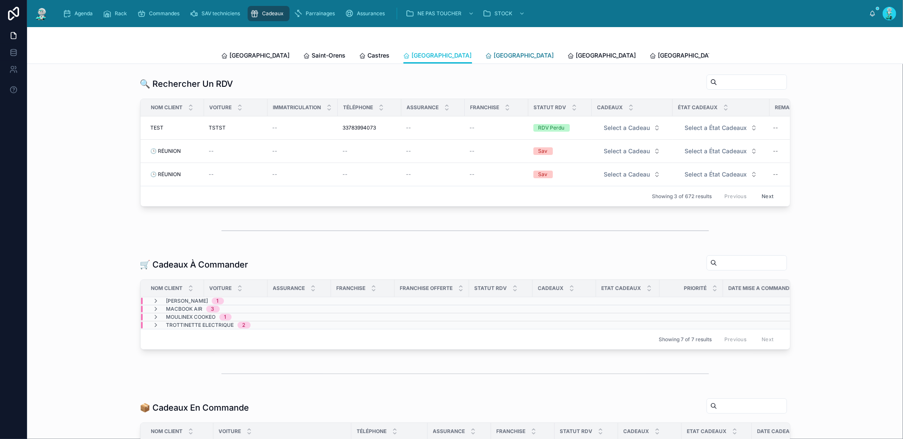
click at [494, 53] on span "[GEOGRAPHIC_DATA]" at bounding box center [524, 55] width 60 height 8
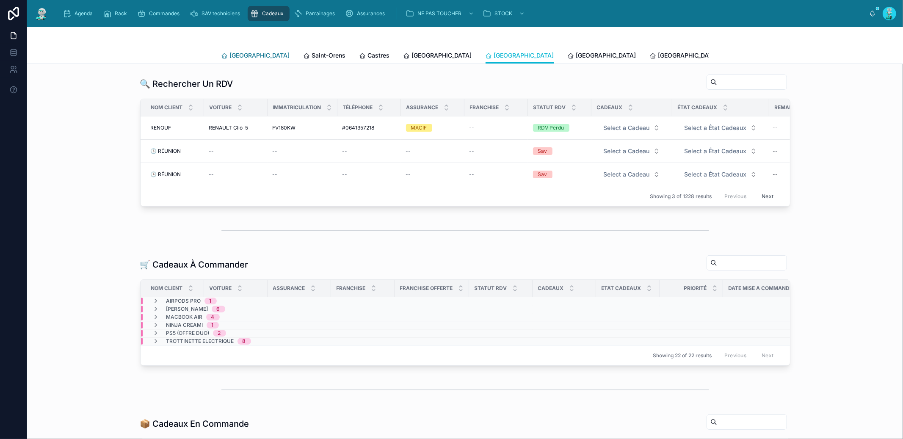
click at [246, 55] on span "[GEOGRAPHIC_DATA]" at bounding box center [260, 55] width 60 height 8
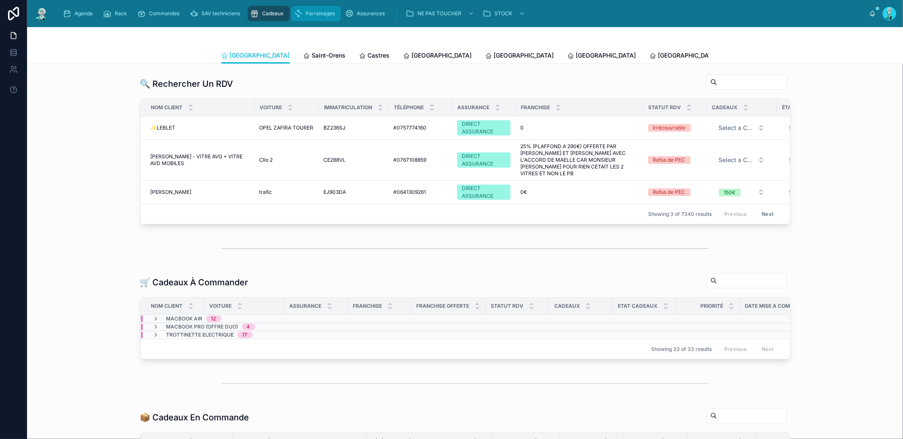
click at [320, 12] on span "Parrainages" at bounding box center [320, 13] width 29 height 7
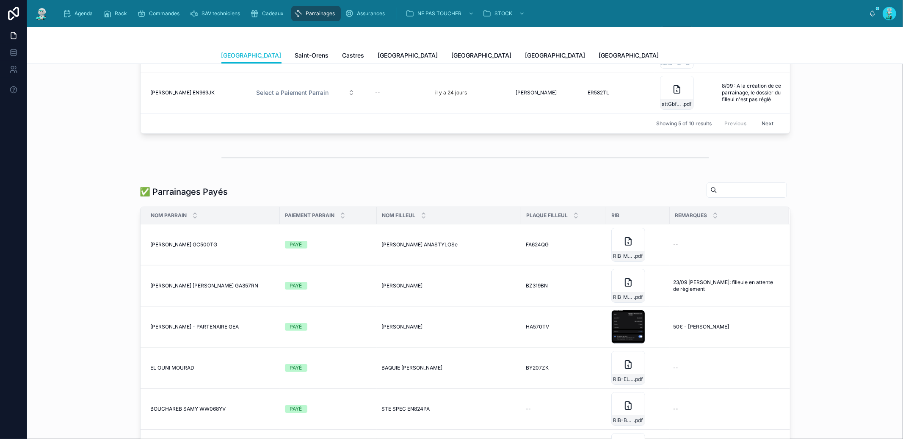
scroll to position [214, 0]
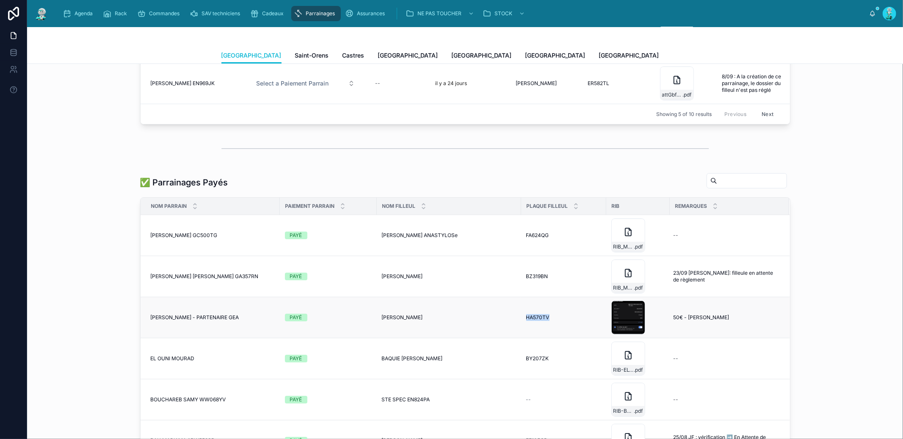
drag, startPoint x: 520, startPoint y: 322, endPoint x: 556, endPoint y: 327, distance: 36.8
click at [556, 327] on td "HA570TV HA570TV" at bounding box center [563, 317] width 85 height 41
copy span "HA570TV"
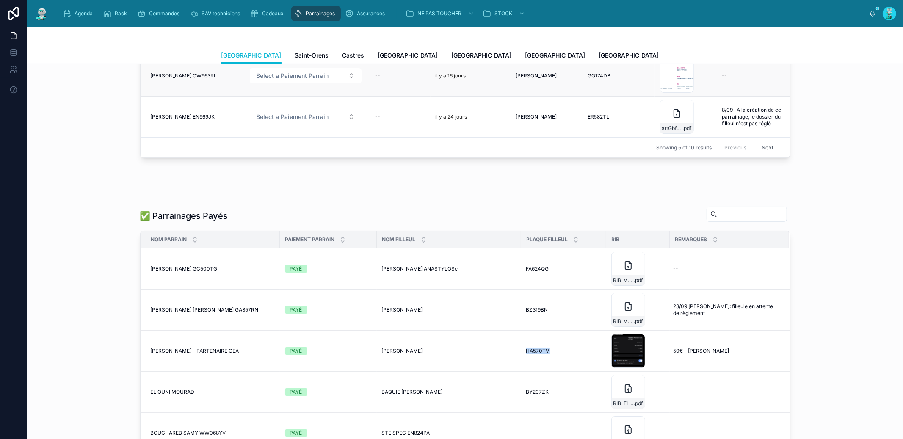
scroll to position [0, 0]
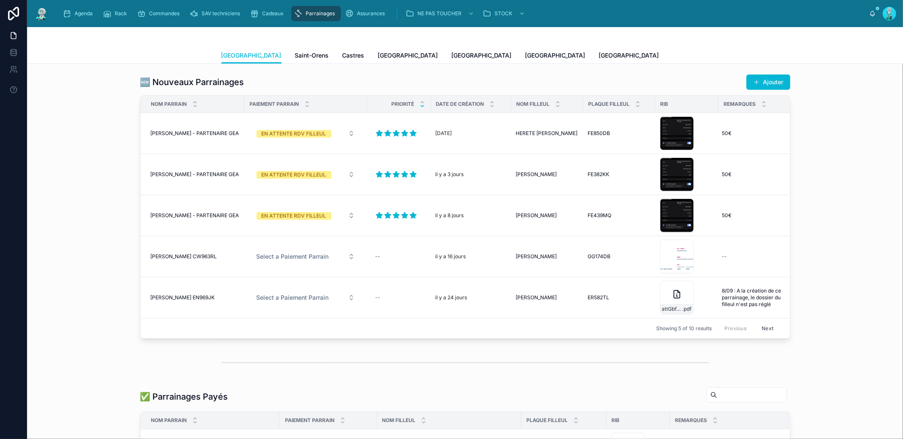
click at [768, 329] on button "Next" at bounding box center [768, 328] width 24 height 13
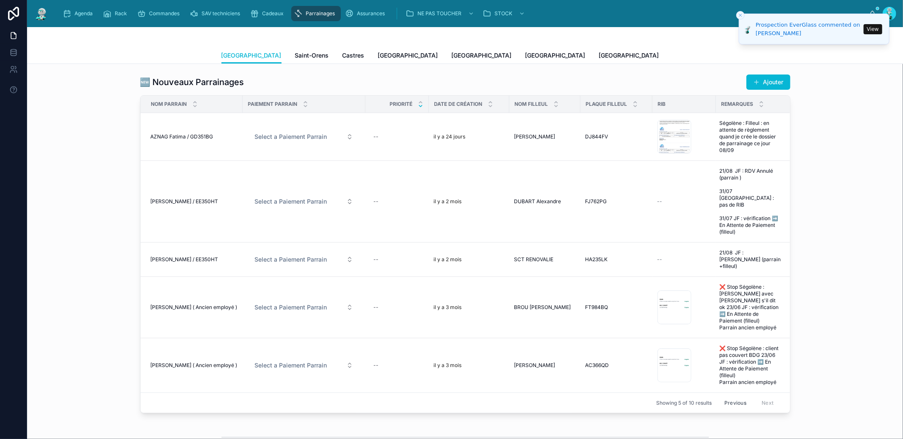
click at [742, 13] on icon "Close toast" at bounding box center [740, 15] width 5 height 5
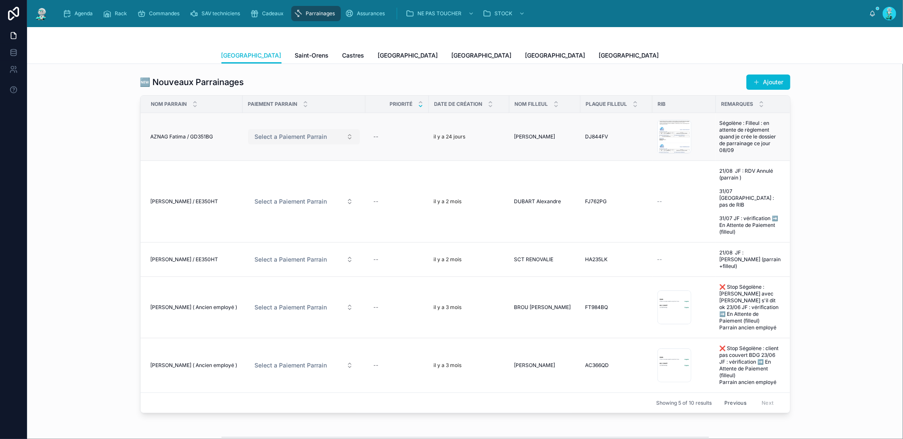
click at [289, 136] on span "Select a Paiement Parrain" at bounding box center [291, 137] width 72 height 8
click at [295, 57] on span "Saint-Orens" at bounding box center [312, 55] width 34 height 8
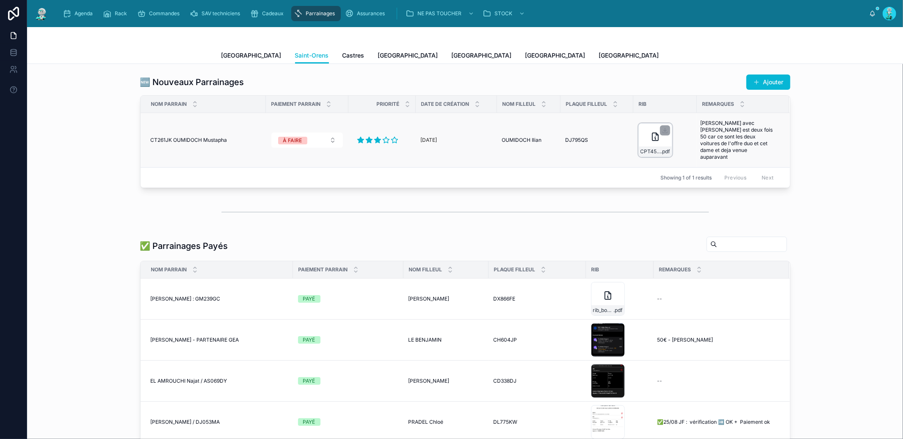
click at [638, 137] on div "CPT45519208536 .pdf" at bounding box center [655, 140] width 34 height 34
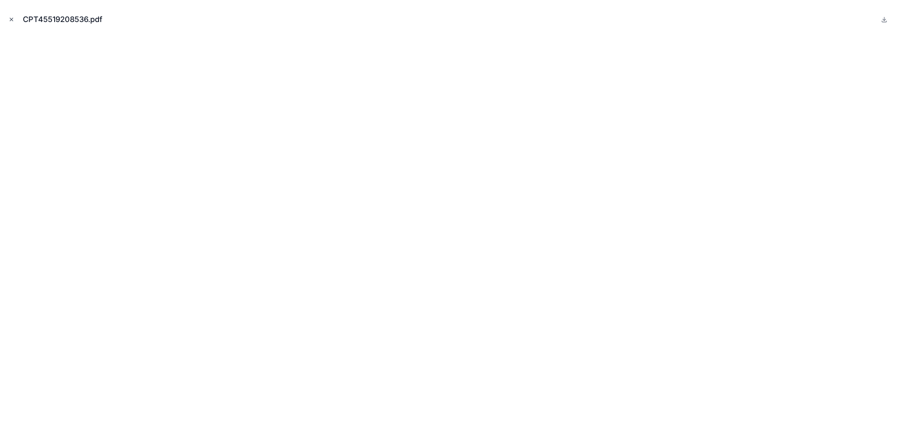
click at [11, 19] on icon "Close modal" at bounding box center [11, 19] width 3 height 3
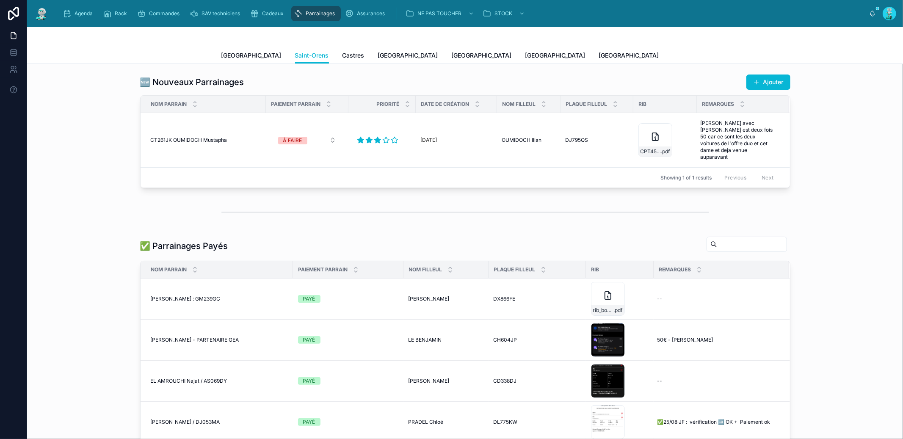
click at [332, 77] on div "🆕 Nouveaux Parrainages Ajouter" at bounding box center [465, 82] width 650 height 16
click at [342, 58] on span "Castres" at bounding box center [353, 55] width 22 height 8
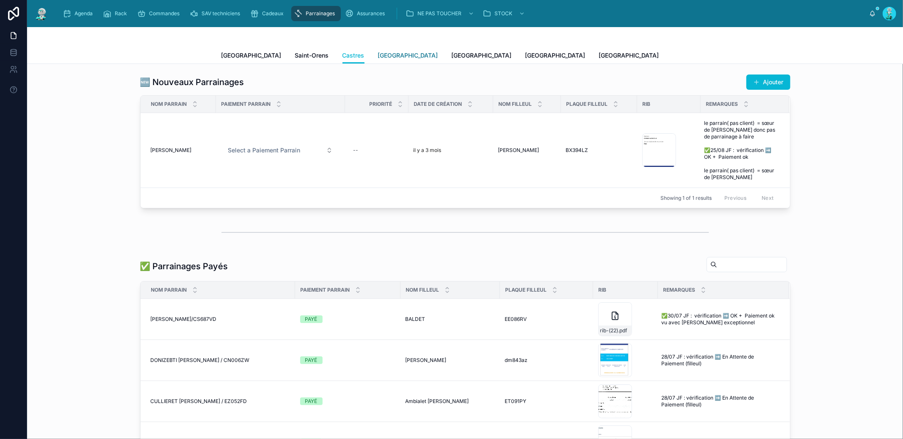
click at [378, 53] on span "[GEOGRAPHIC_DATA]" at bounding box center [408, 55] width 60 height 8
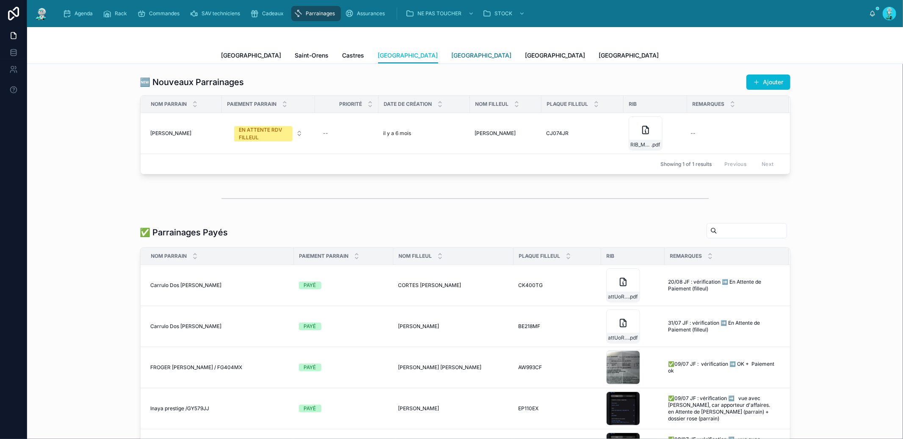
click at [452, 56] on span "[GEOGRAPHIC_DATA]" at bounding box center [482, 55] width 60 height 8
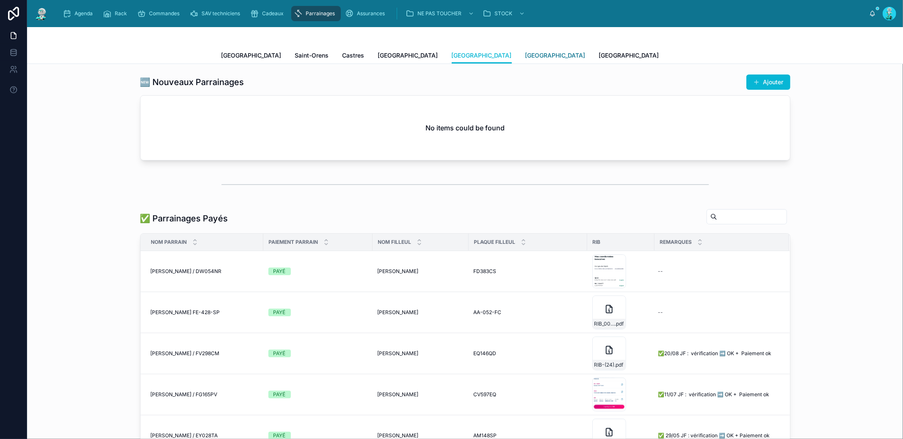
click at [525, 57] on span "[GEOGRAPHIC_DATA]" at bounding box center [555, 55] width 60 height 8
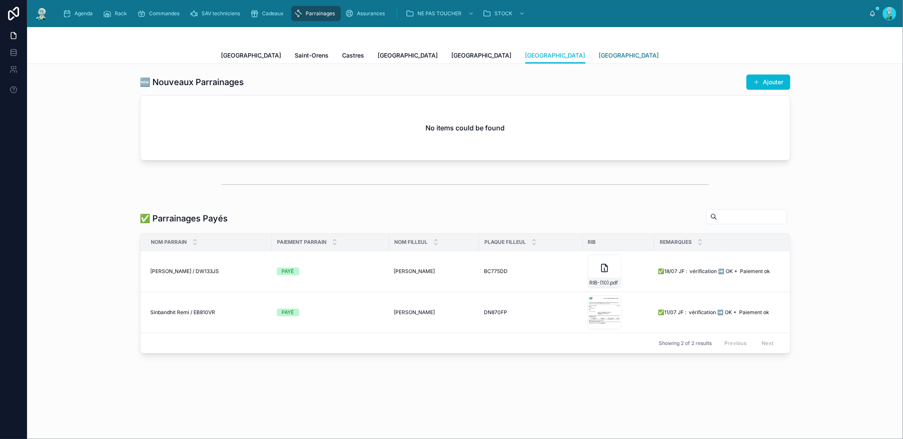
click at [599, 58] on span "[GEOGRAPHIC_DATA]" at bounding box center [629, 55] width 60 height 8
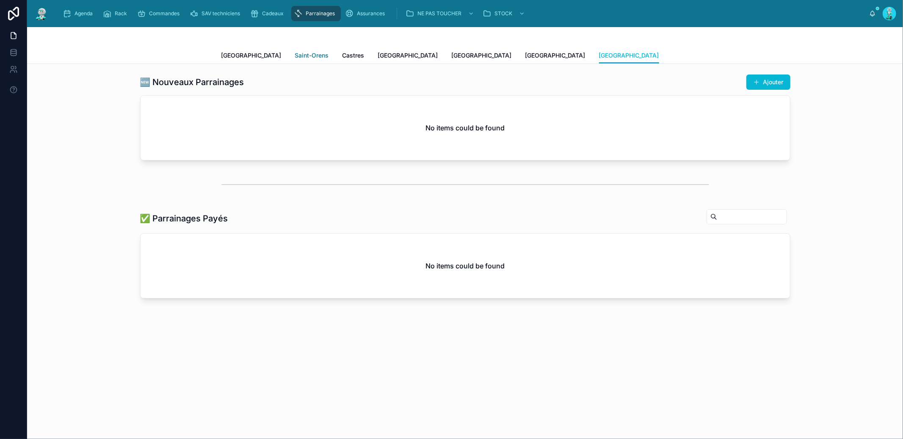
click at [295, 58] on span "Saint-Orens" at bounding box center [312, 55] width 34 height 8
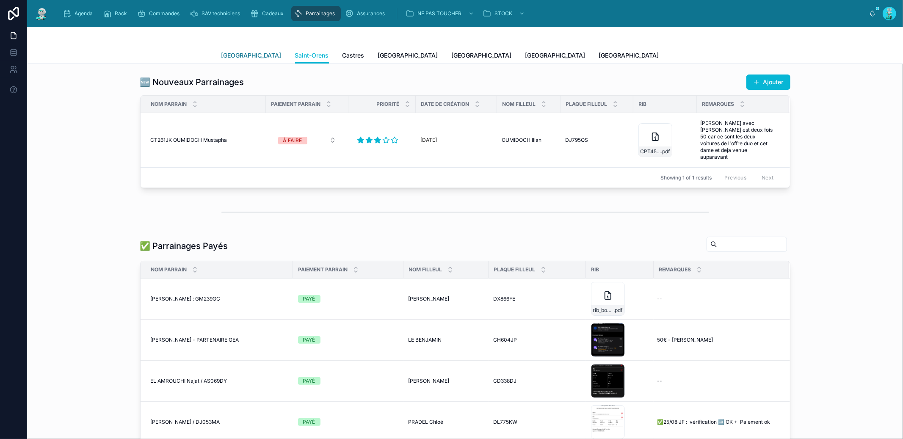
click at [242, 54] on span "[GEOGRAPHIC_DATA]" at bounding box center [251, 55] width 60 height 8
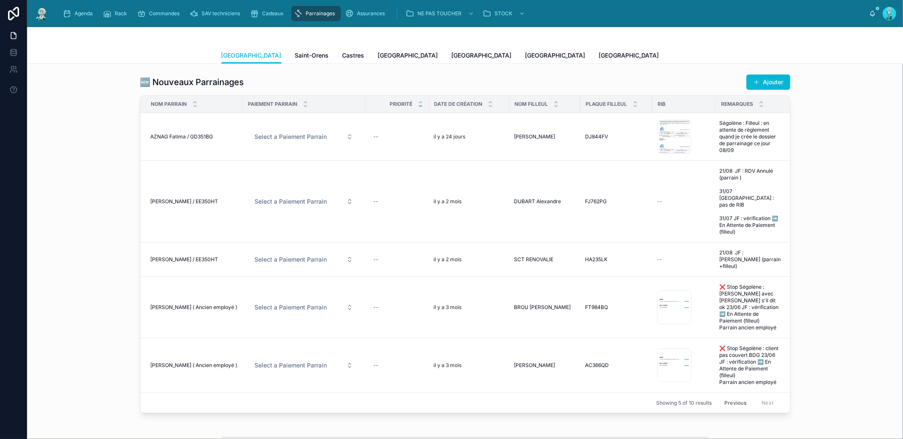
click at [730, 396] on button "Previous" at bounding box center [735, 402] width 34 height 13
